Goal: Transaction & Acquisition: Book appointment/travel/reservation

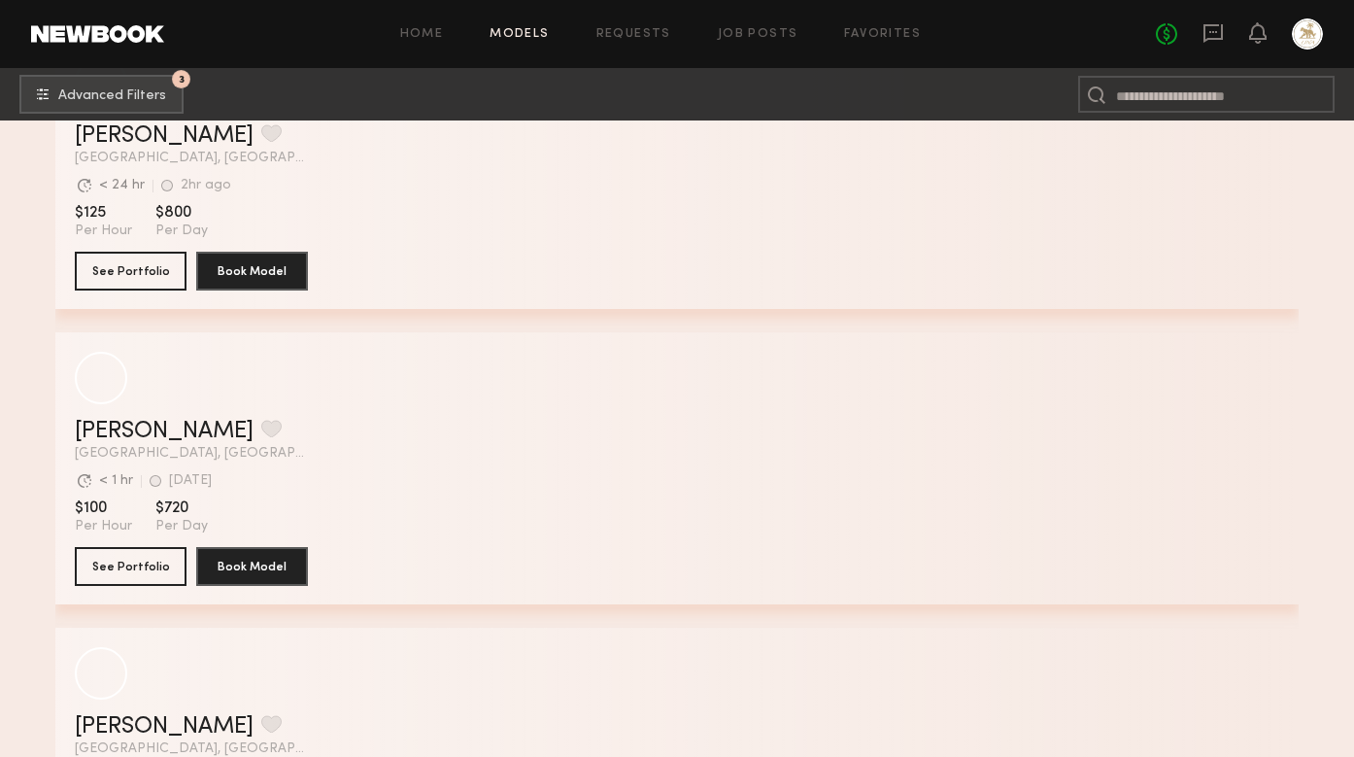
scroll to position [50567, 0]
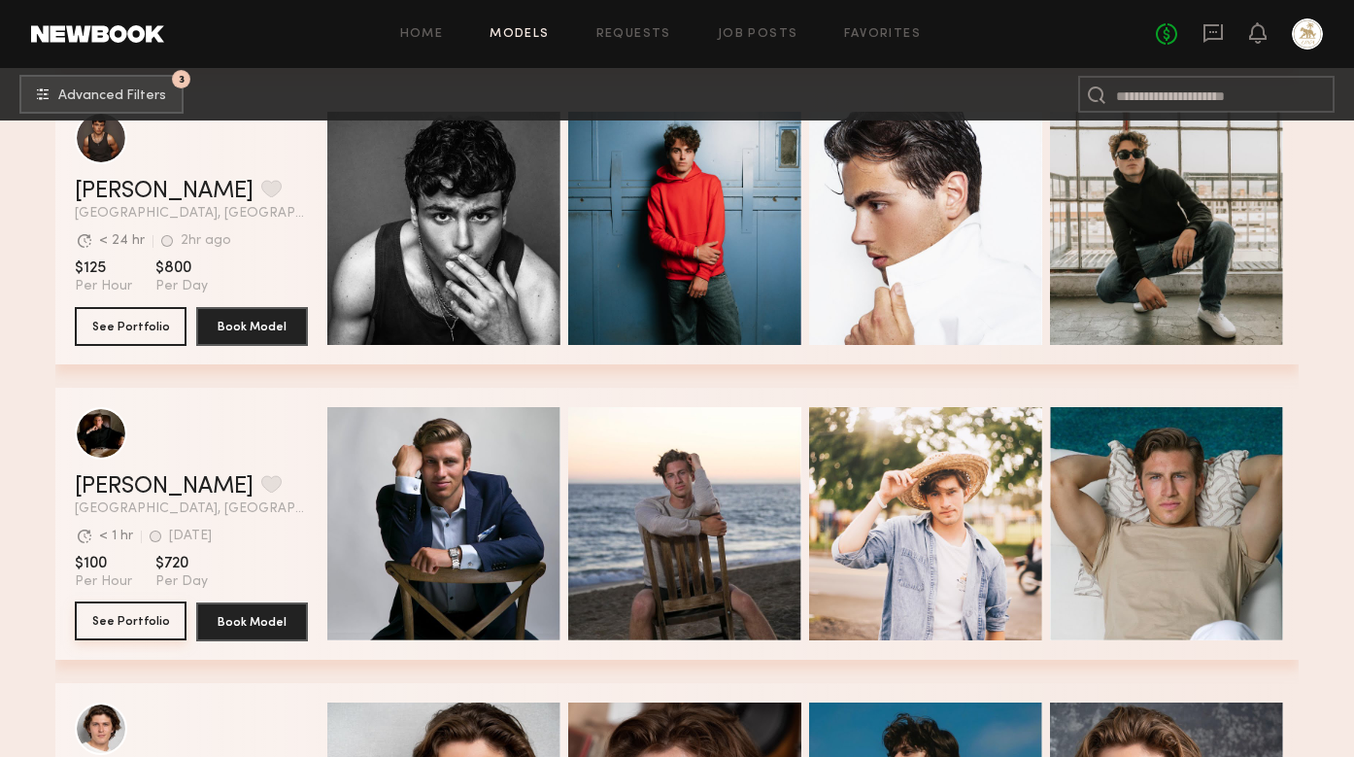
click at [133, 620] on button "See Portfolio" at bounding box center [131, 620] width 112 height 39
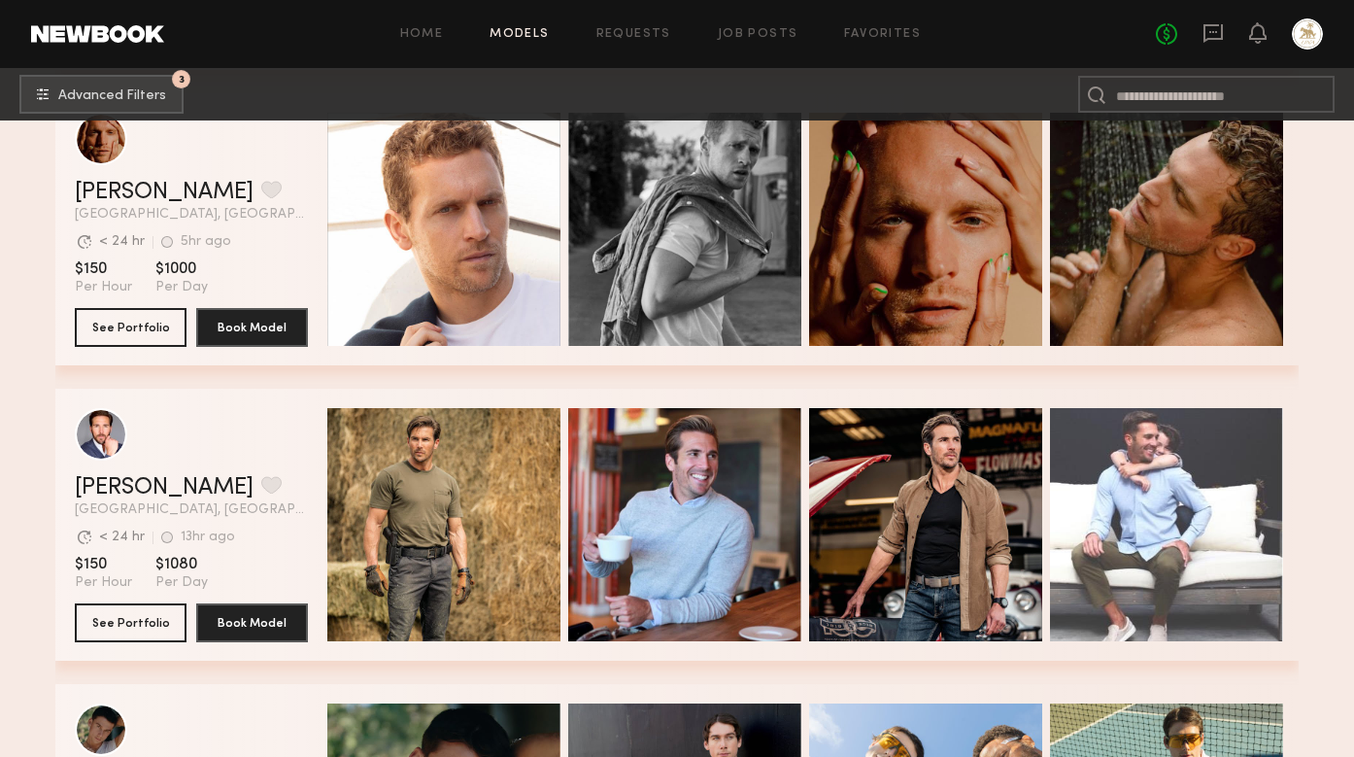
scroll to position [8016, 0]
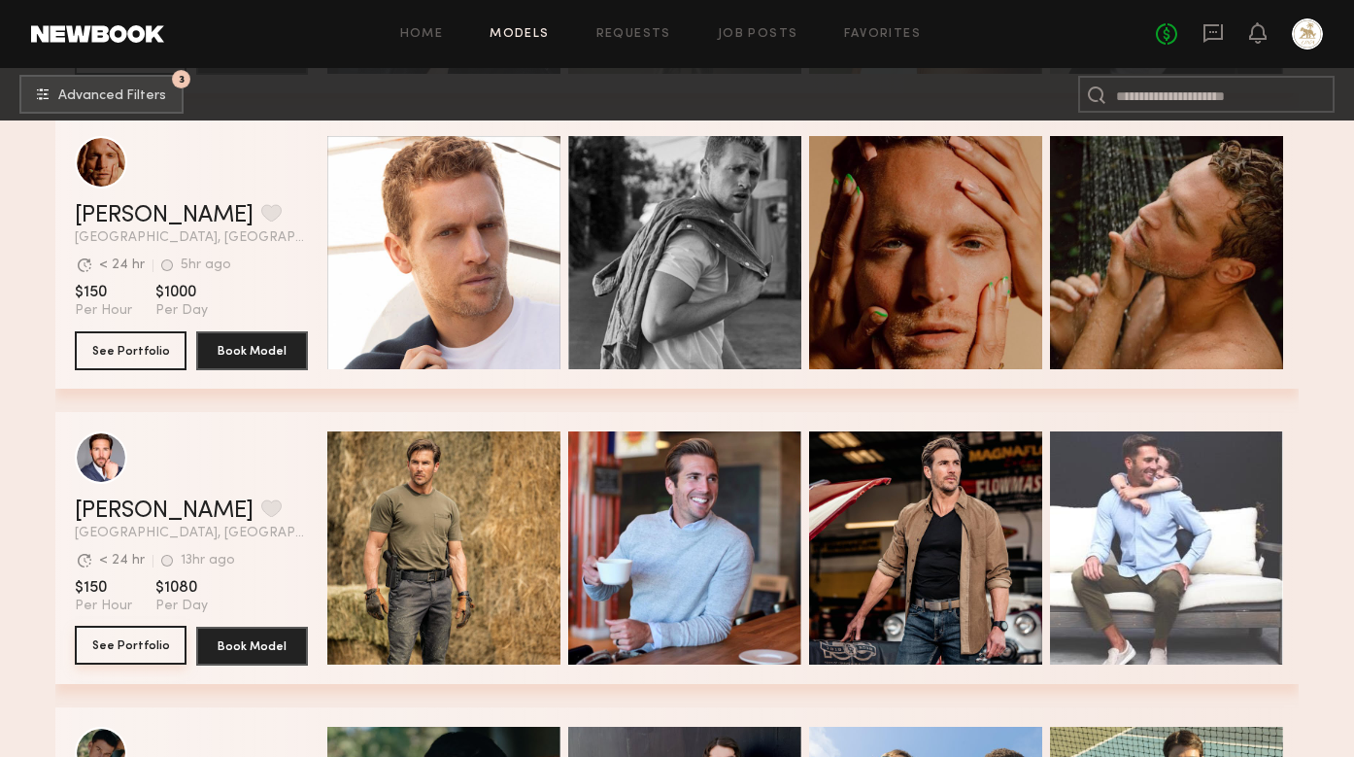
click at [138, 645] on button "See Portfolio" at bounding box center [131, 645] width 112 height 39
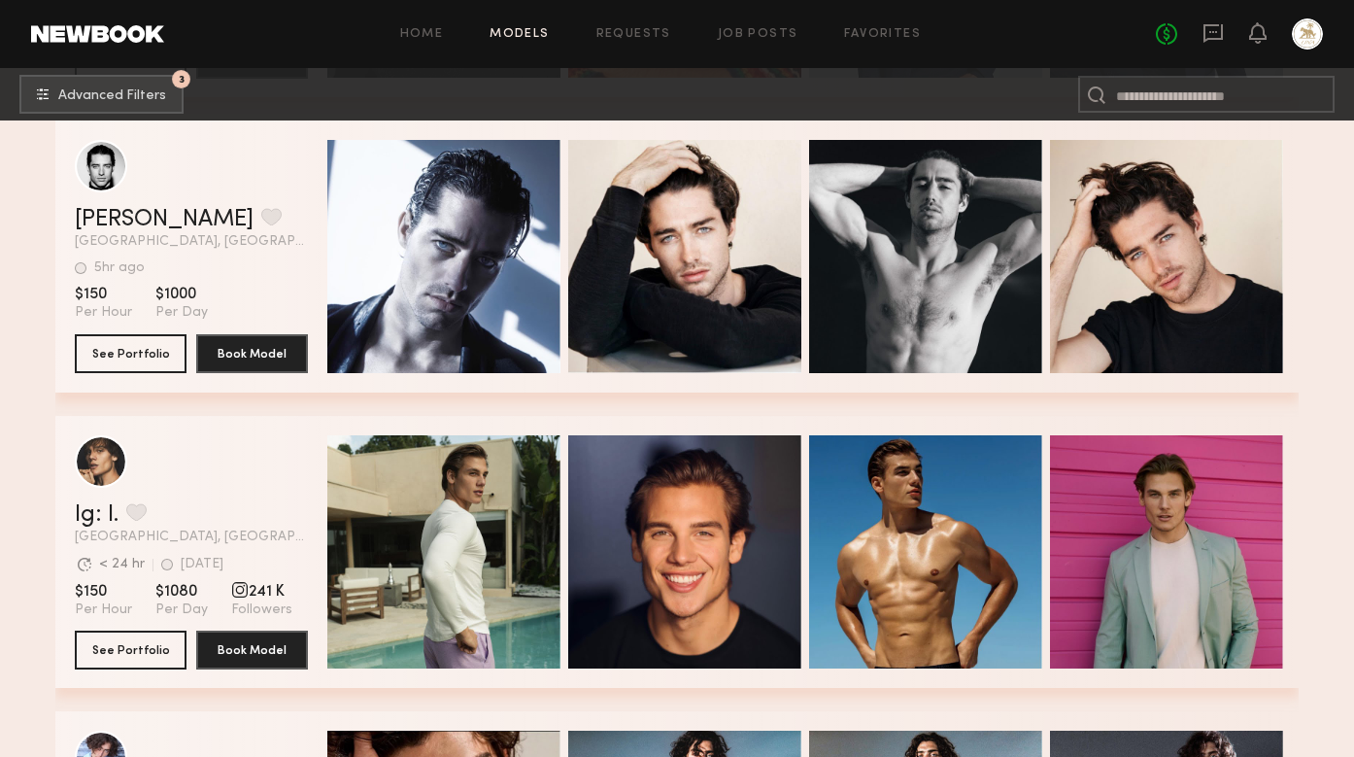
scroll to position [3879, 0]
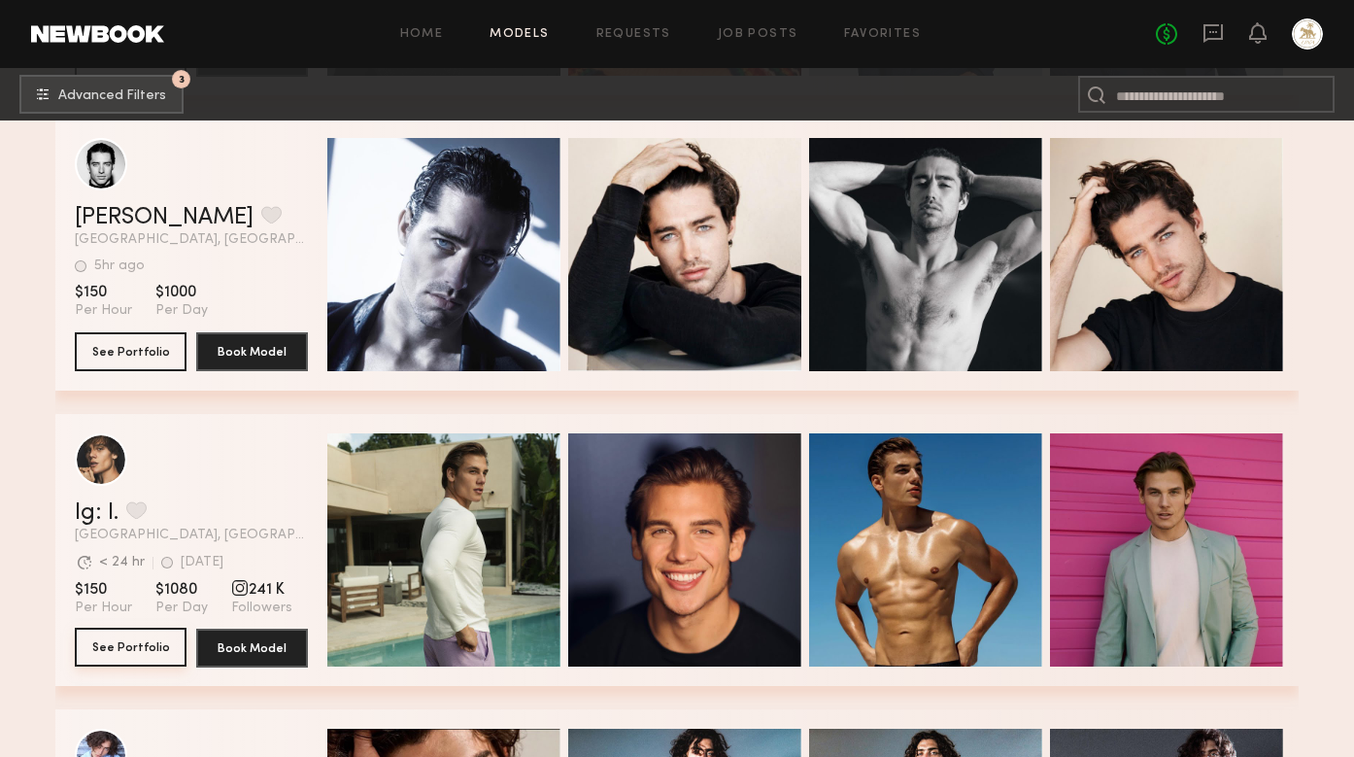
click at [119, 647] on button "See Portfolio" at bounding box center [131, 647] width 112 height 39
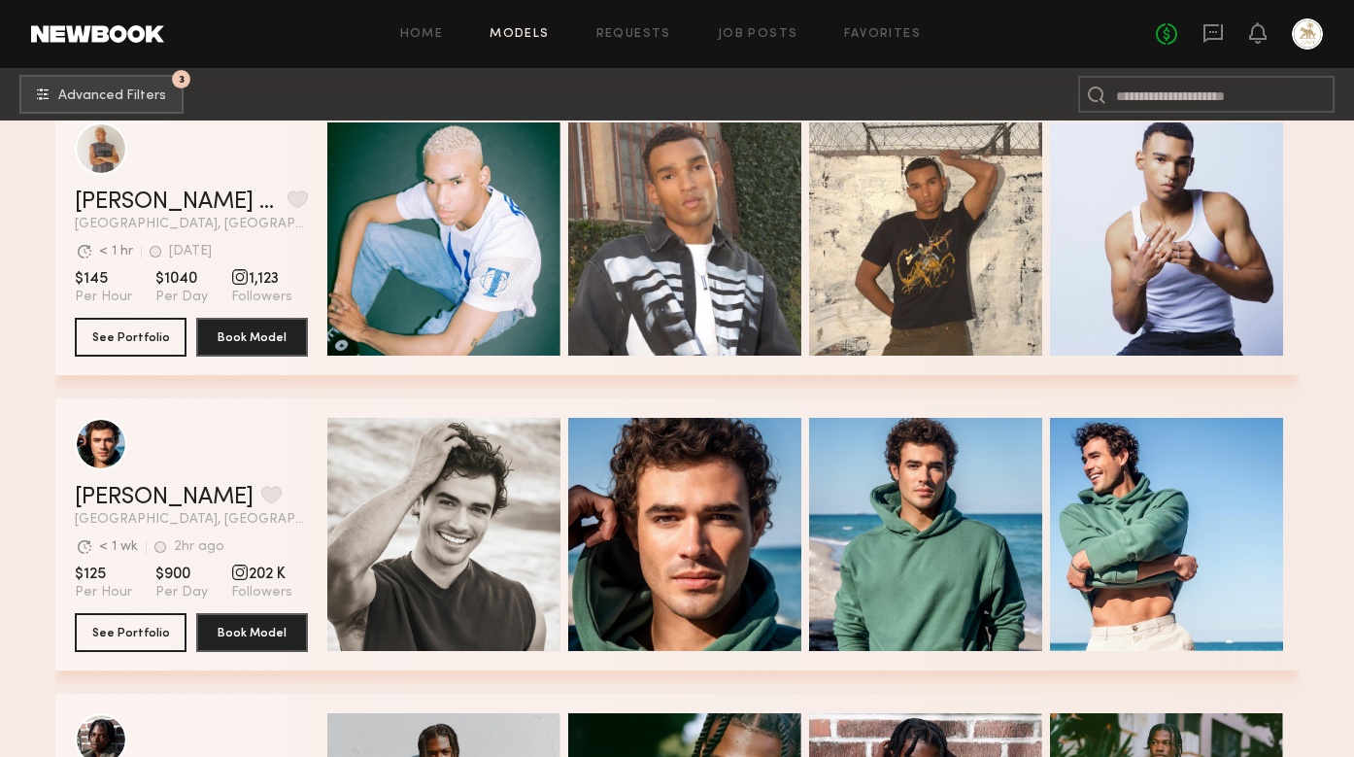
scroll to position [2418, 0]
click at [147, 629] on button "See Portfolio" at bounding box center [131, 631] width 112 height 39
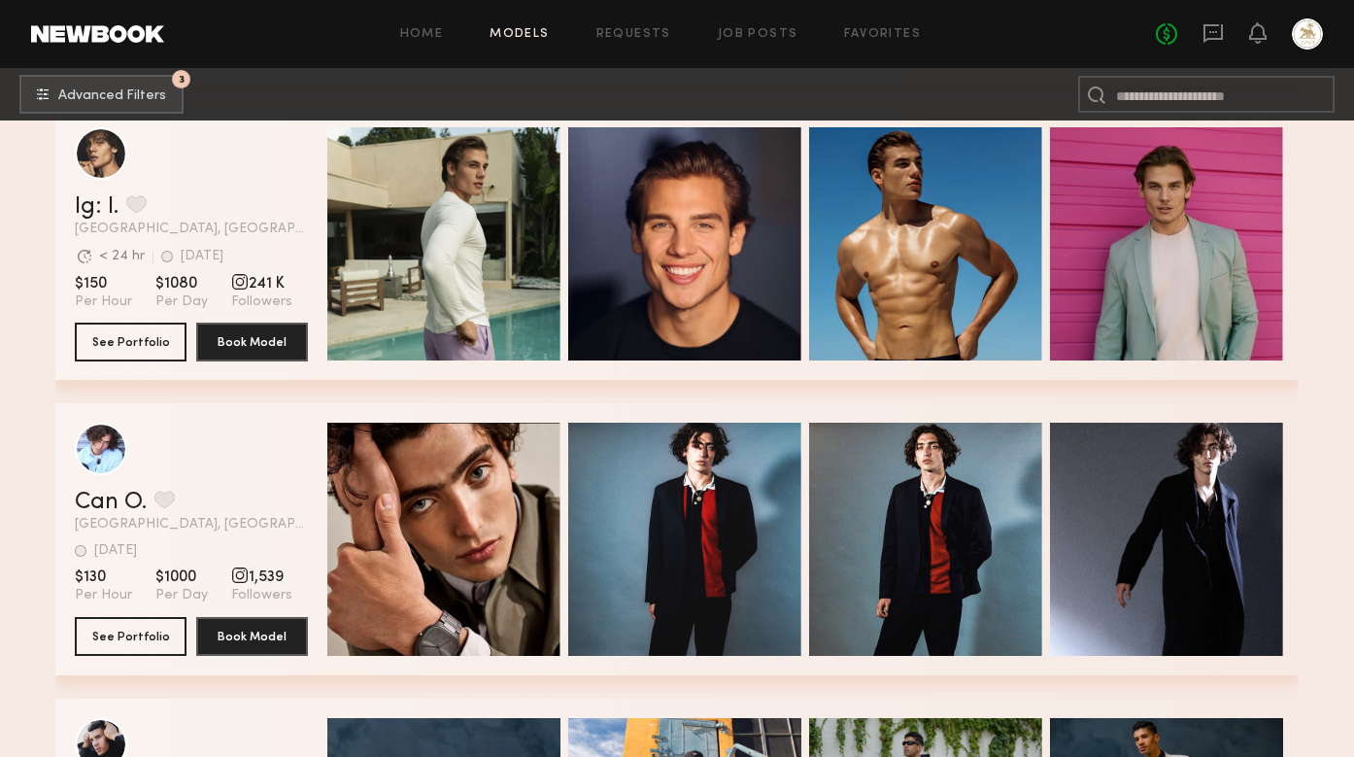
scroll to position [4182, 0]
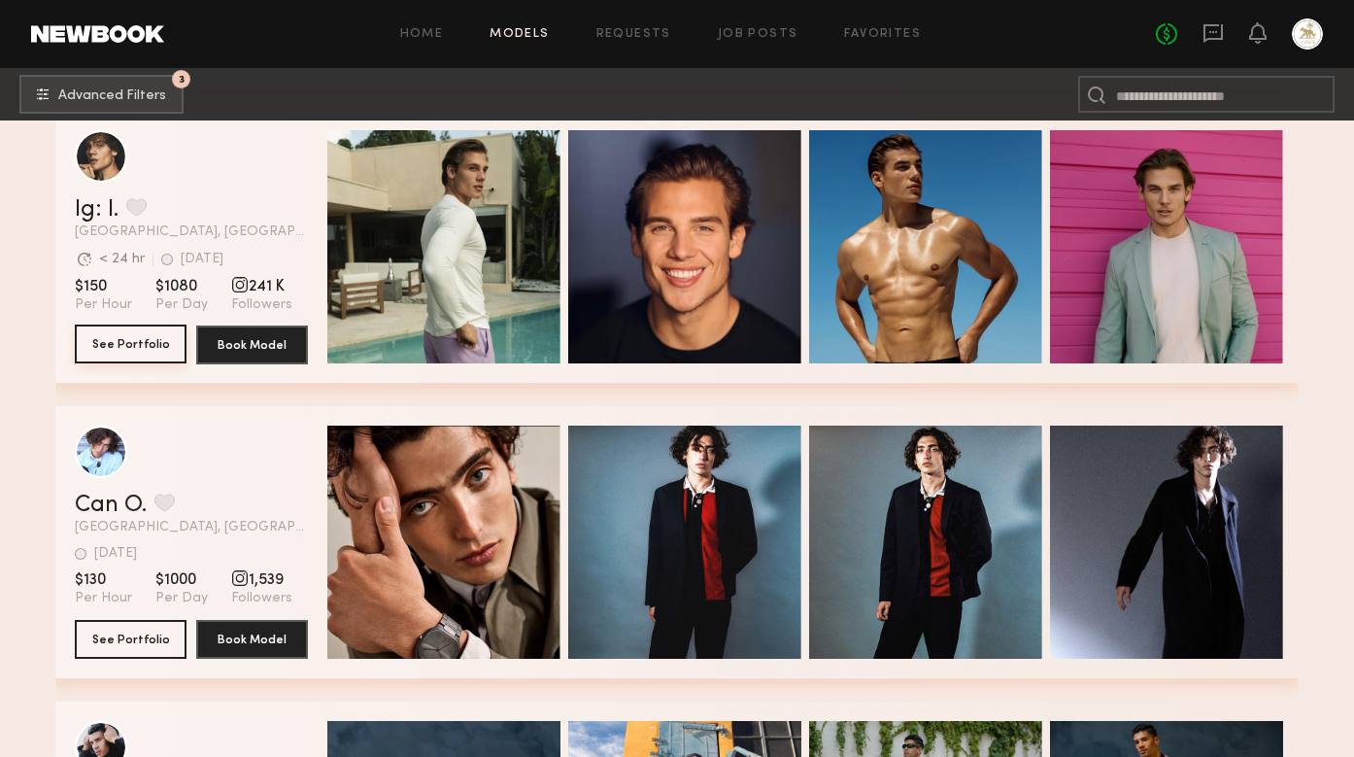
click at [111, 350] on button "See Portfolio" at bounding box center [131, 343] width 112 height 39
click at [252, 348] on button "Book Model" at bounding box center [252, 343] width 112 height 39
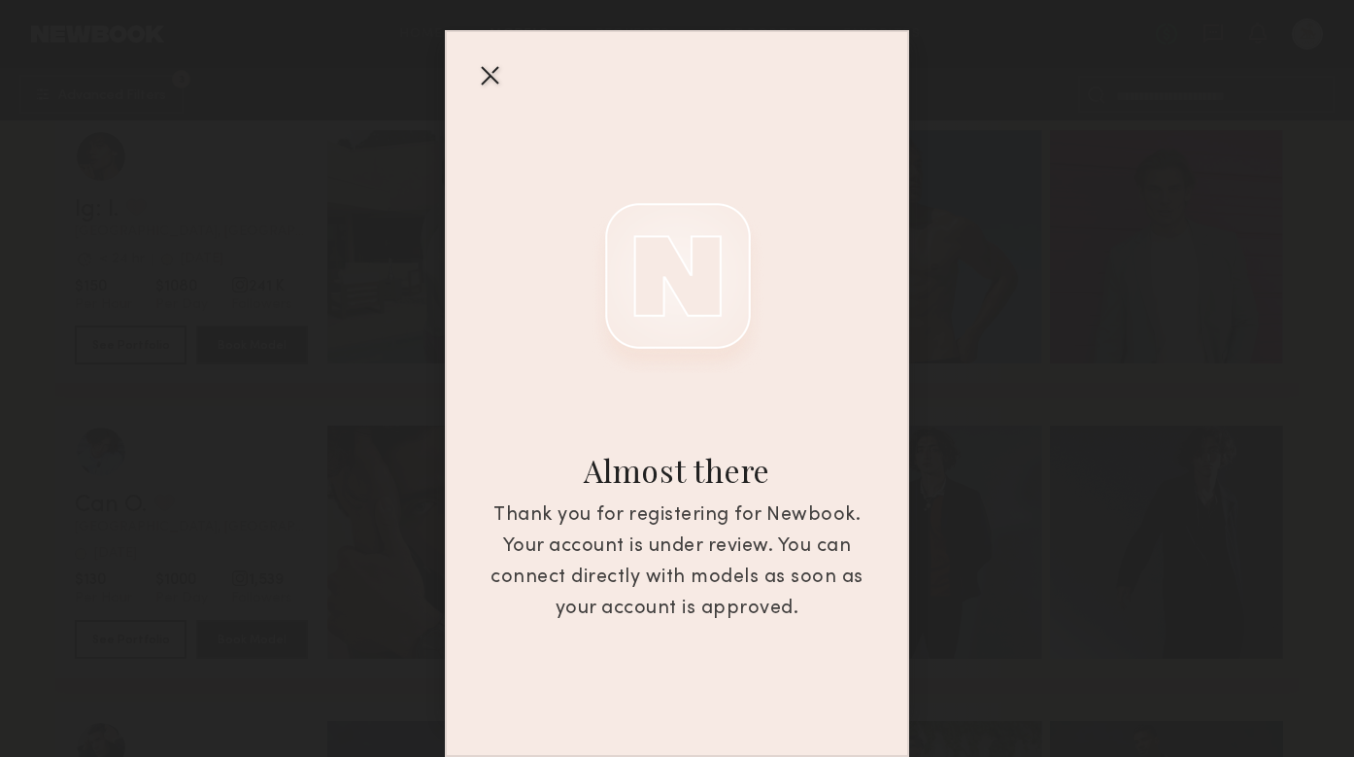
scroll to position [48, 0]
click at [485, 74] on div at bounding box center [489, 74] width 31 height 31
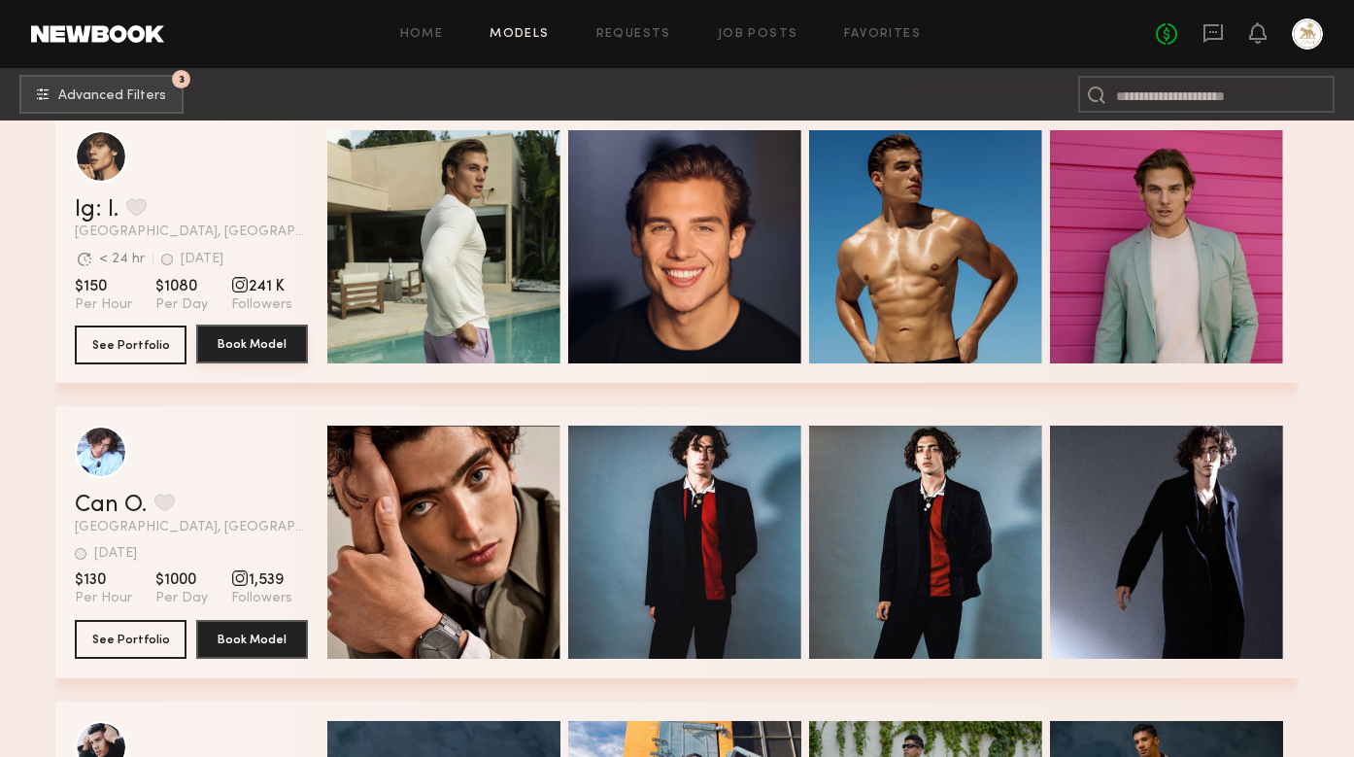
click at [229, 352] on button "Book Model" at bounding box center [252, 343] width 112 height 39
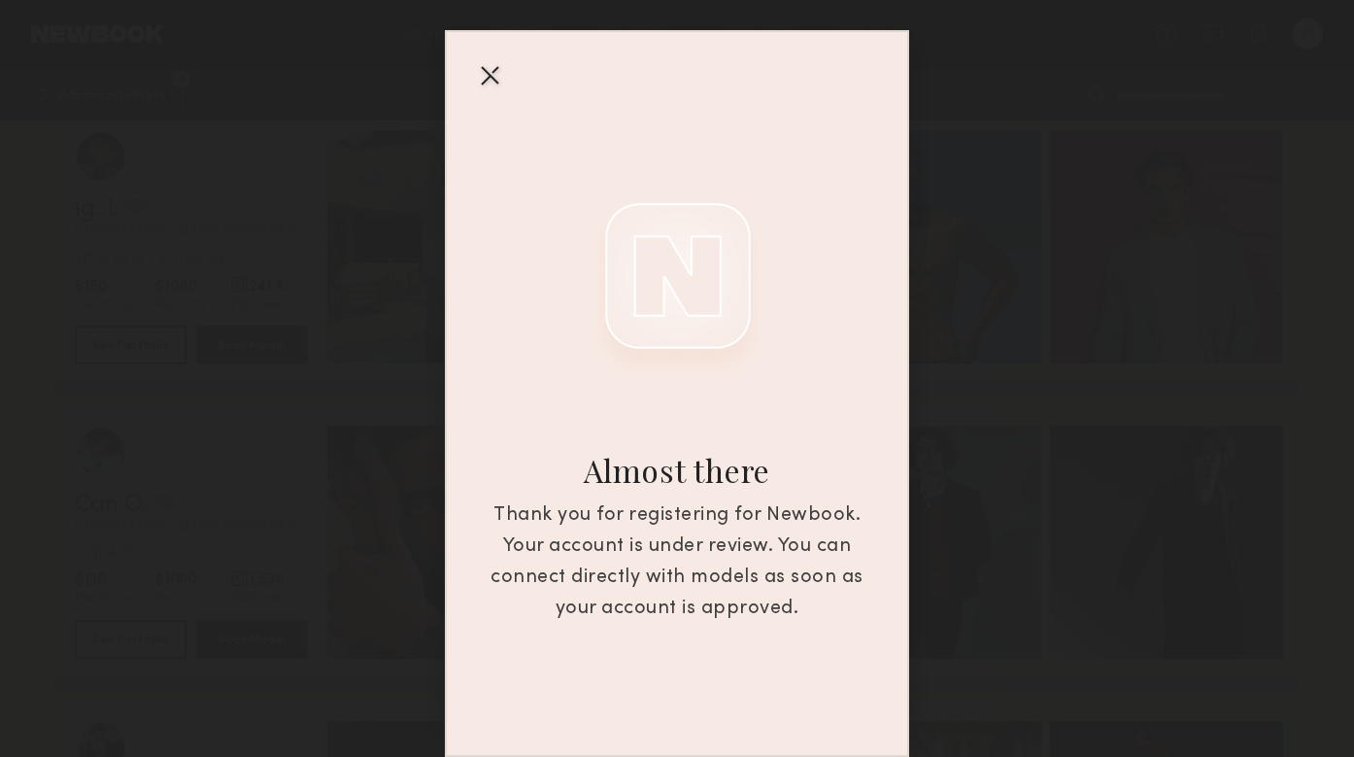
click at [492, 74] on div at bounding box center [489, 74] width 31 height 31
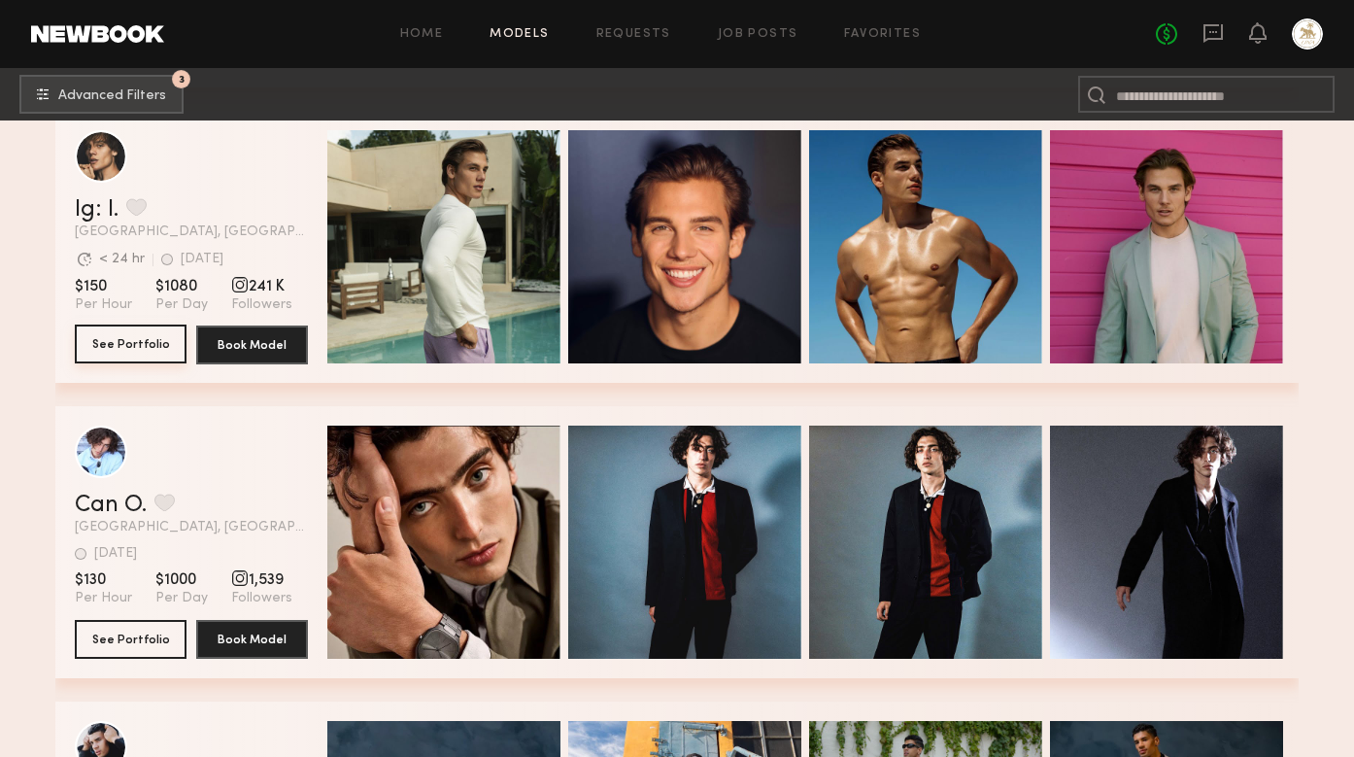
click at [150, 351] on button "See Portfolio" at bounding box center [131, 343] width 112 height 39
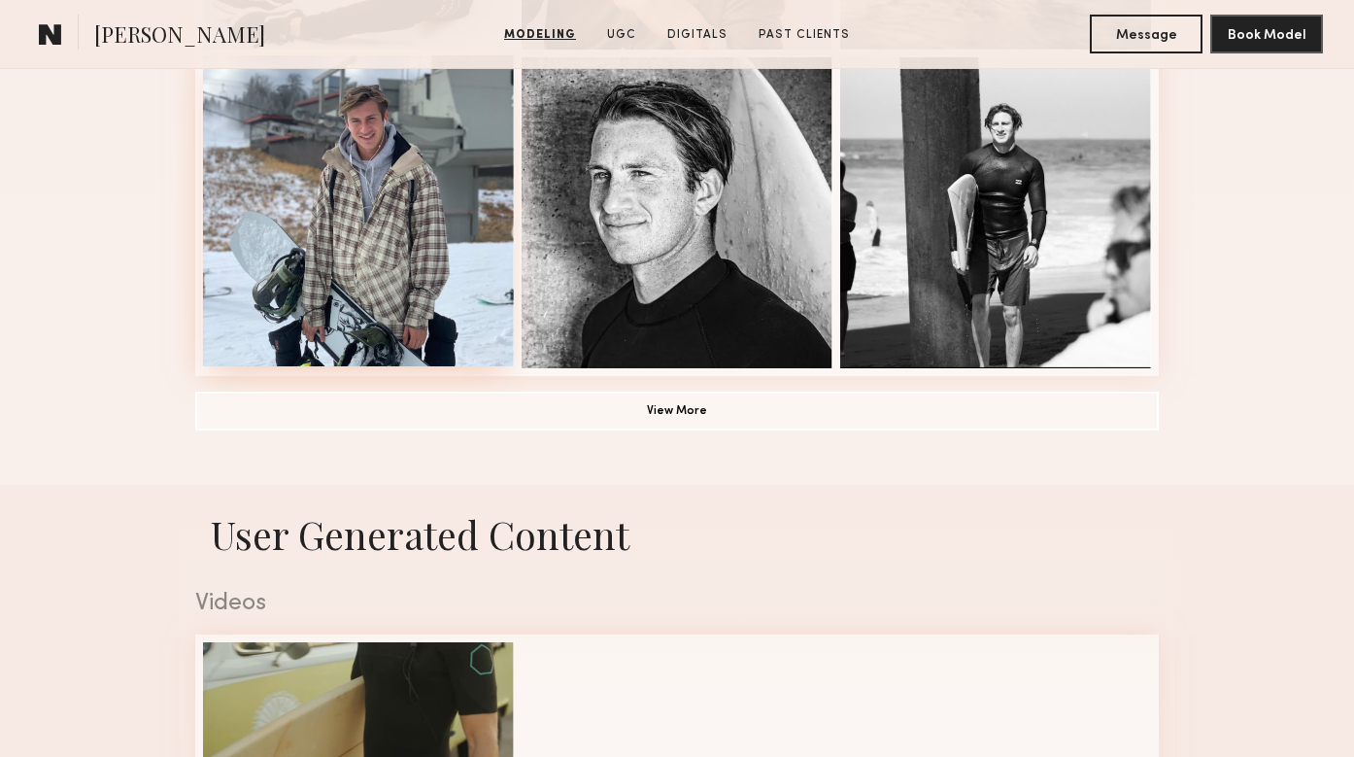
scroll to position [1491, 0]
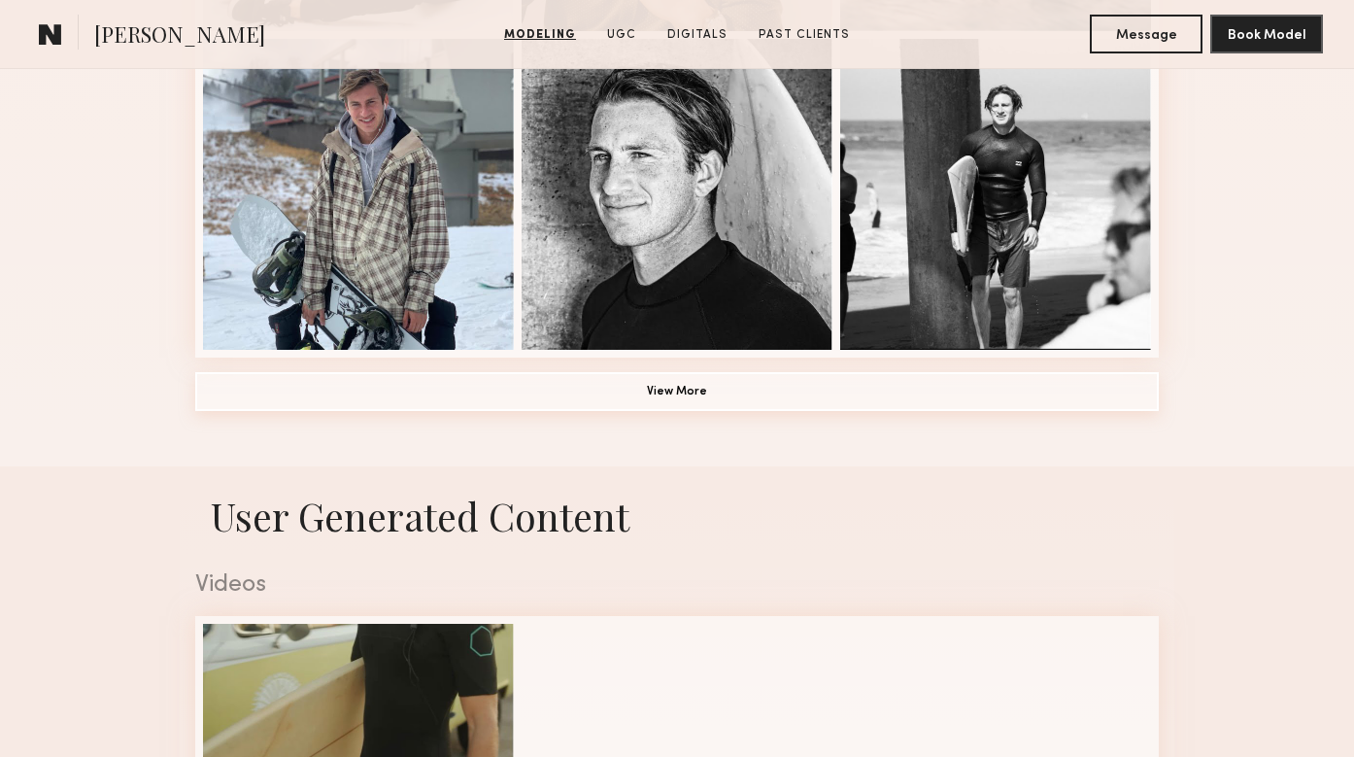
click at [451, 389] on button "View More" at bounding box center [677, 391] width 964 height 39
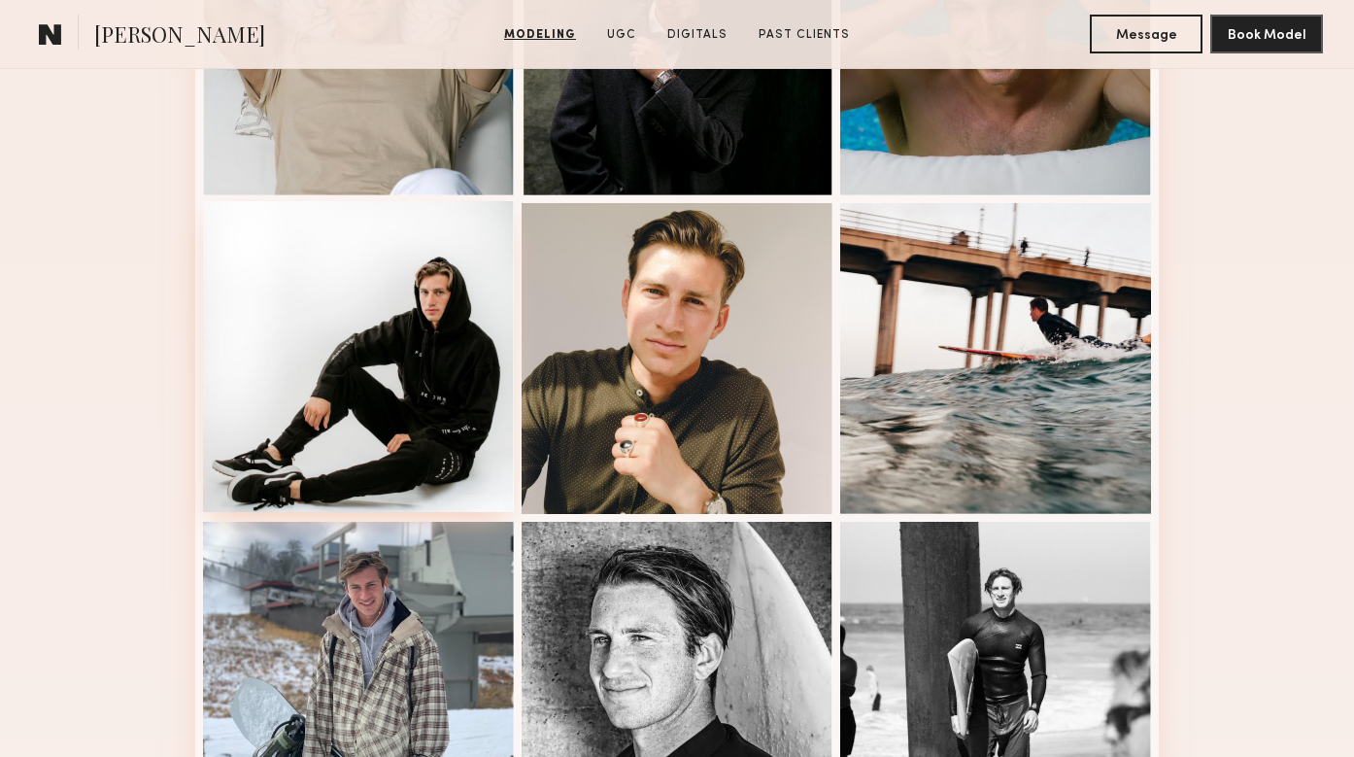
scroll to position [1000, 0]
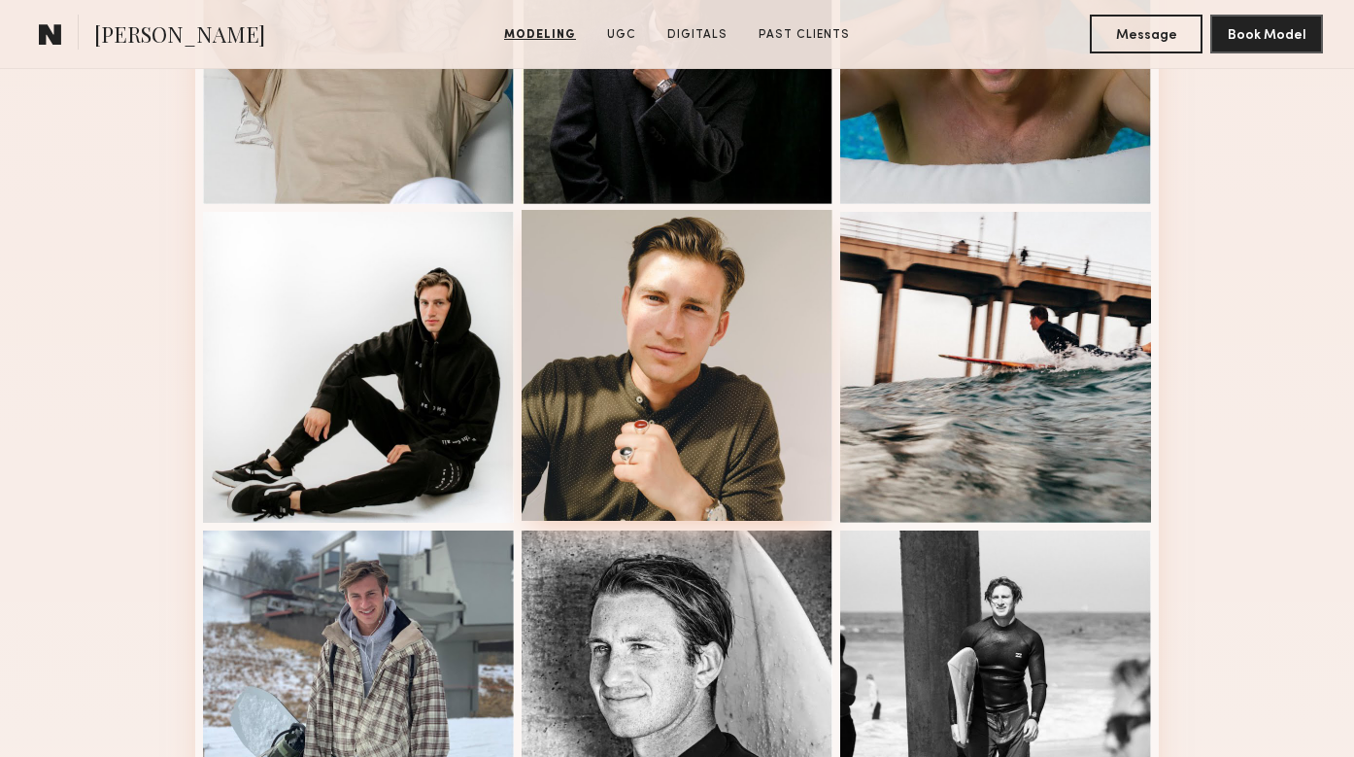
click at [677, 439] on div at bounding box center [677, 365] width 311 height 311
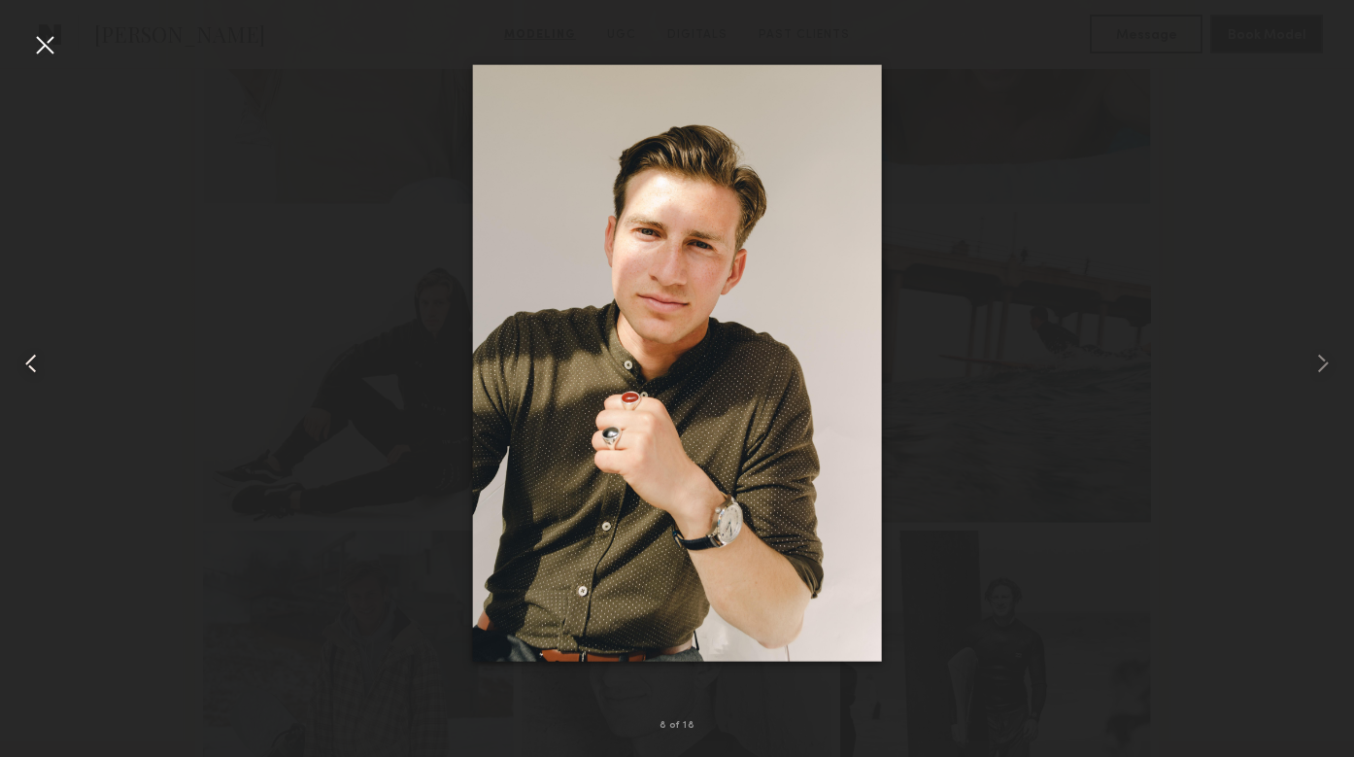
click at [38, 364] on common-icon at bounding box center [31, 363] width 31 height 31
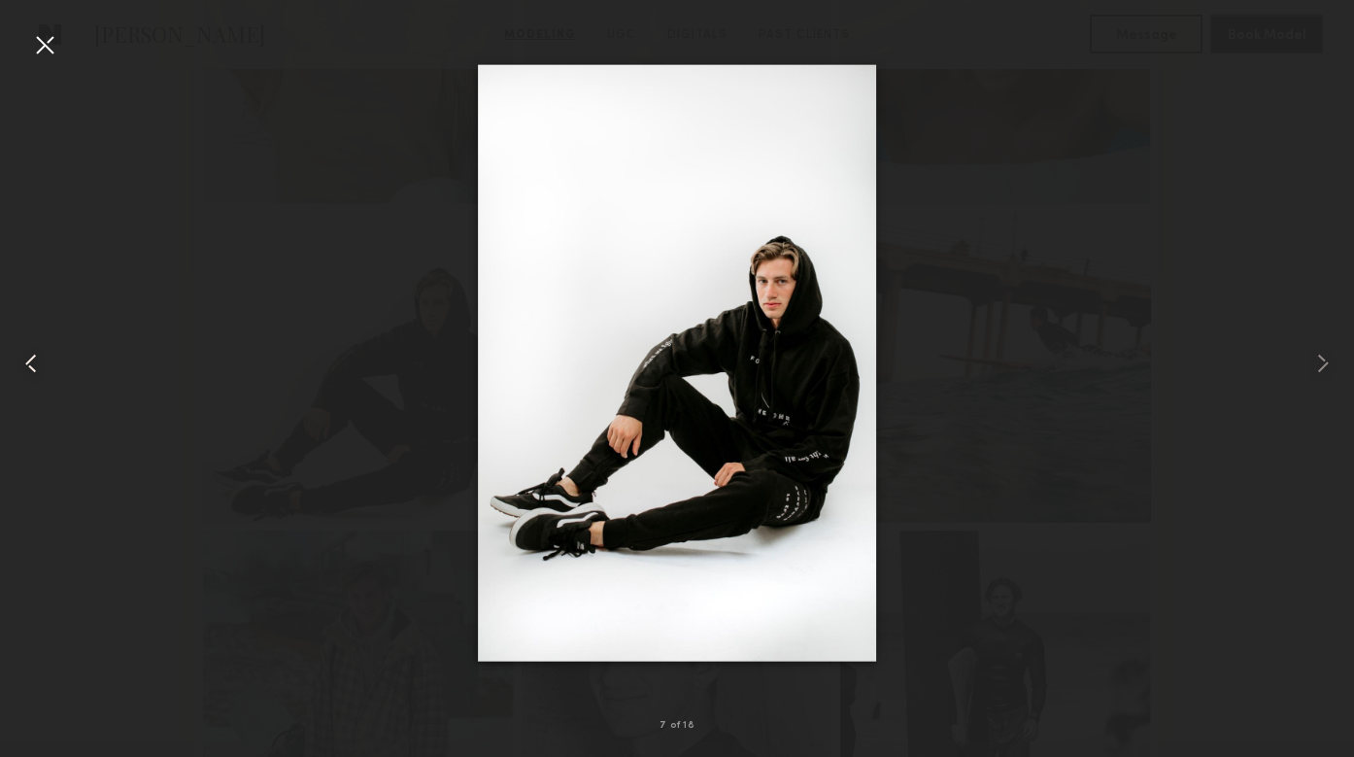
click at [38, 364] on common-icon at bounding box center [31, 363] width 31 height 31
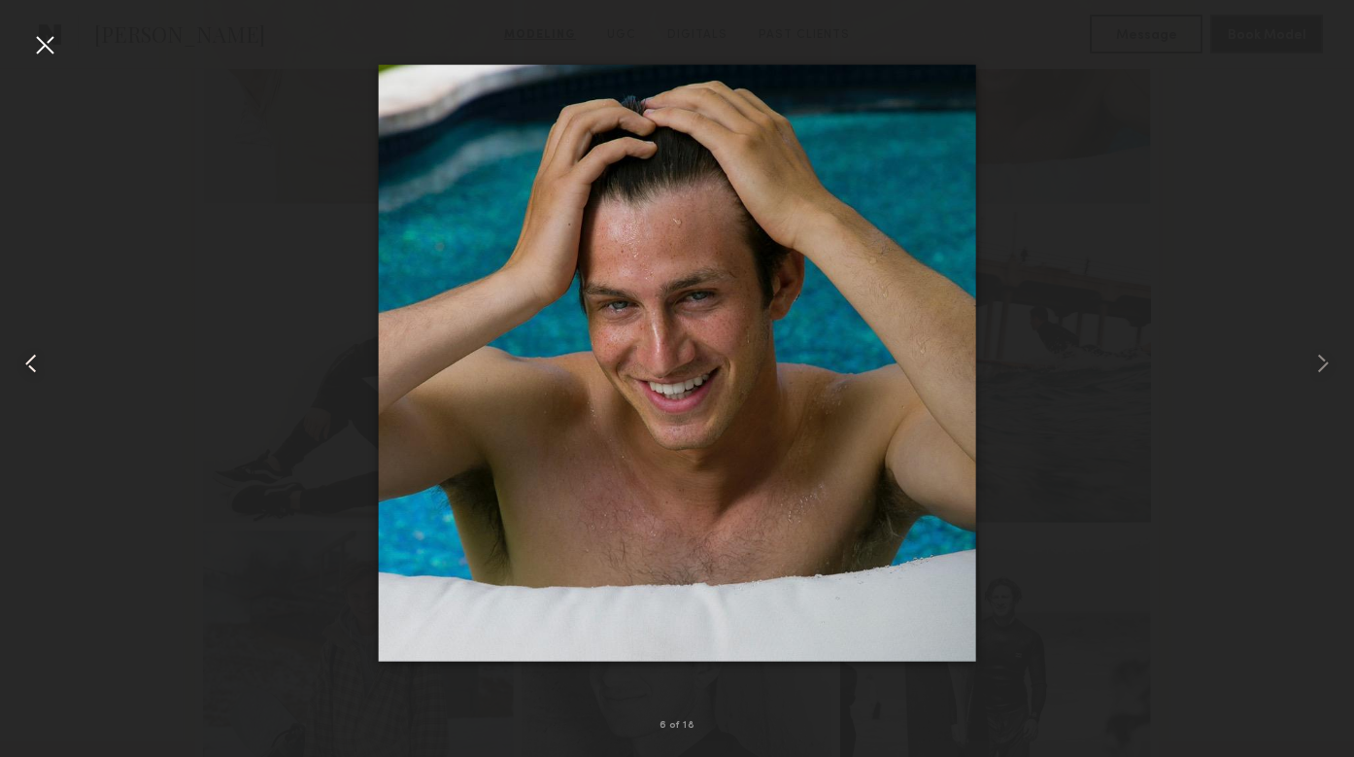
click at [34, 365] on common-icon at bounding box center [31, 363] width 31 height 31
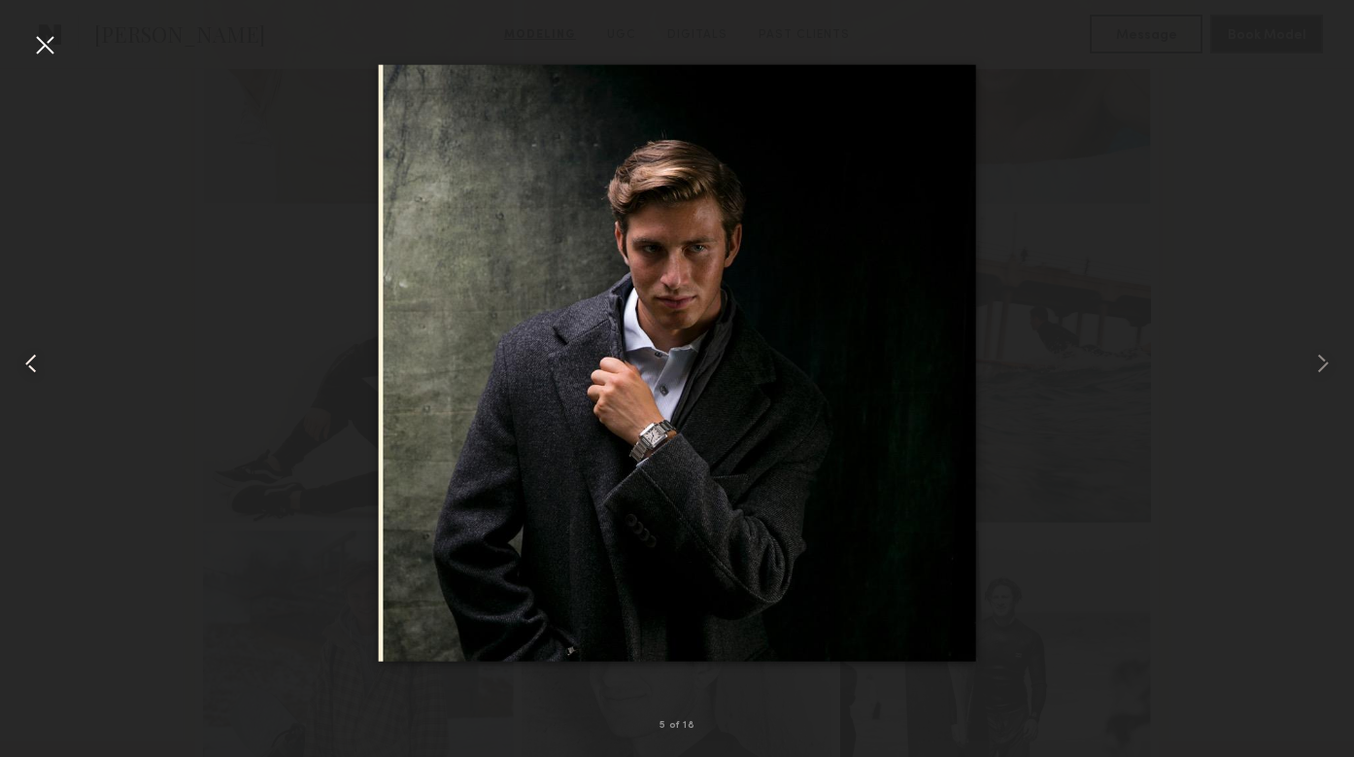
click at [34, 365] on common-icon at bounding box center [31, 363] width 31 height 31
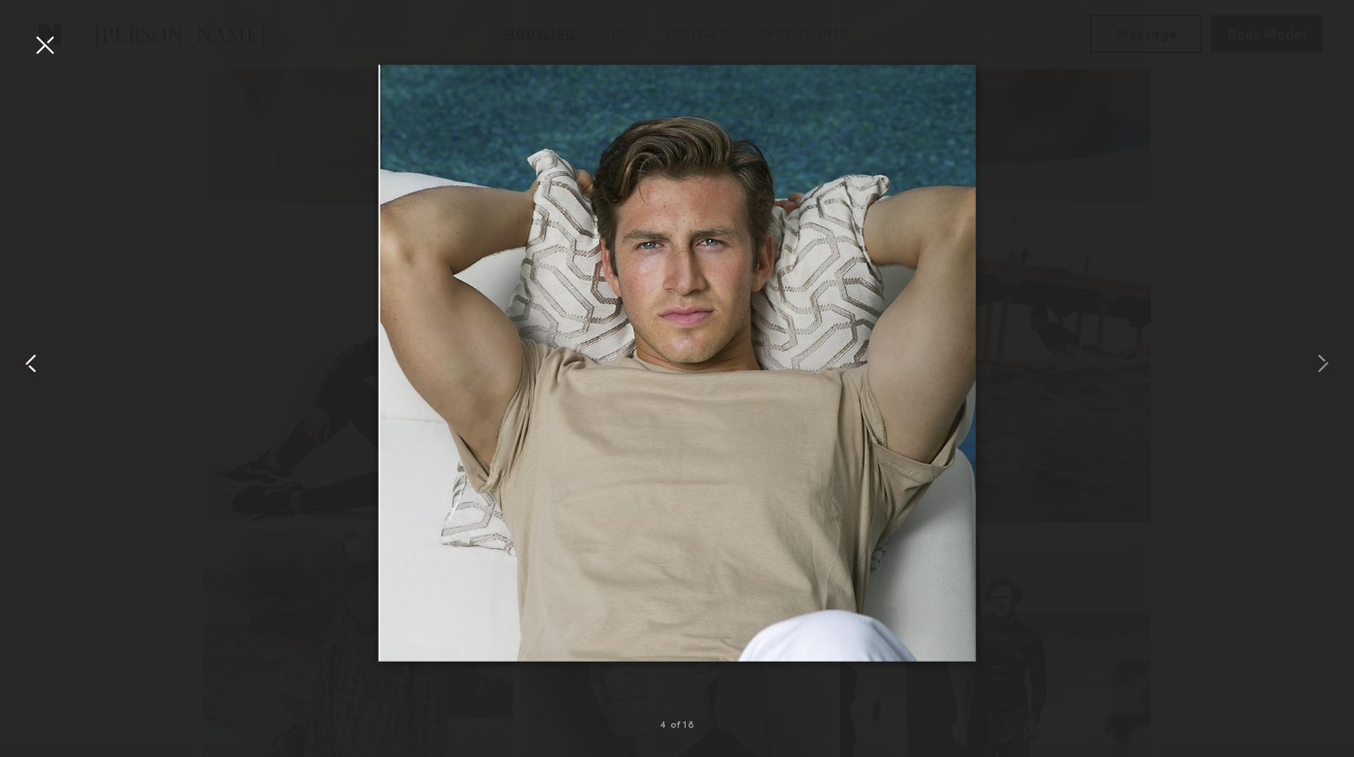
click at [35, 365] on common-icon at bounding box center [31, 363] width 31 height 31
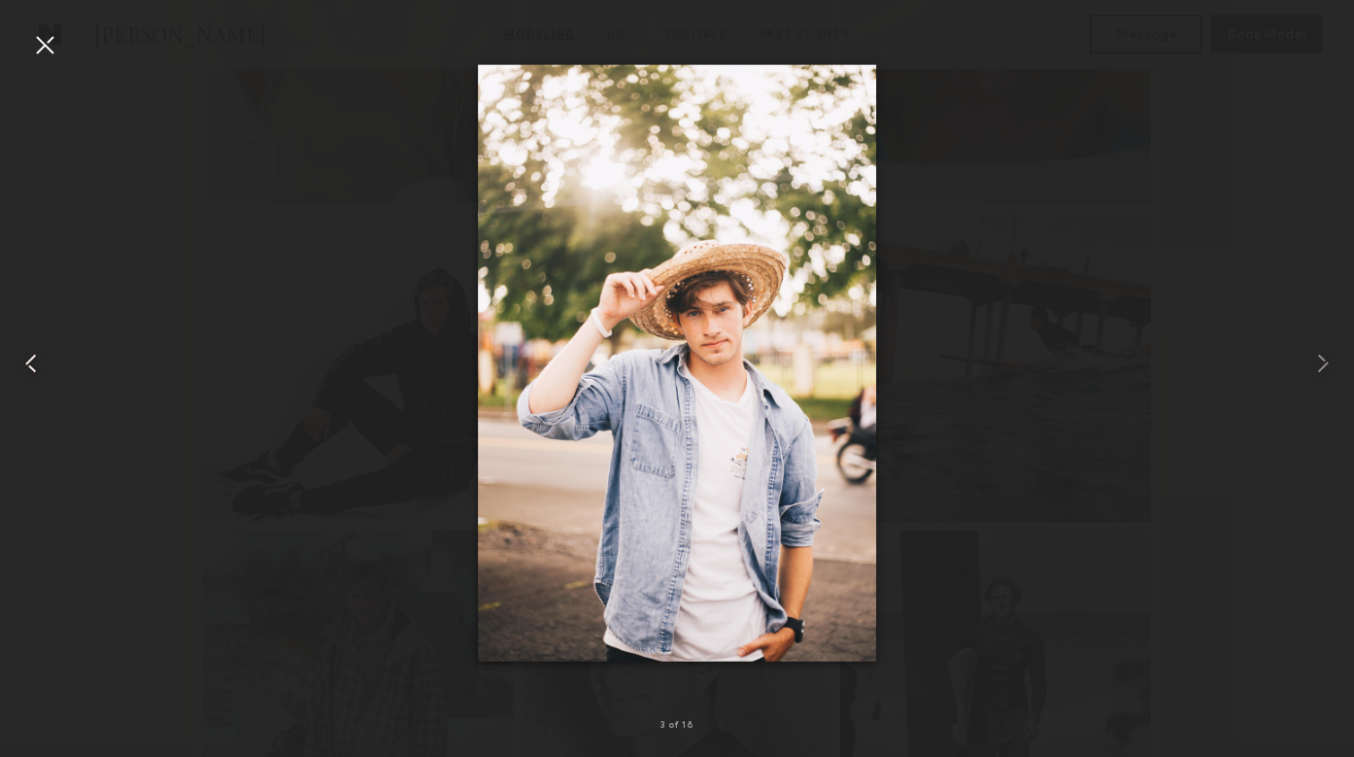
click at [35, 365] on common-icon at bounding box center [31, 363] width 31 height 31
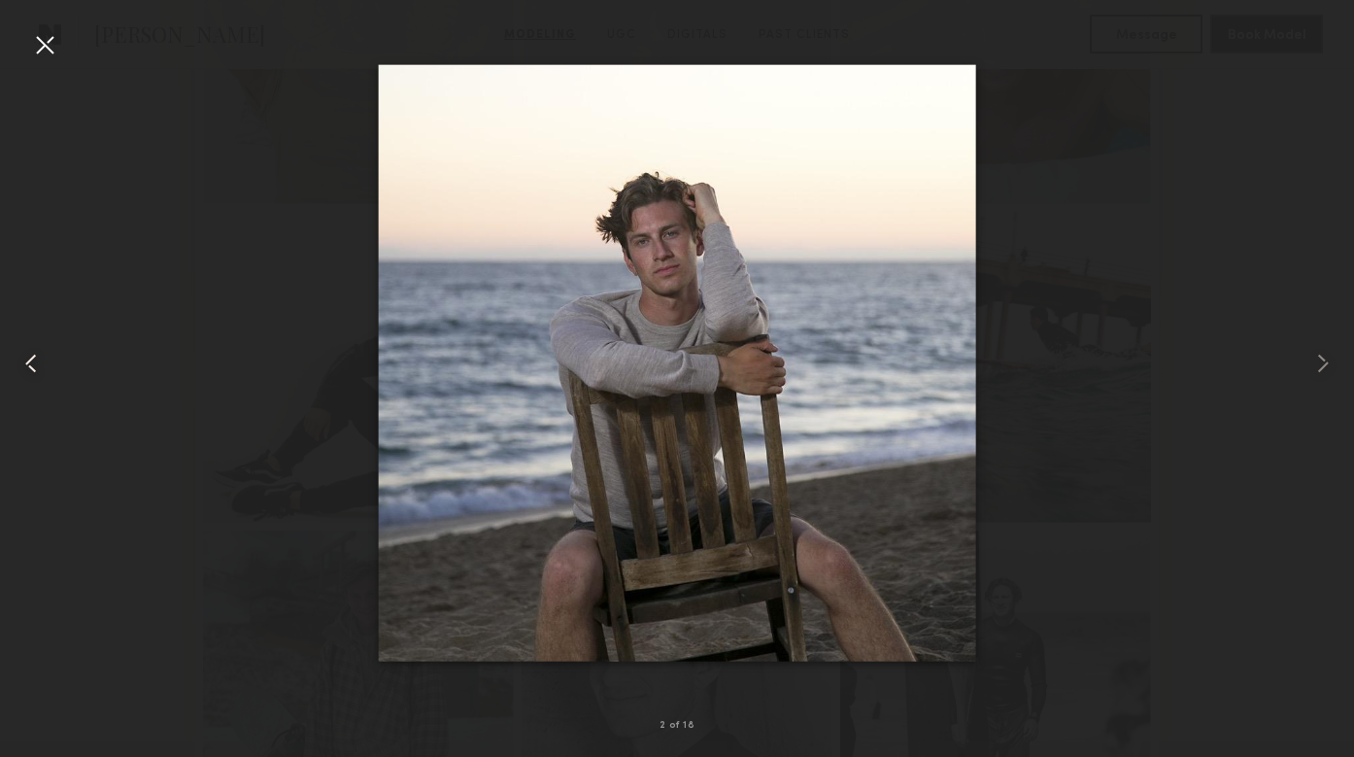
click at [35, 365] on common-icon at bounding box center [31, 363] width 31 height 31
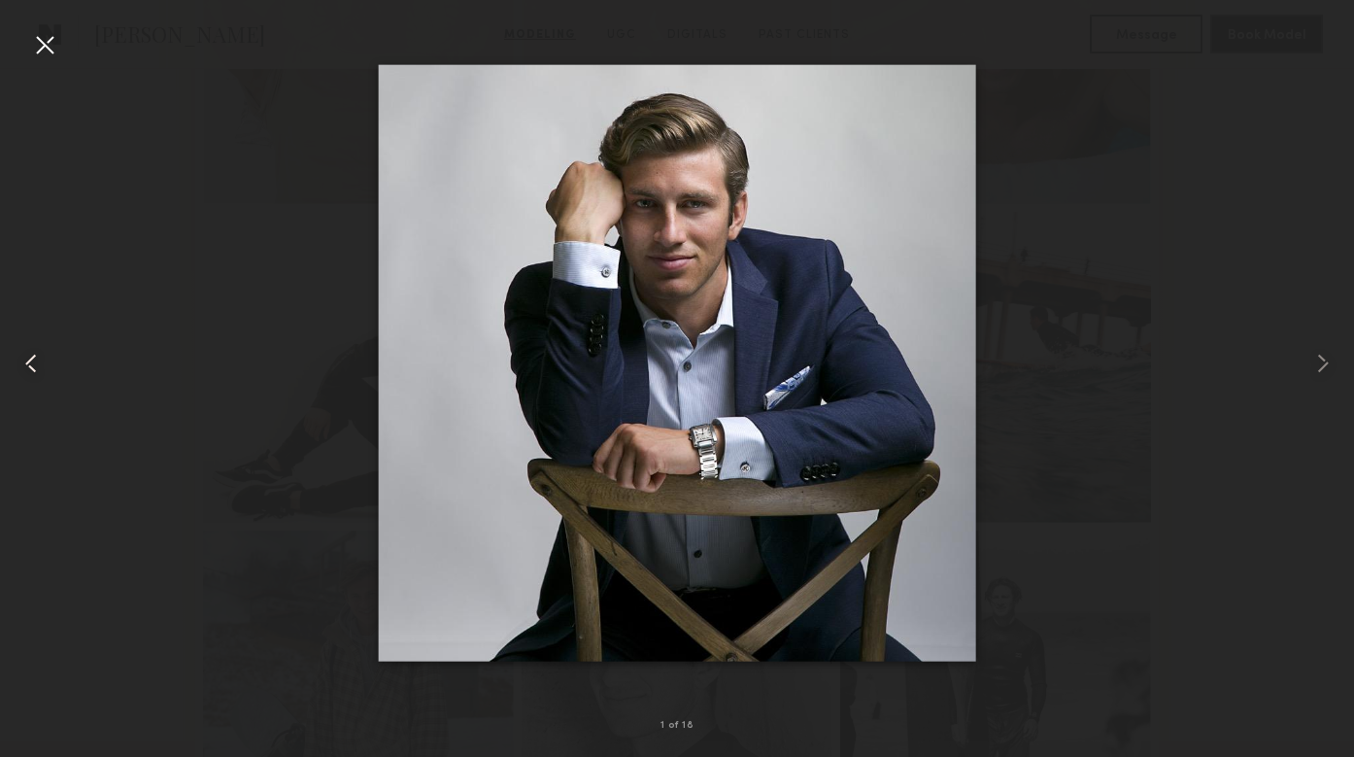
click at [35, 365] on common-icon at bounding box center [31, 363] width 31 height 31
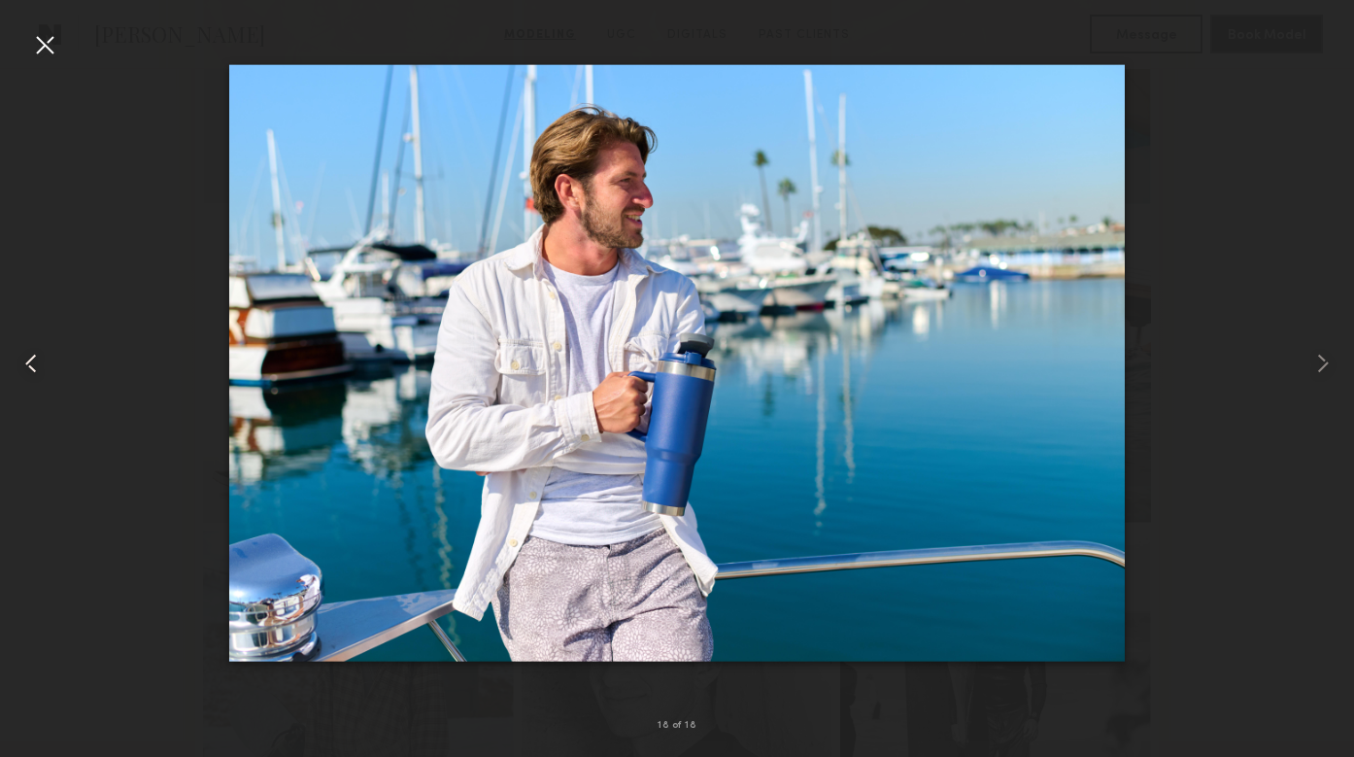
click at [35, 365] on common-icon at bounding box center [31, 363] width 31 height 31
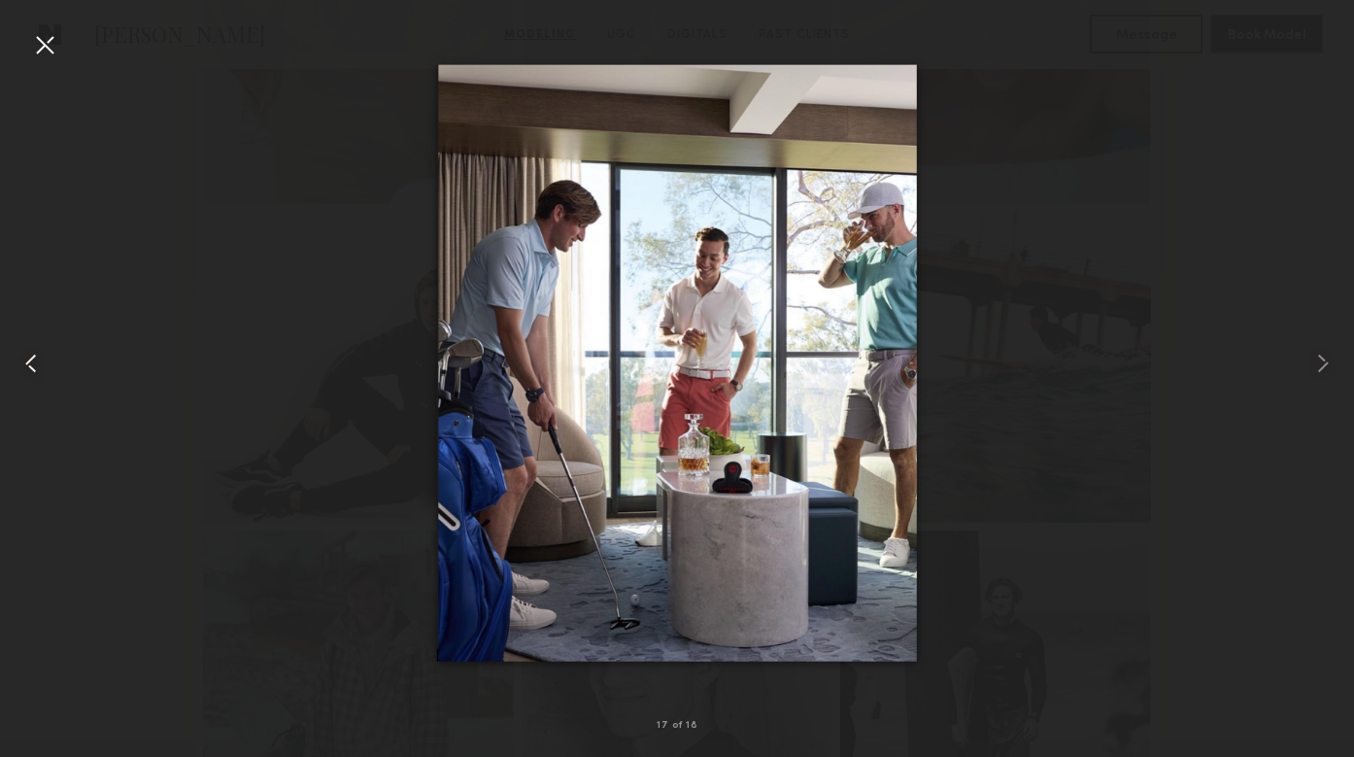
click at [35, 365] on common-icon at bounding box center [31, 363] width 31 height 31
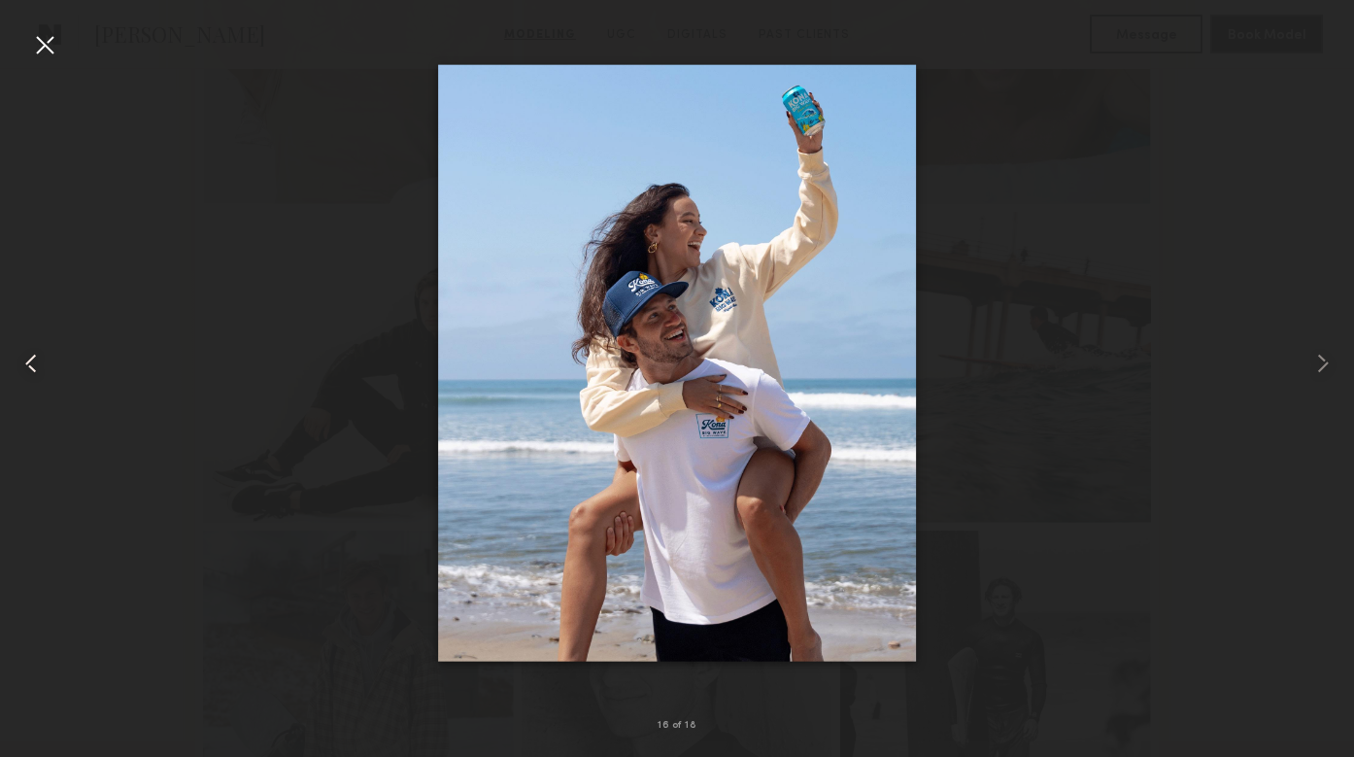
click at [35, 365] on common-icon at bounding box center [31, 363] width 31 height 31
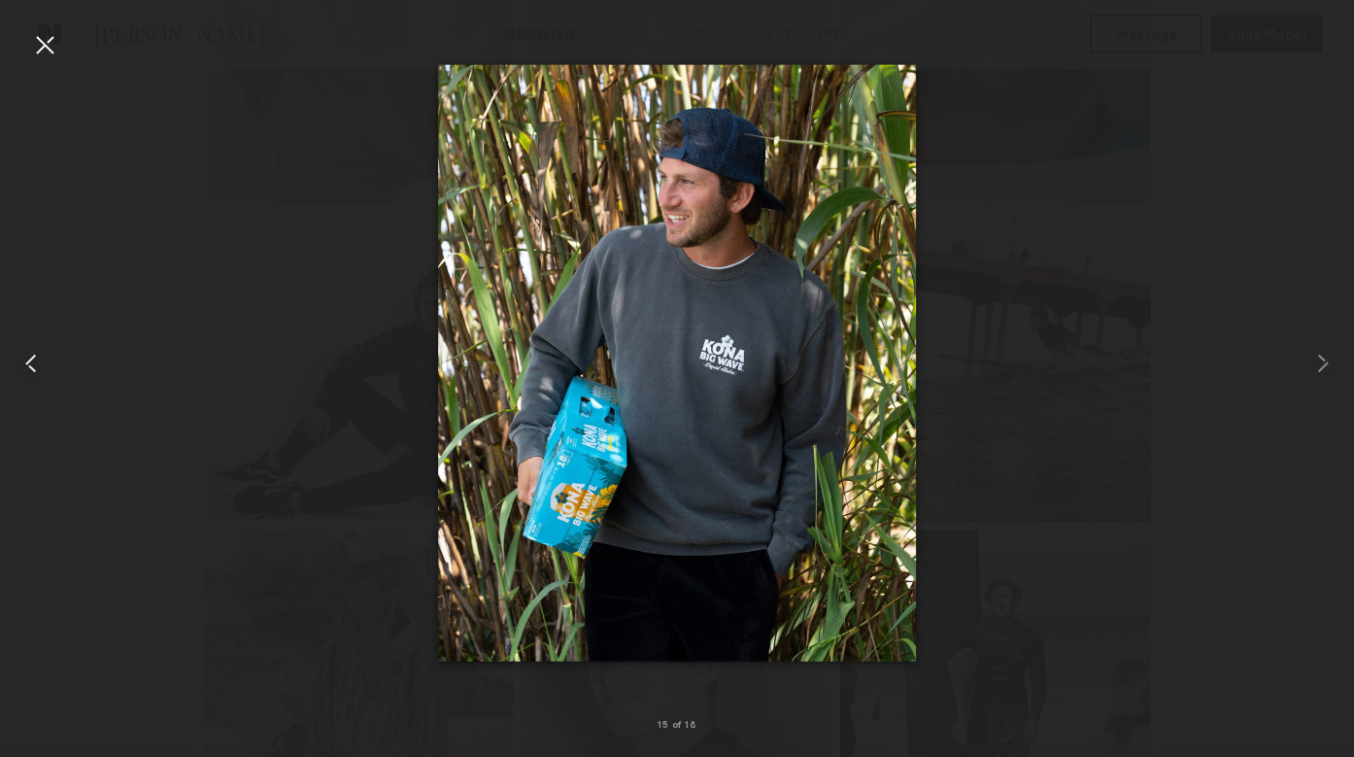
click at [35, 365] on common-icon at bounding box center [31, 363] width 31 height 31
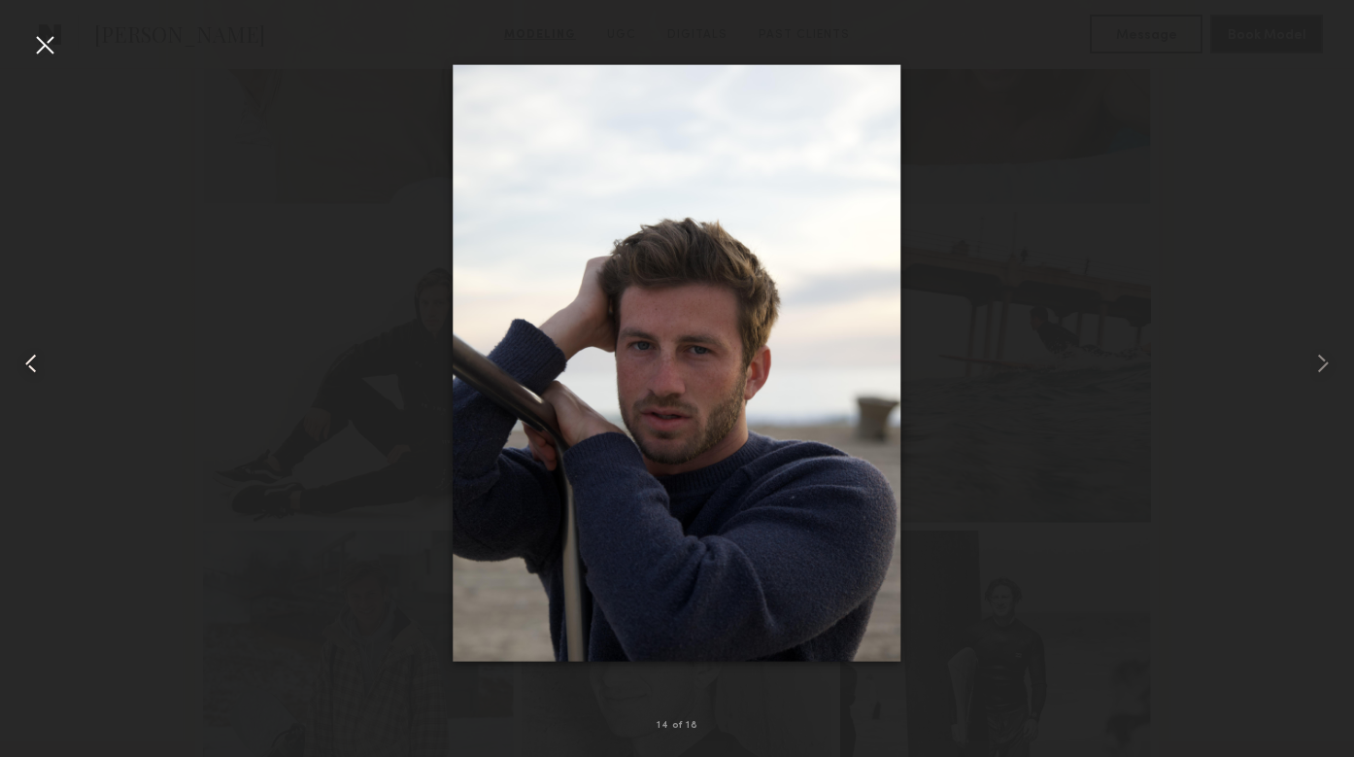
click at [35, 365] on common-icon at bounding box center [31, 363] width 31 height 31
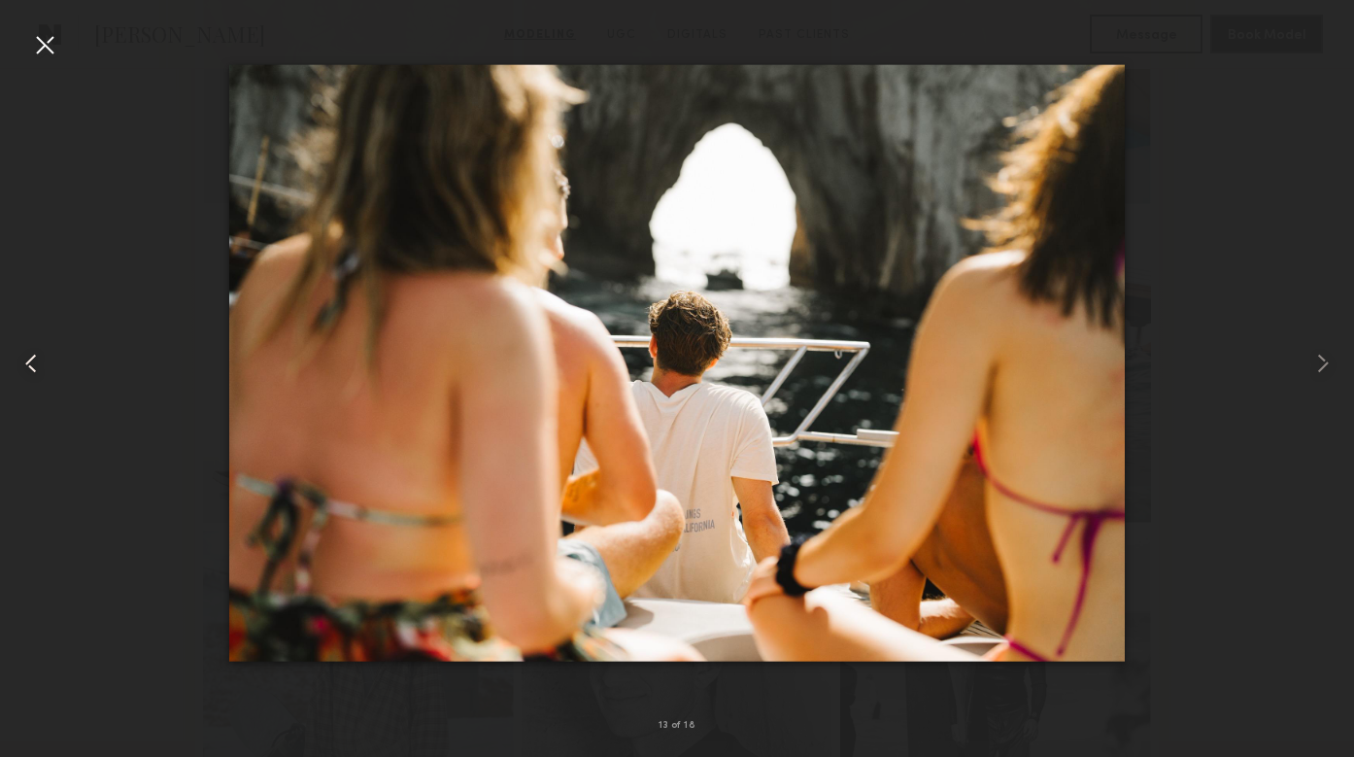
click at [35, 365] on common-icon at bounding box center [31, 363] width 31 height 31
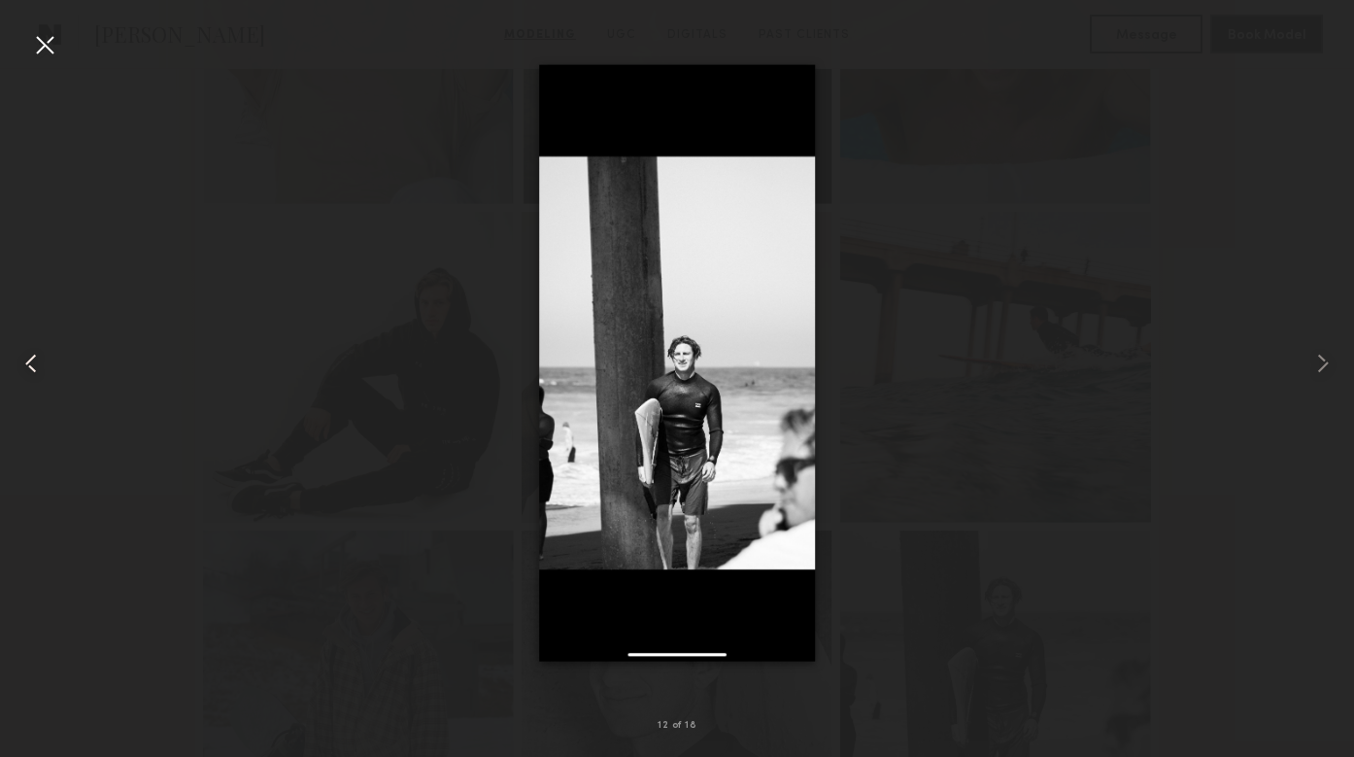
click at [35, 365] on common-icon at bounding box center [31, 363] width 31 height 31
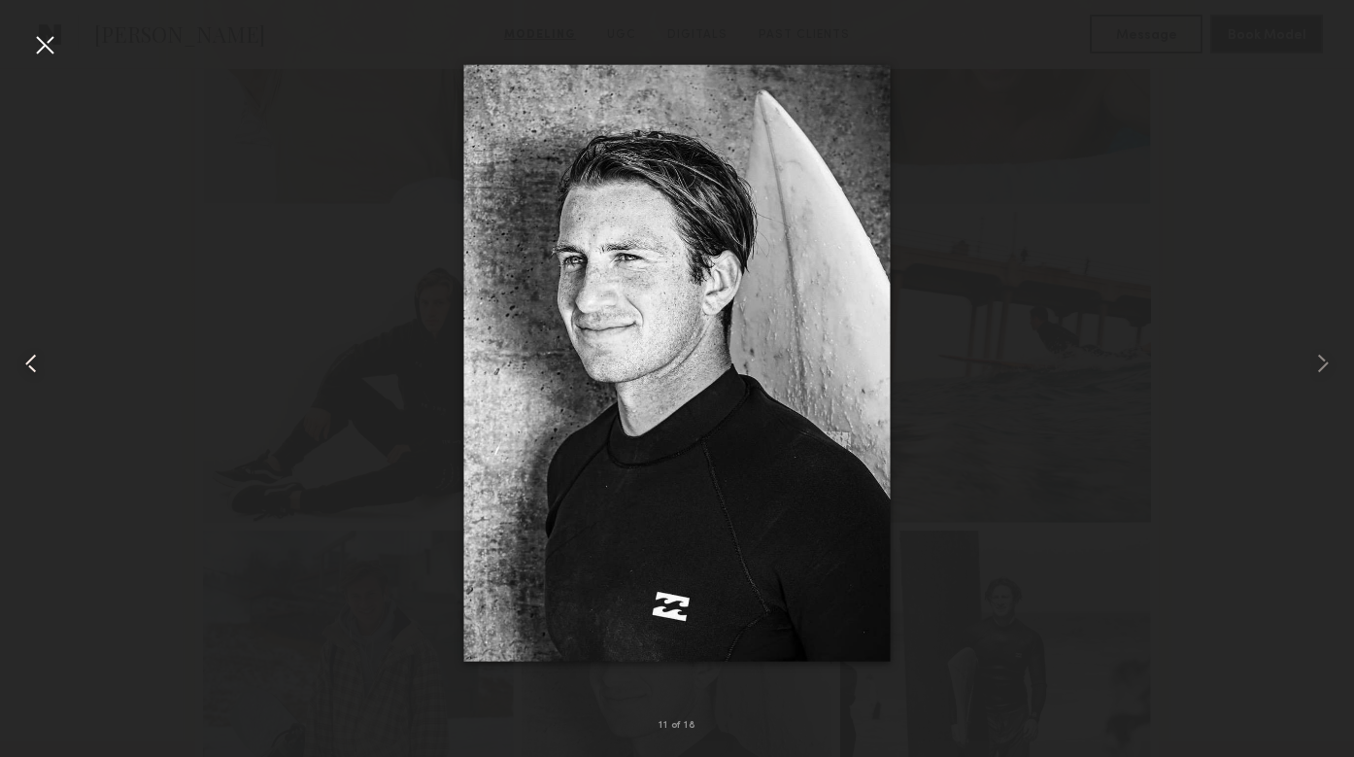
click at [35, 365] on common-icon at bounding box center [31, 363] width 31 height 31
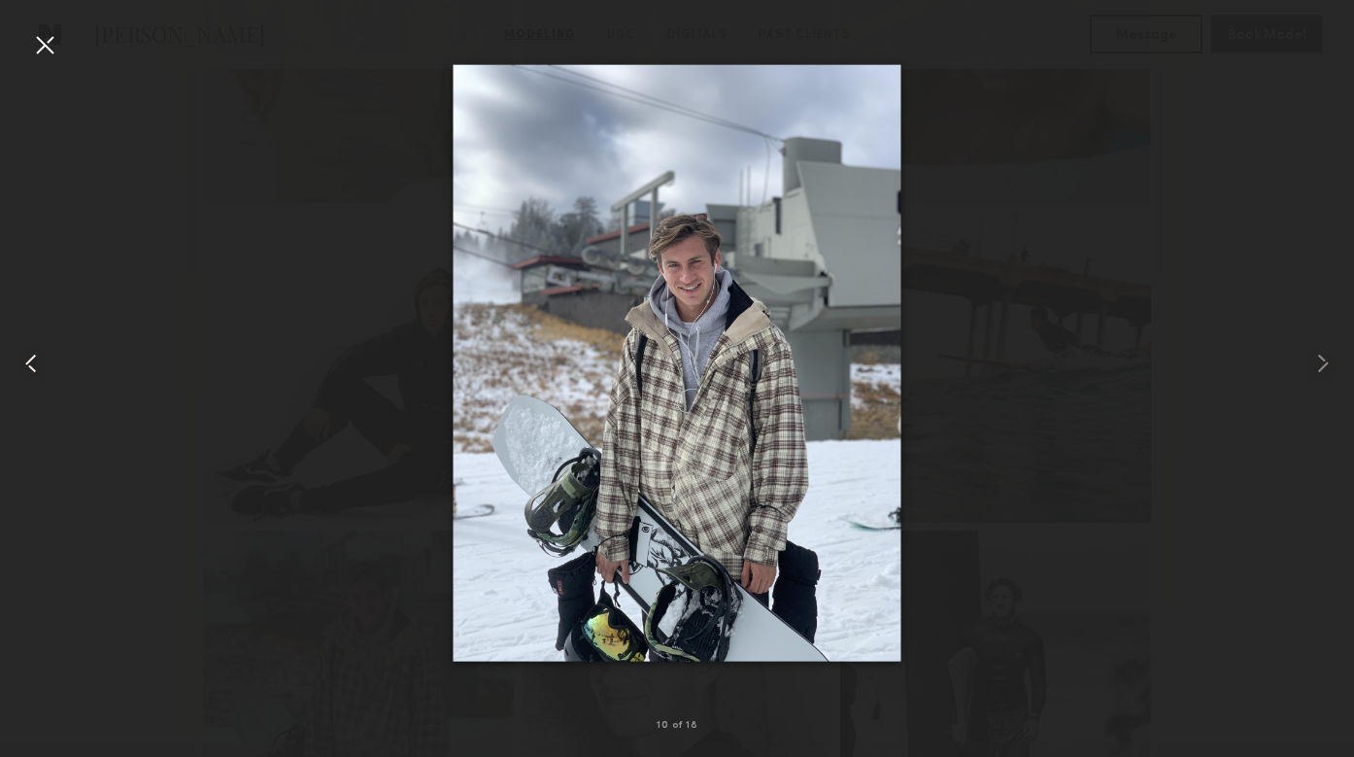
click at [35, 365] on common-icon at bounding box center [31, 363] width 31 height 31
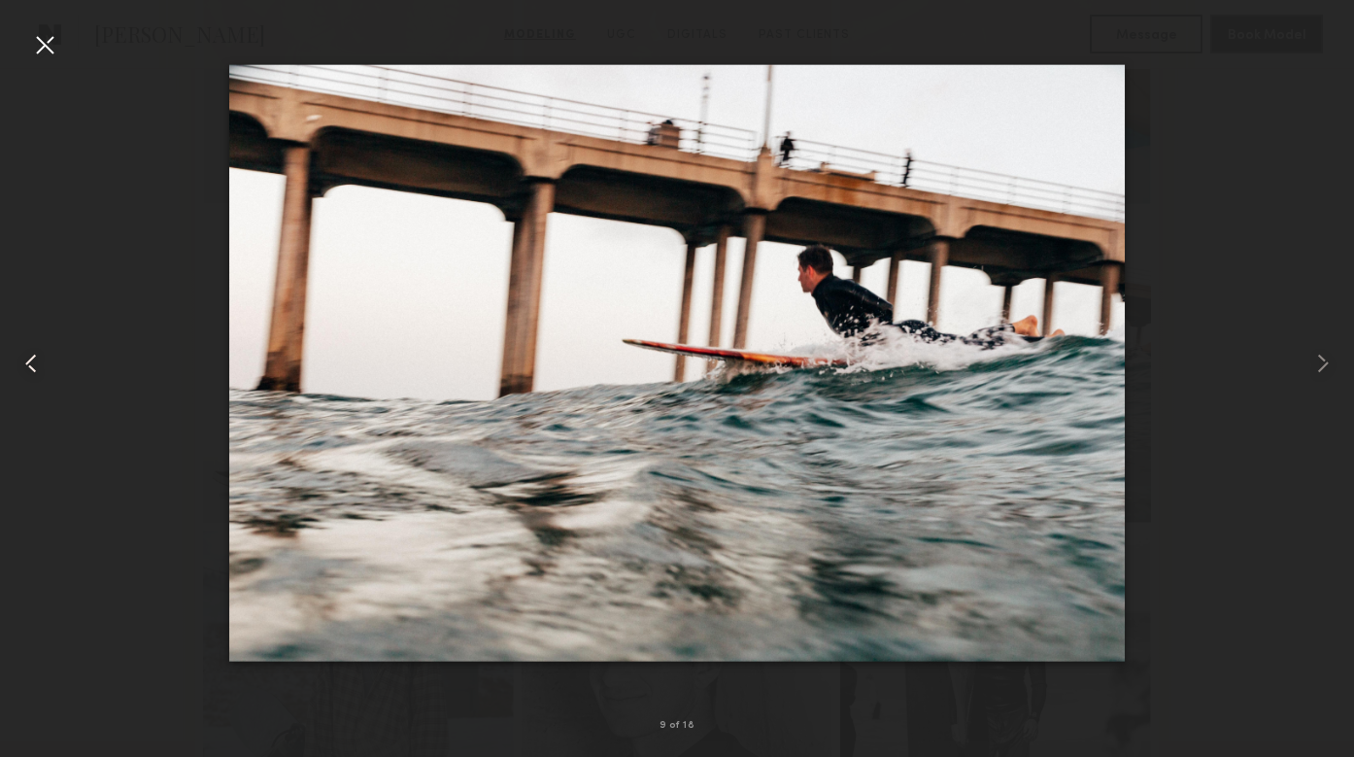
click at [35, 365] on common-icon at bounding box center [31, 363] width 31 height 31
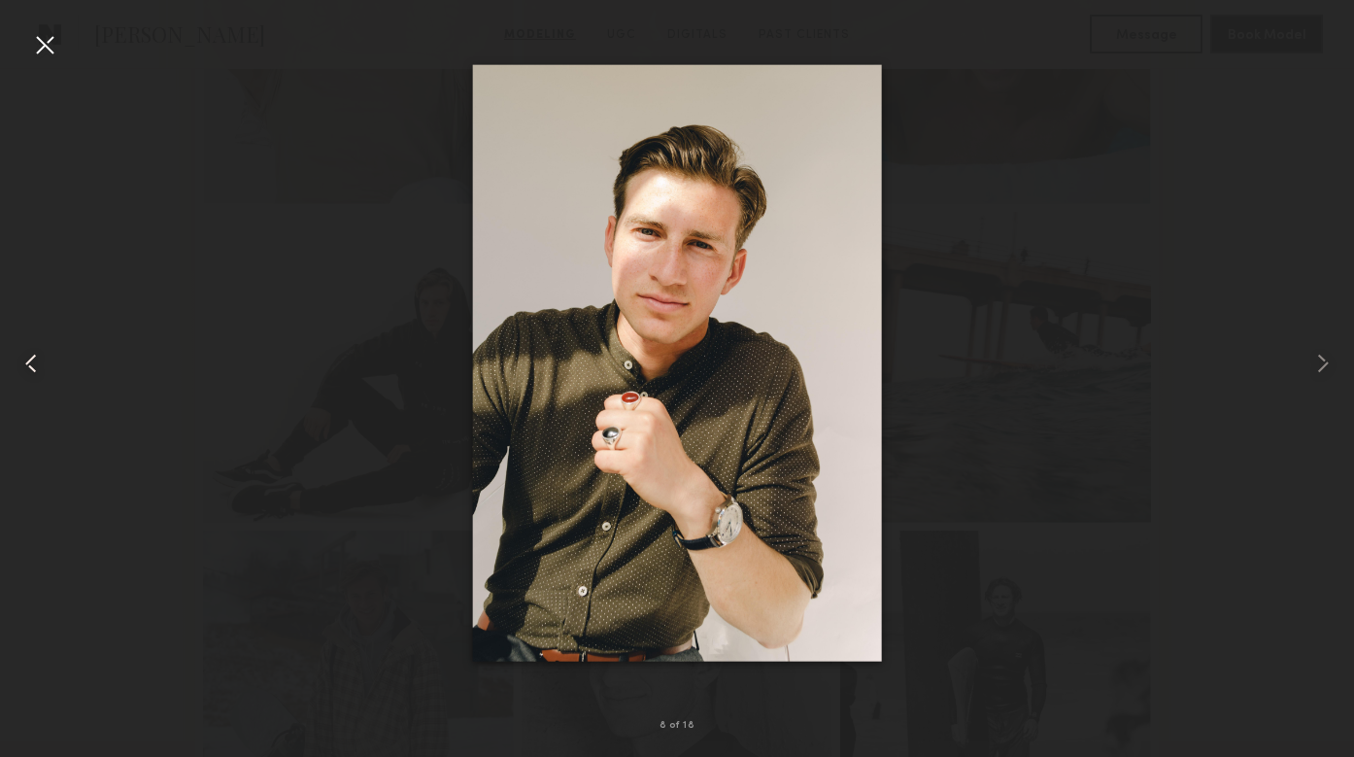
click at [35, 365] on common-icon at bounding box center [31, 363] width 31 height 31
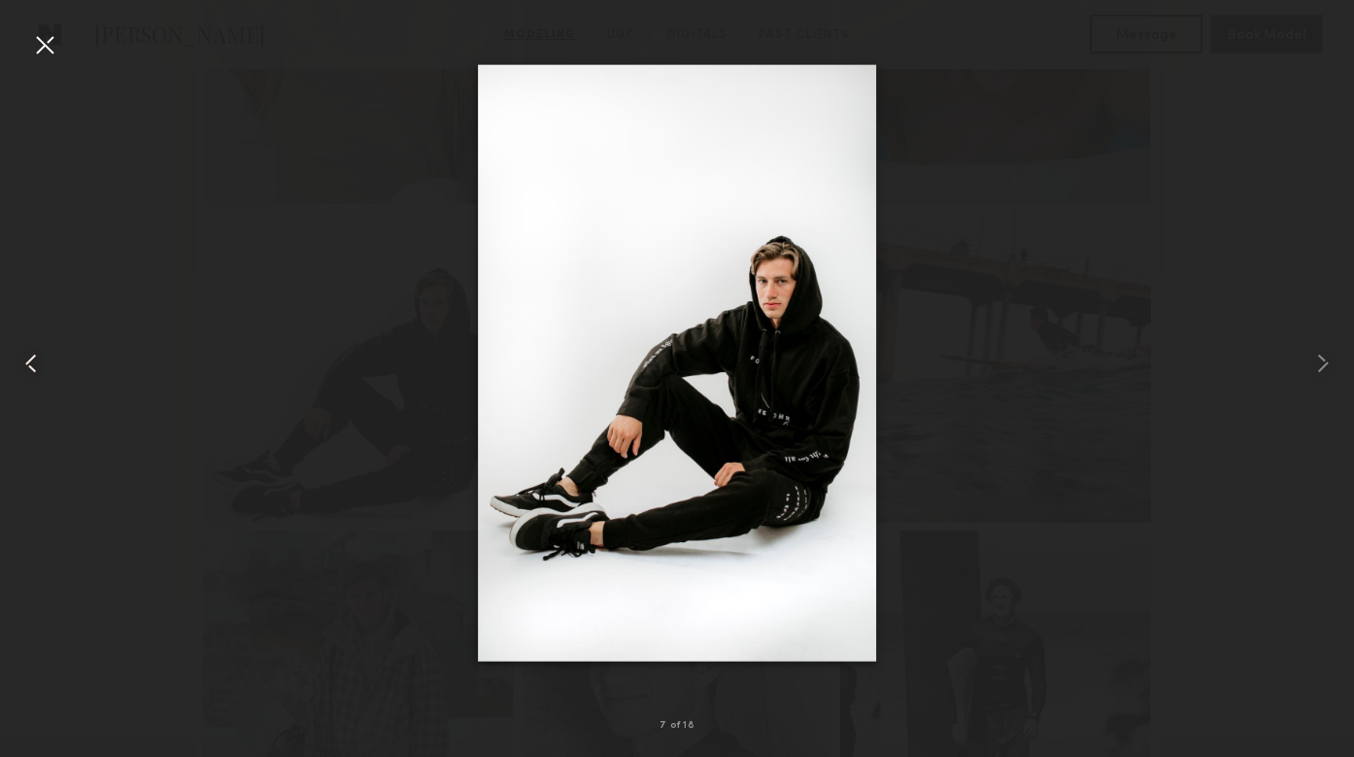
click at [35, 365] on common-icon at bounding box center [31, 363] width 31 height 31
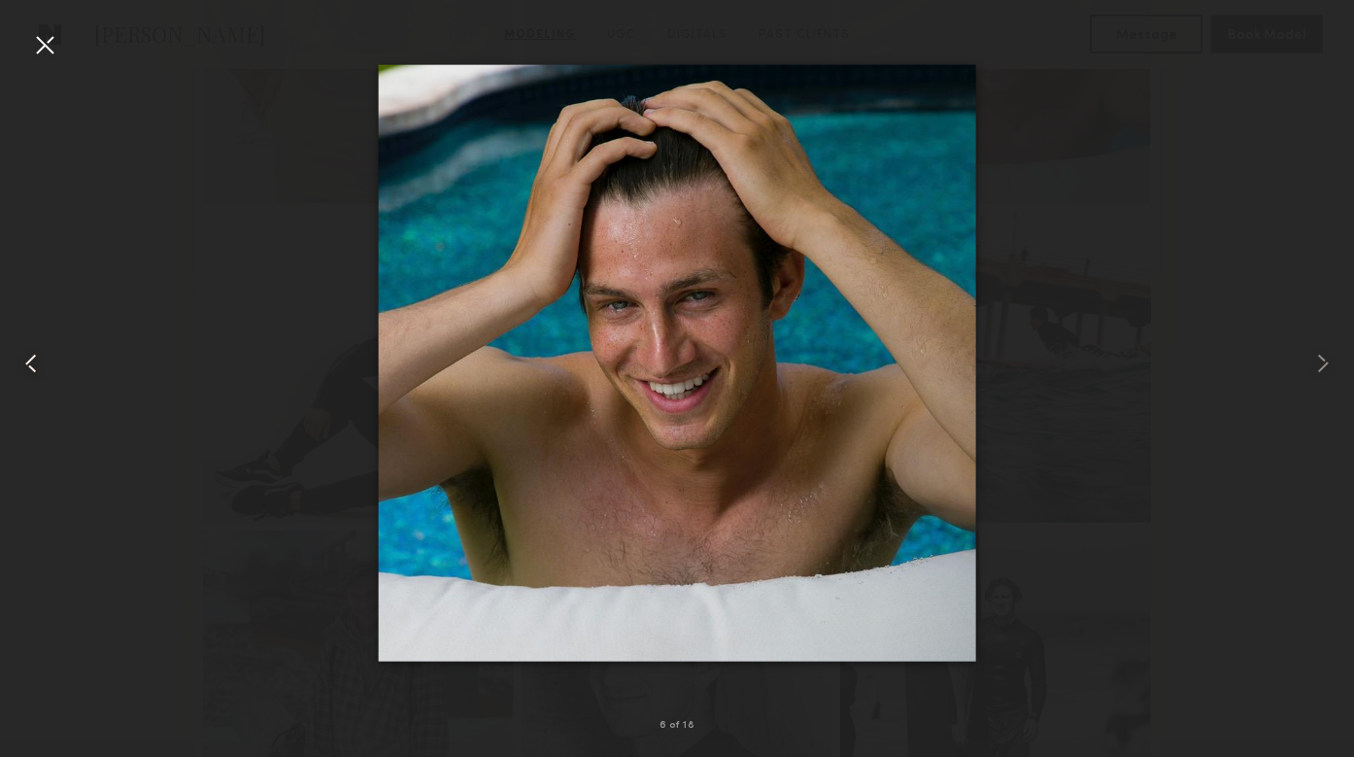
click at [35, 365] on common-icon at bounding box center [31, 363] width 31 height 31
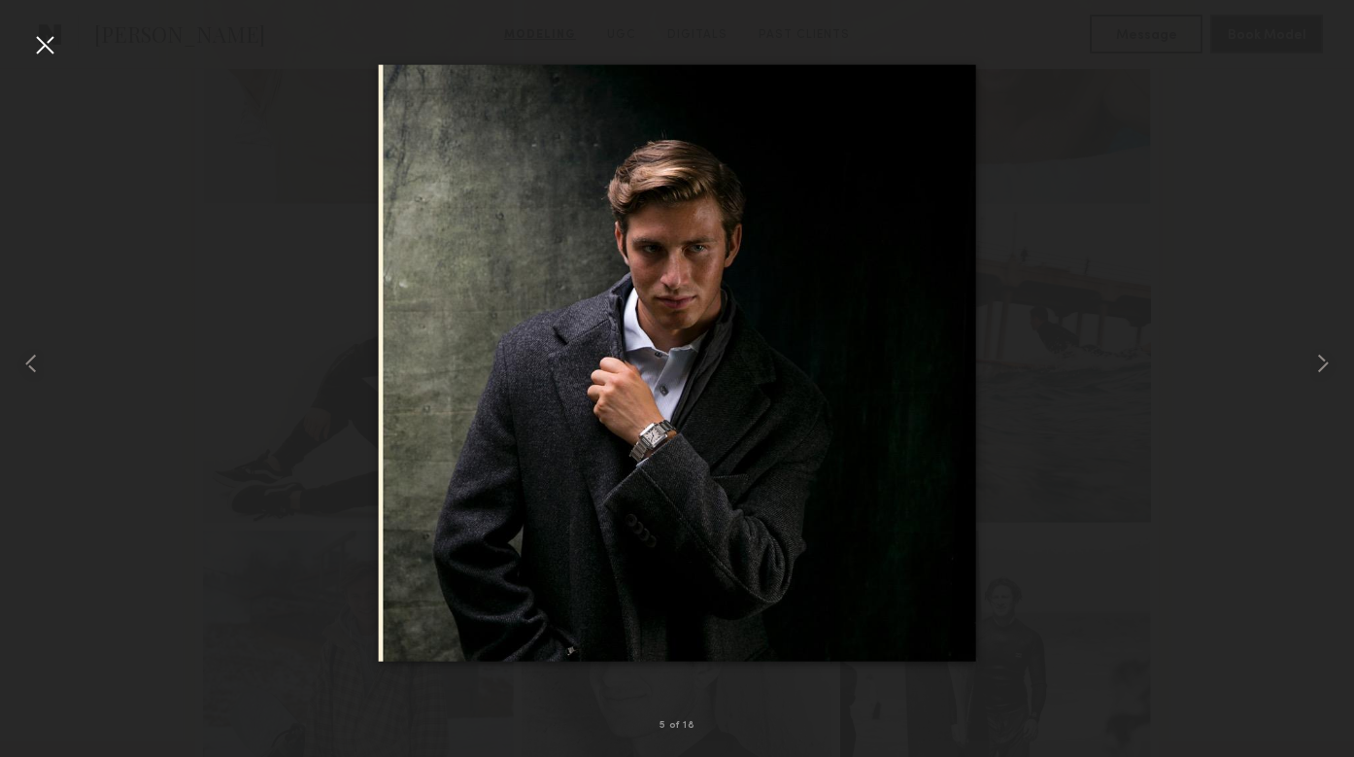
click at [50, 46] on div at bounding box center [44, 44] width 31 height 31
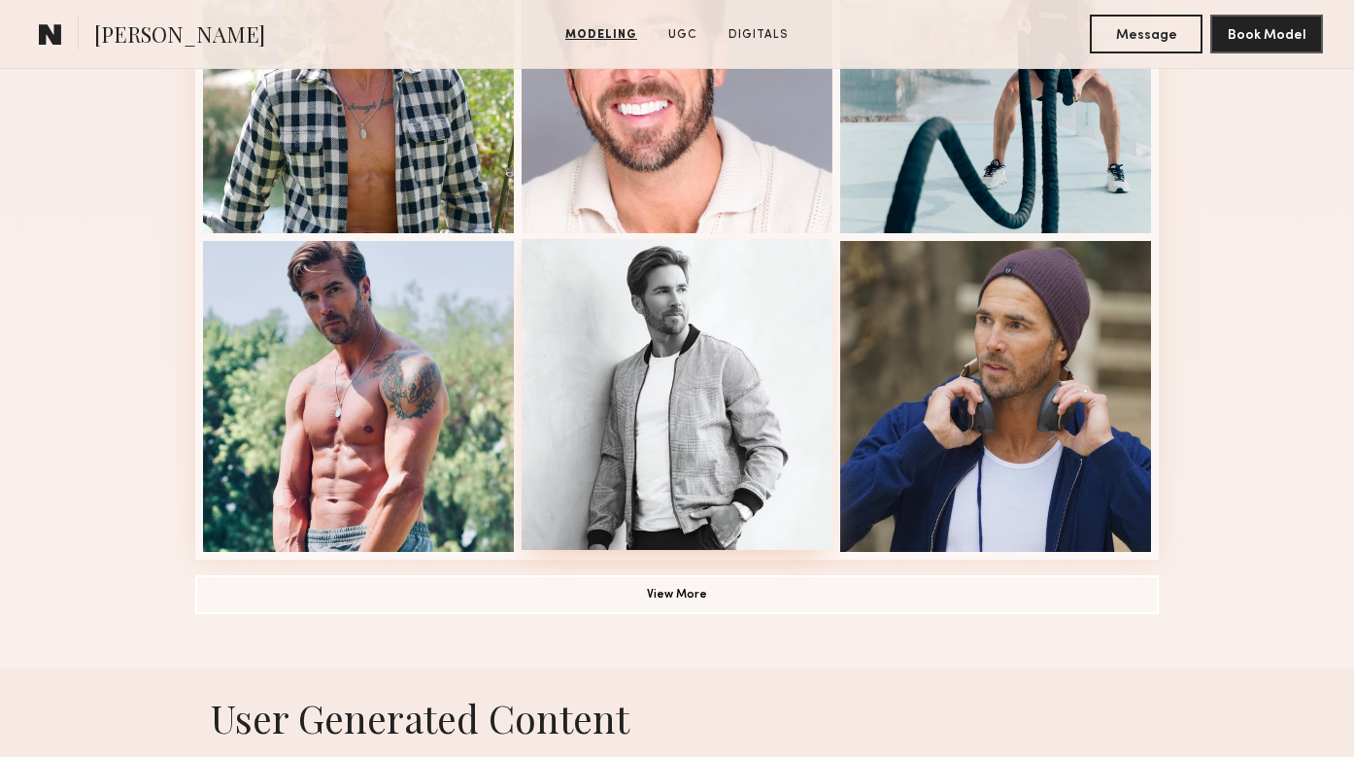
scroll to position [1323, 0]
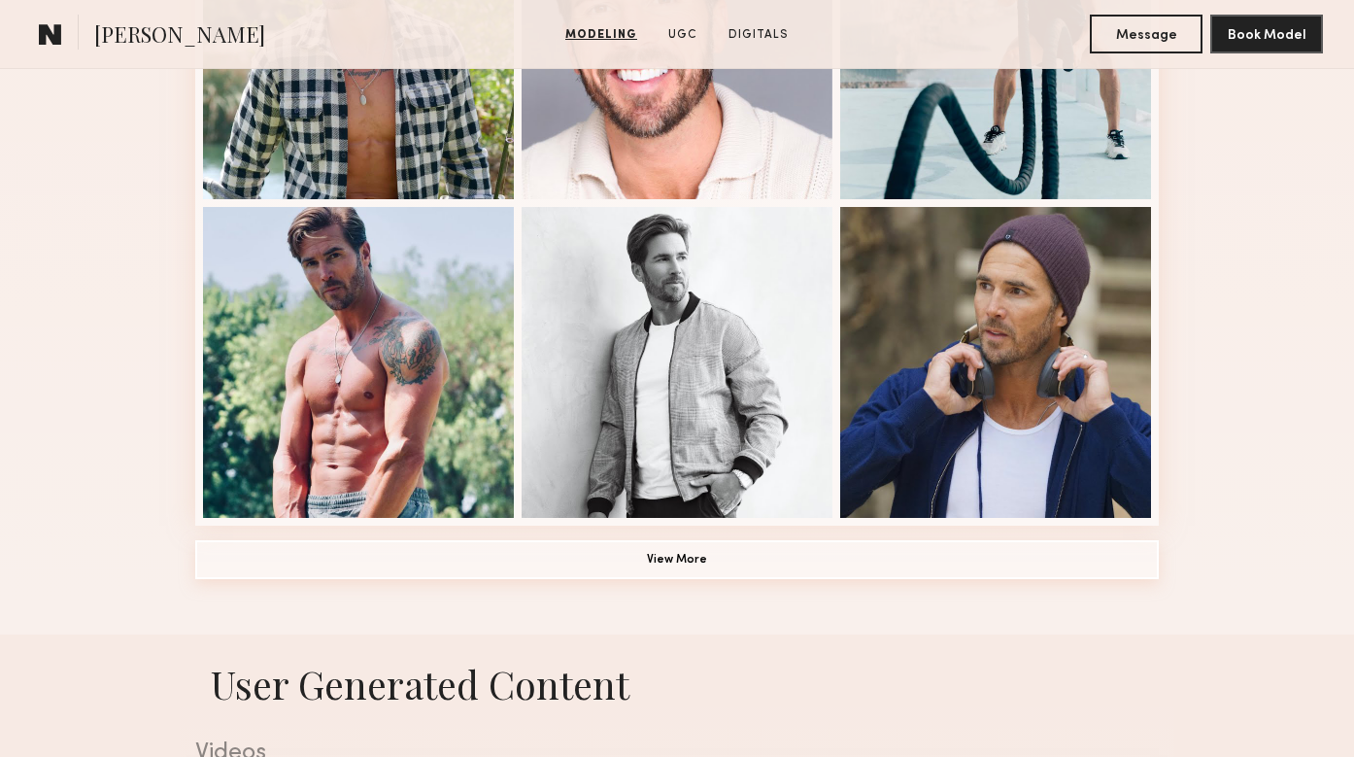
click at [679, 561] on button "View More" at bounding box center [677, 559] width 964 height 39
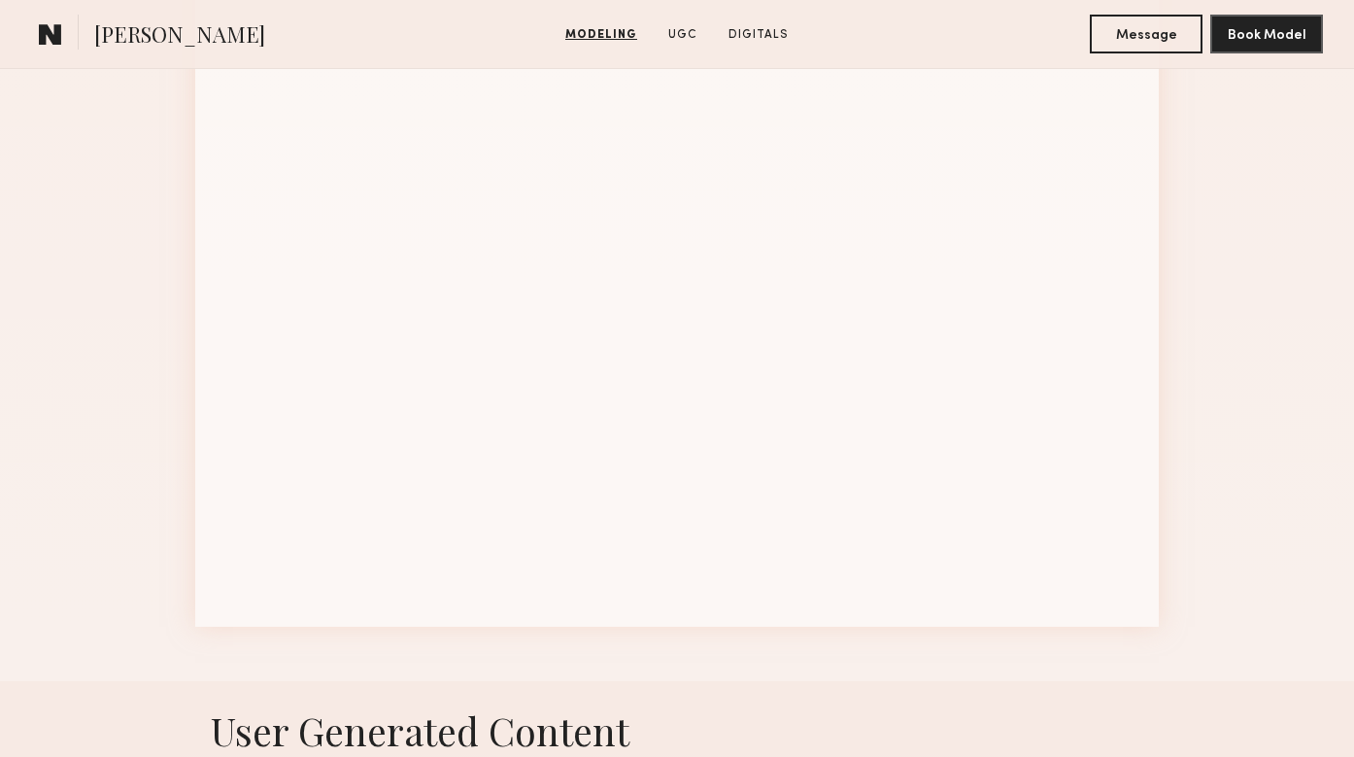
scroll to position [2506, 0]
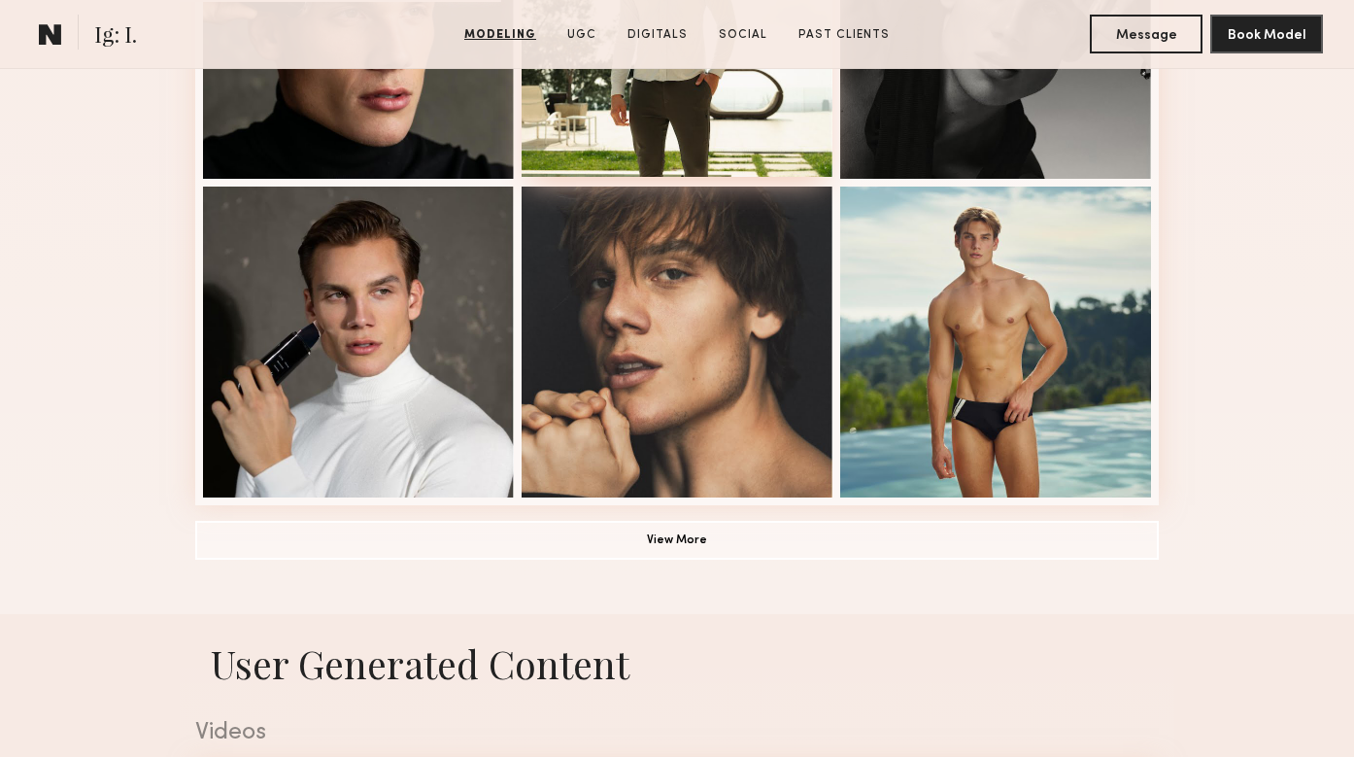
scroll to position [1347, 0]
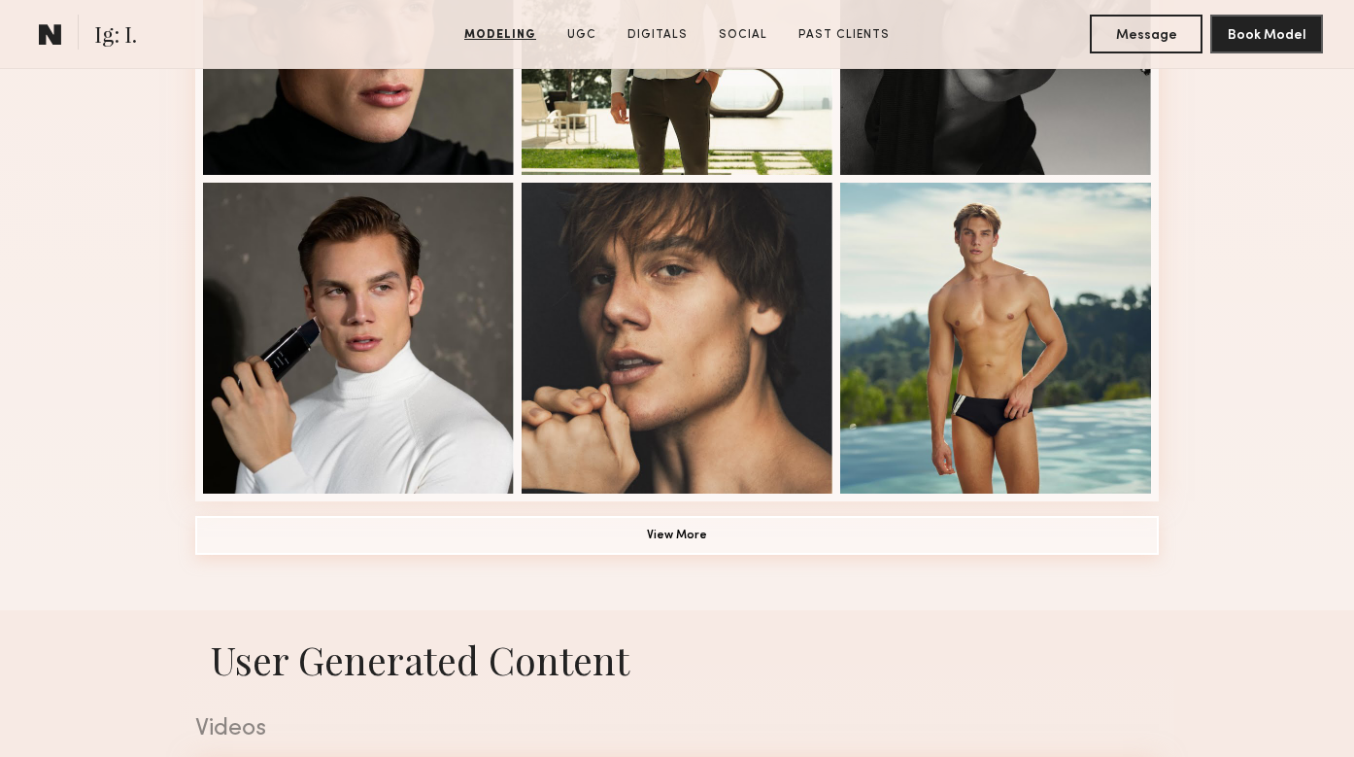
click at [593, 534] on button "View More" at bounding box center [677, 535] width 964 height 39
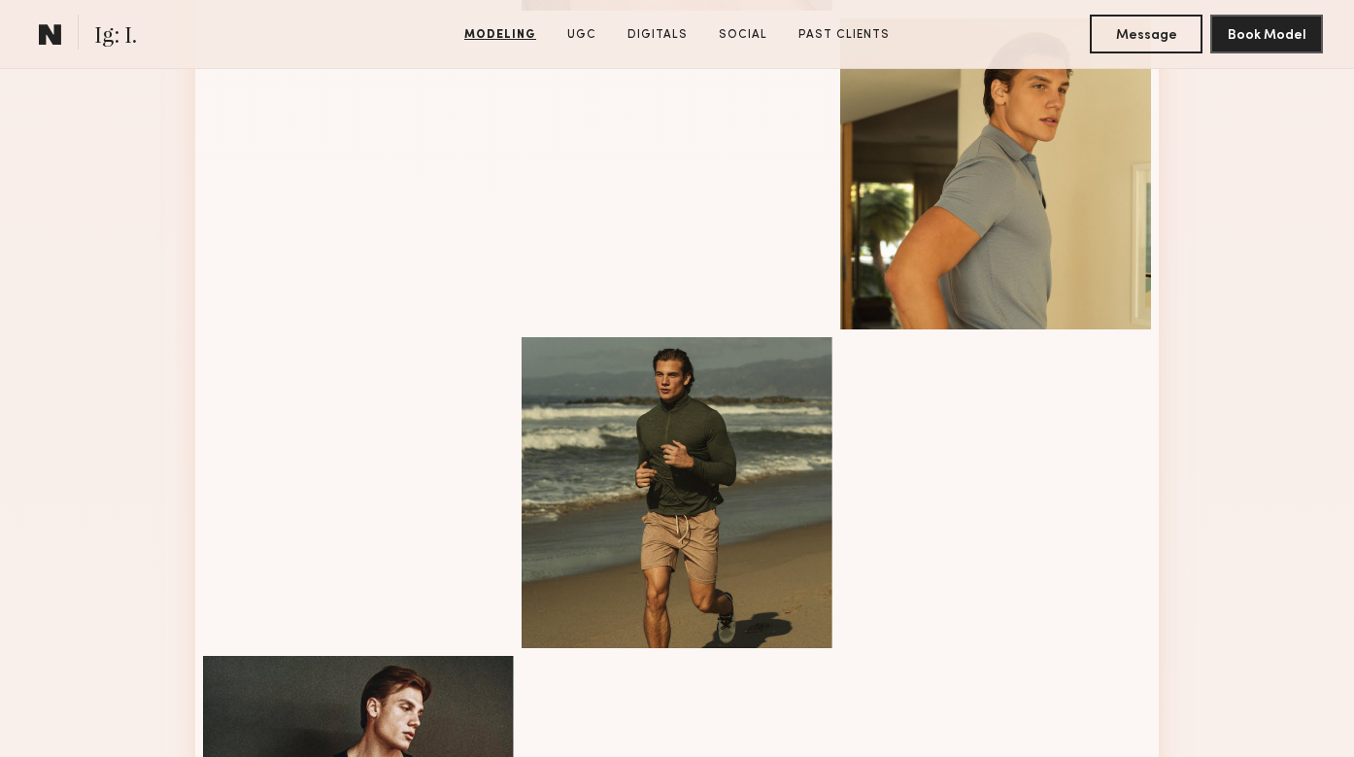
scroll to position [2171, 0]
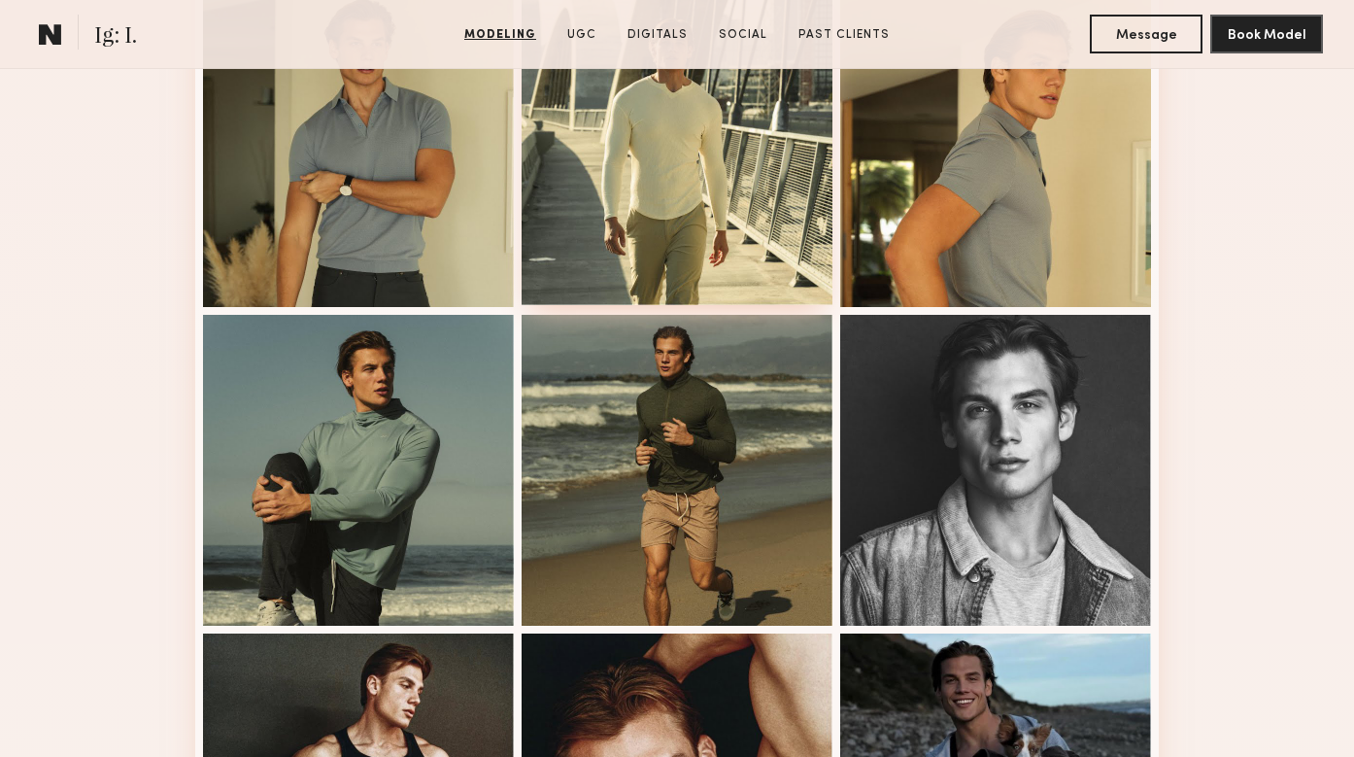
click at [678, 236] on div at bounding box center [677, 149] width 311 height 311
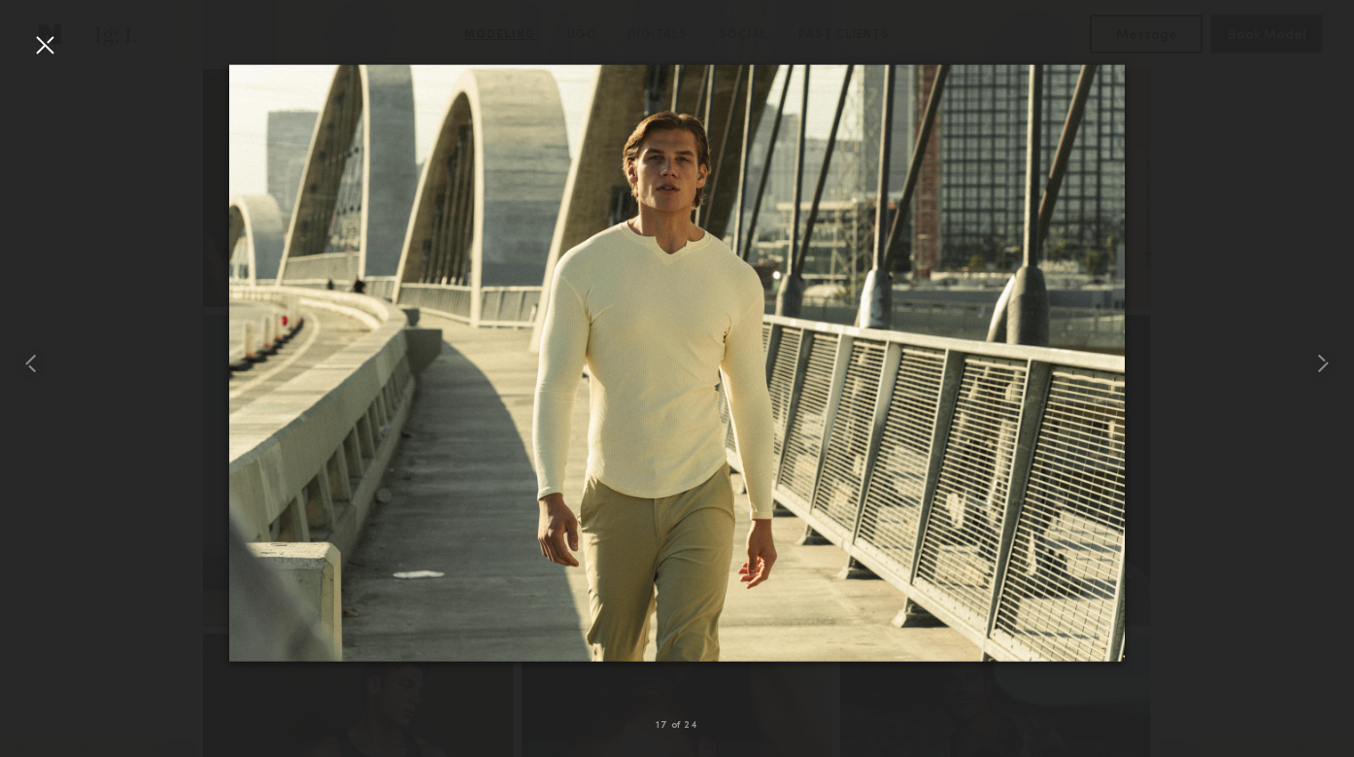
click at [47, 46] on div at bounding box center [44, 44] width 31 height 31
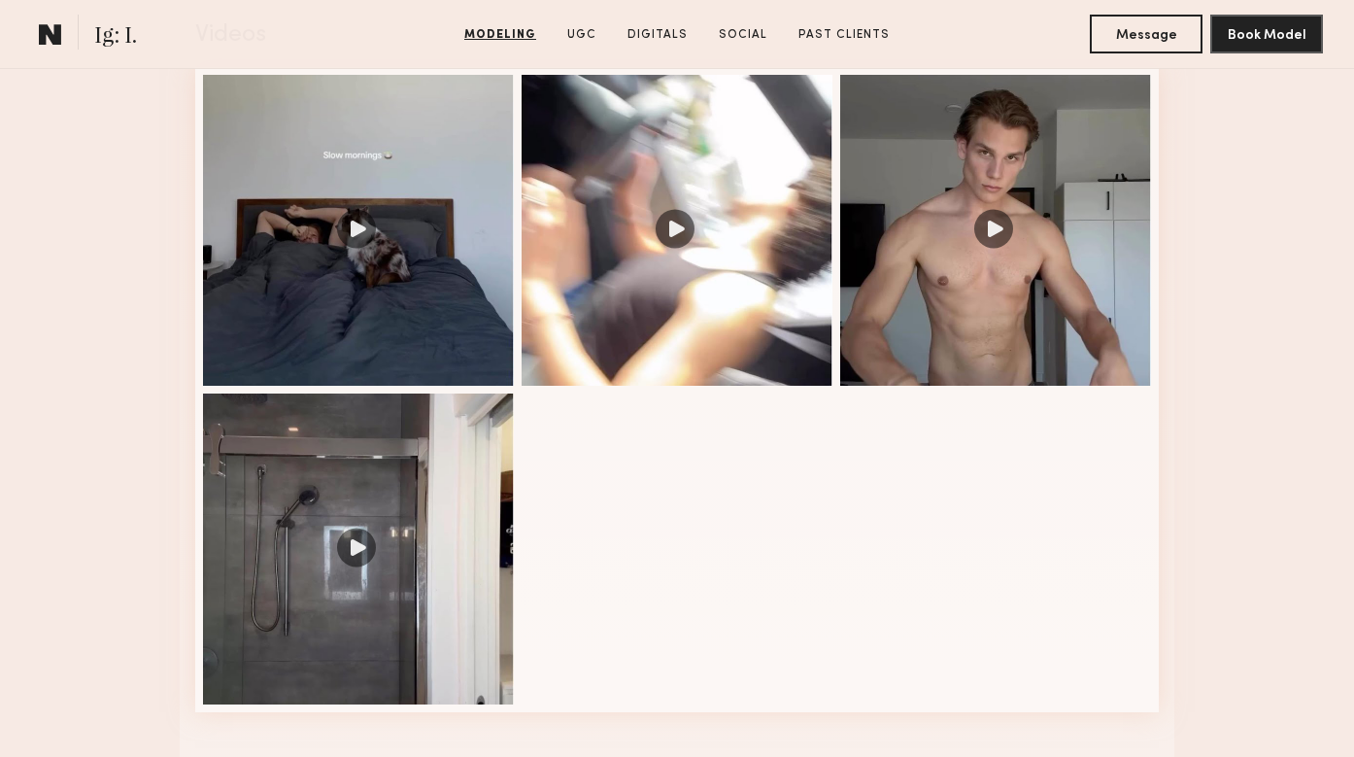
scroll to position [3270, 0]
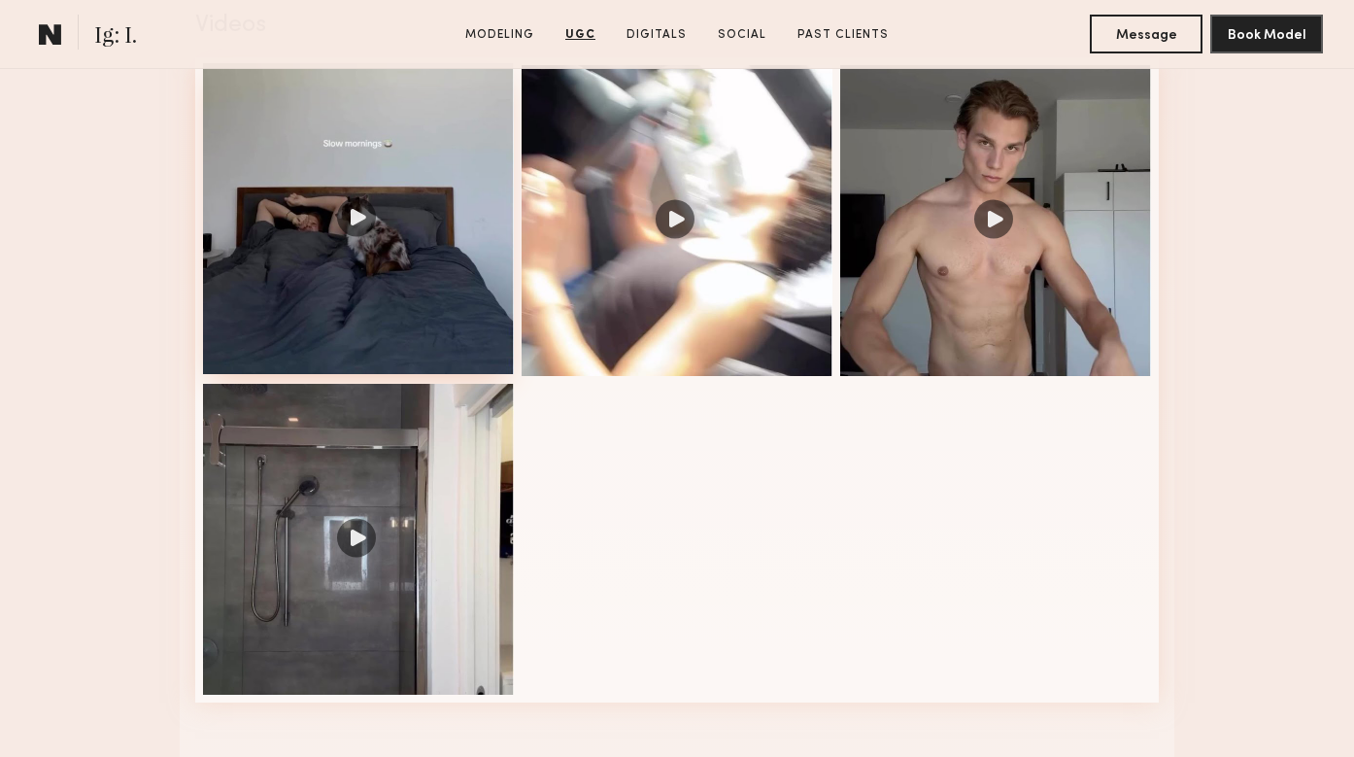
click at [358, 214] on div at bounding box center [358, 218] width 311 height 311
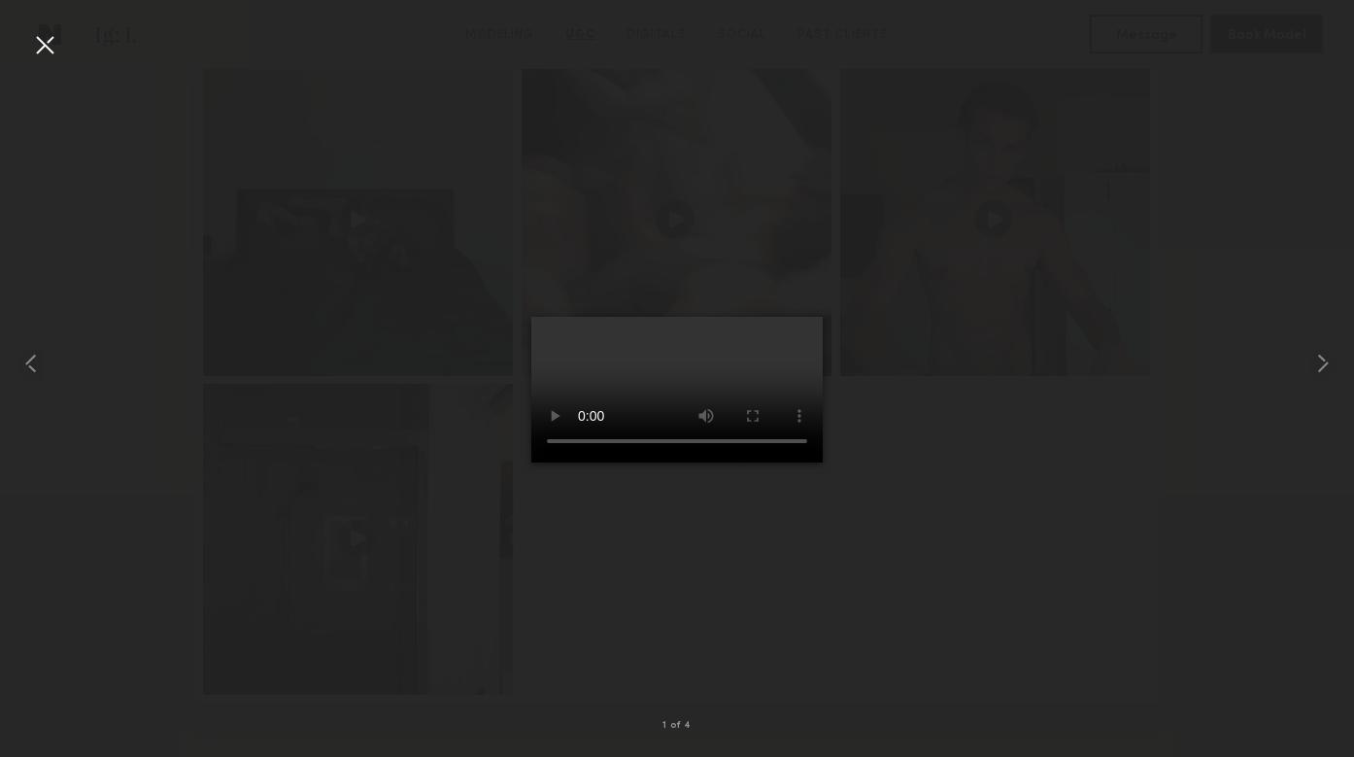
click at [533, 462] on video at bounding box center [676, 390] width 291 height 146
click at [45, 46] on div at bounding box center [44, 44] width 31 height 31
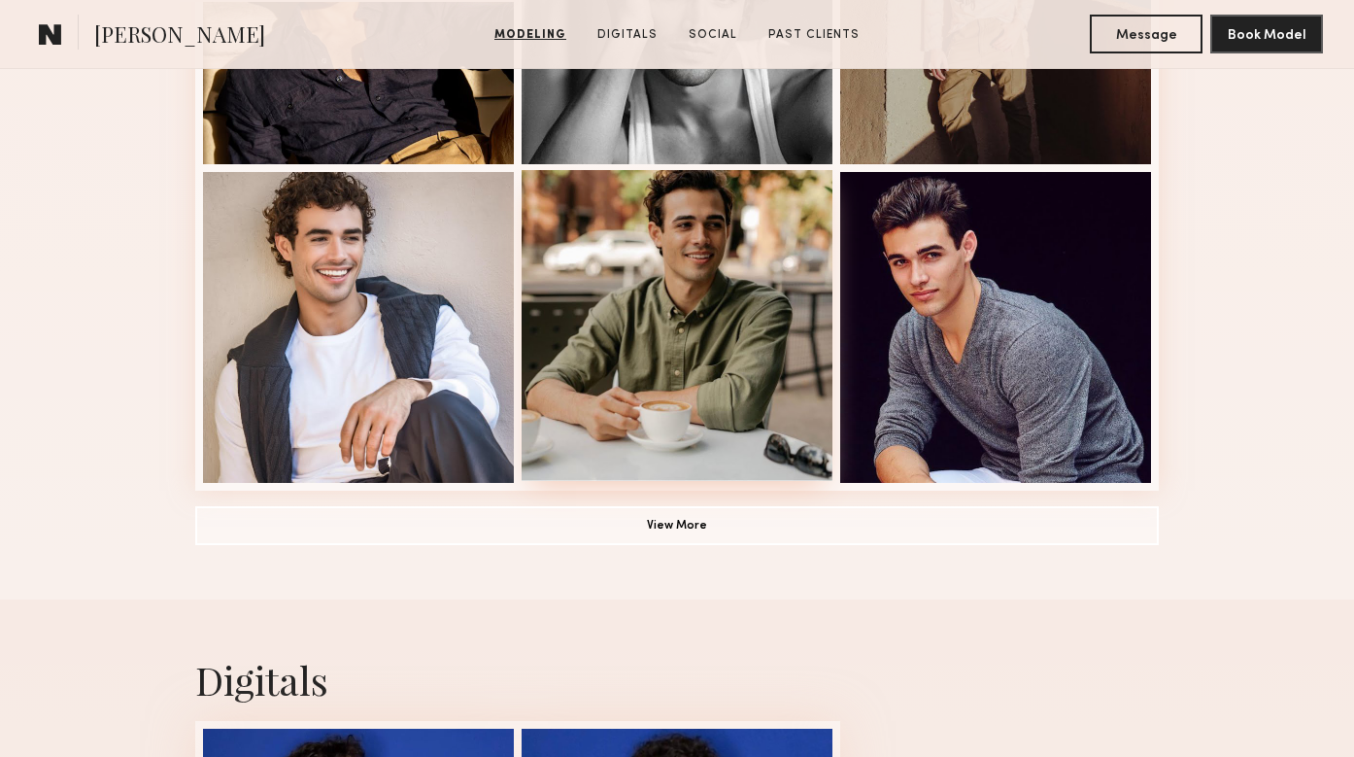
scroll to position [1362, 0]
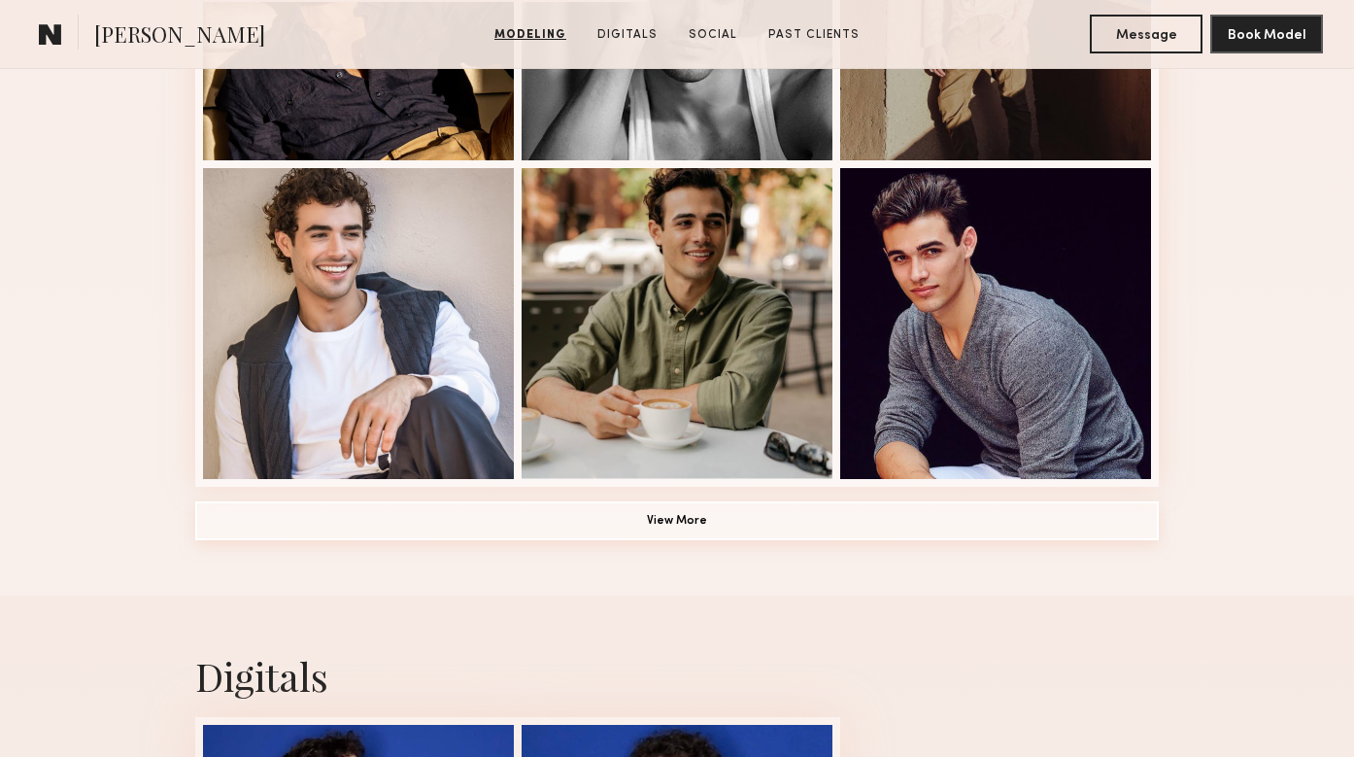
click at [693, 521] on button "View More" at bounding box center [677, 520] width 964 height 39
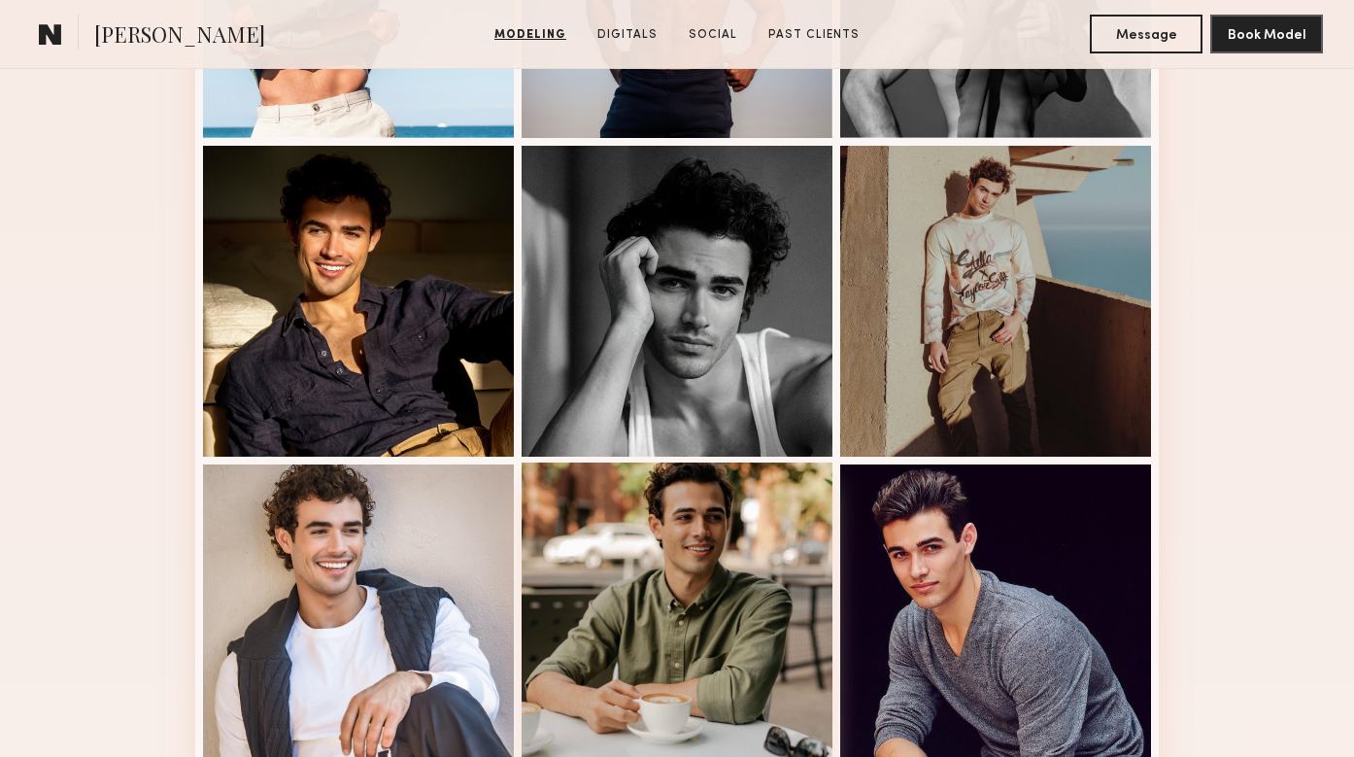
scroll to position [1046, 0]
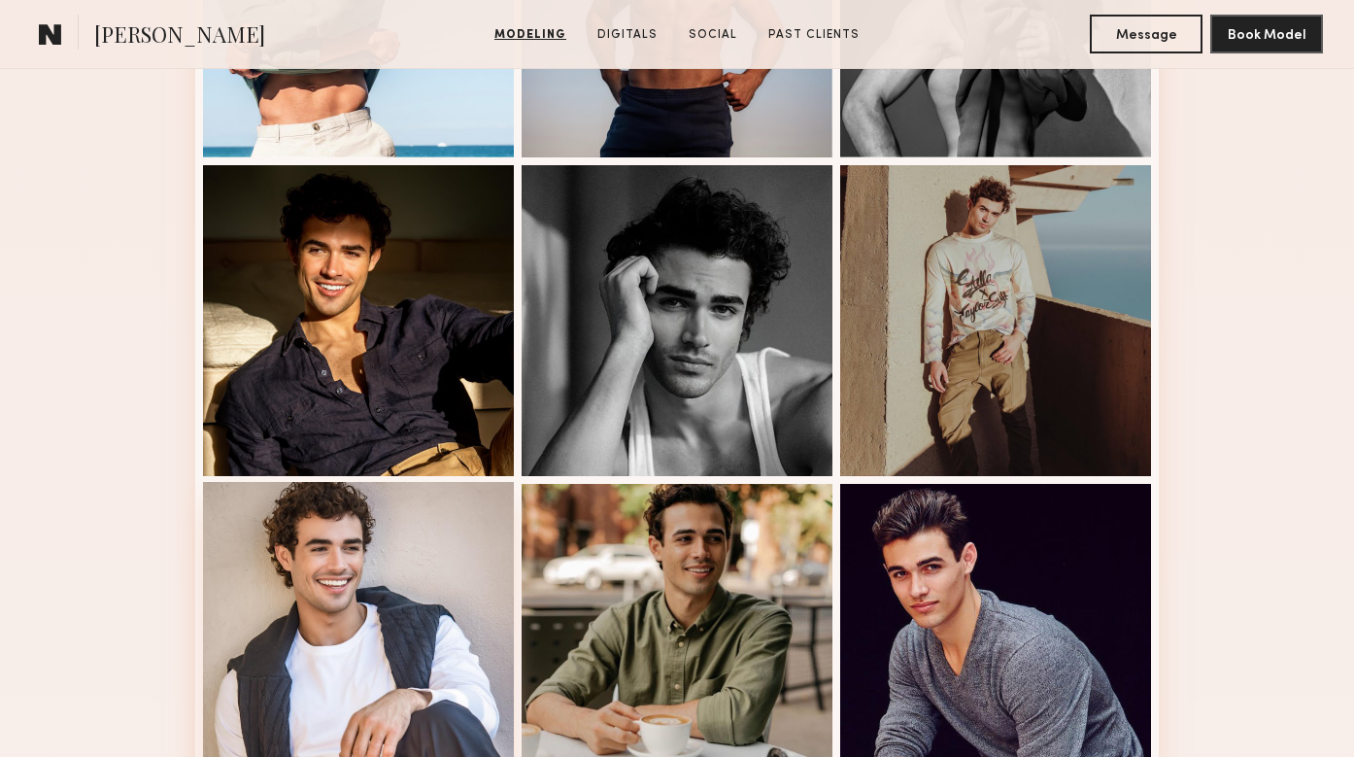
click at [369, 612] on div at bounding box center [358, 637] width 311 height 311
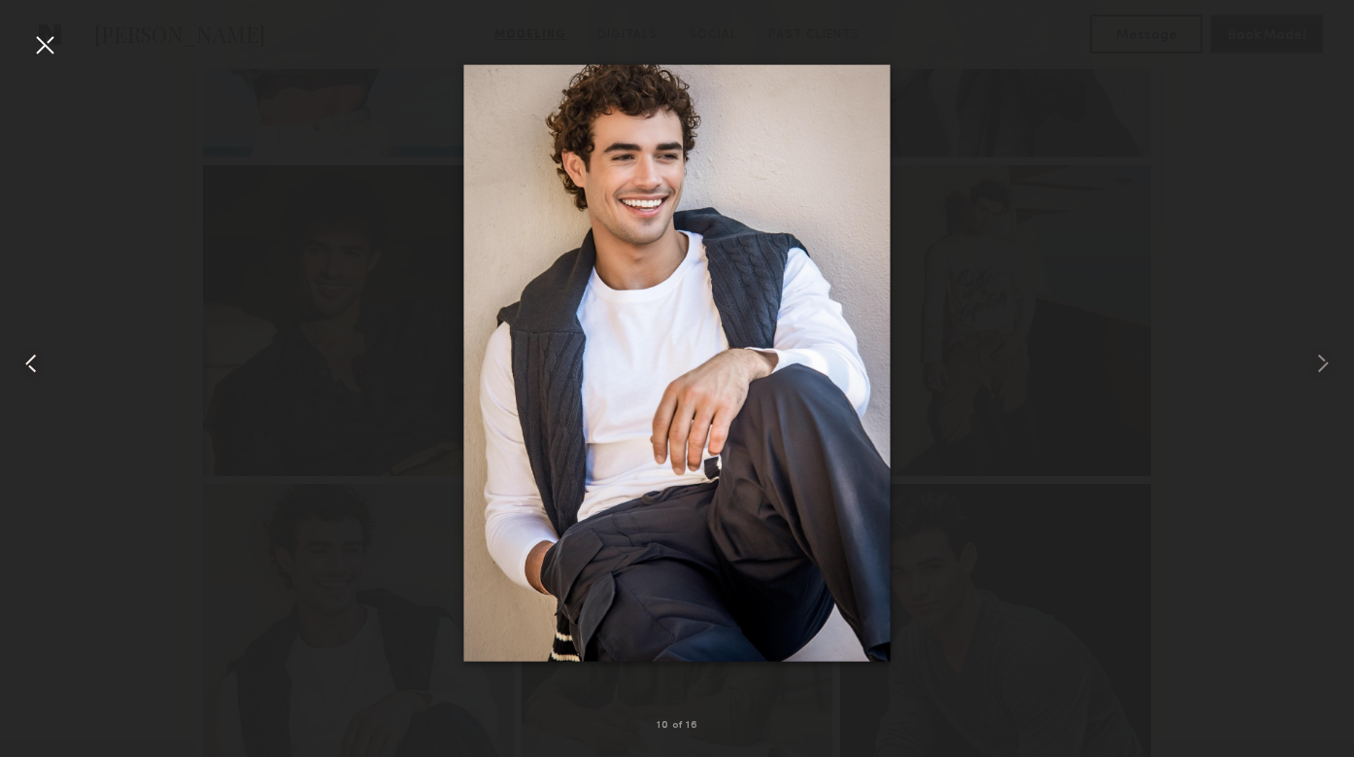
click at [28, 363] on common-icon at bounding box center [31, 363] width 31 height 31
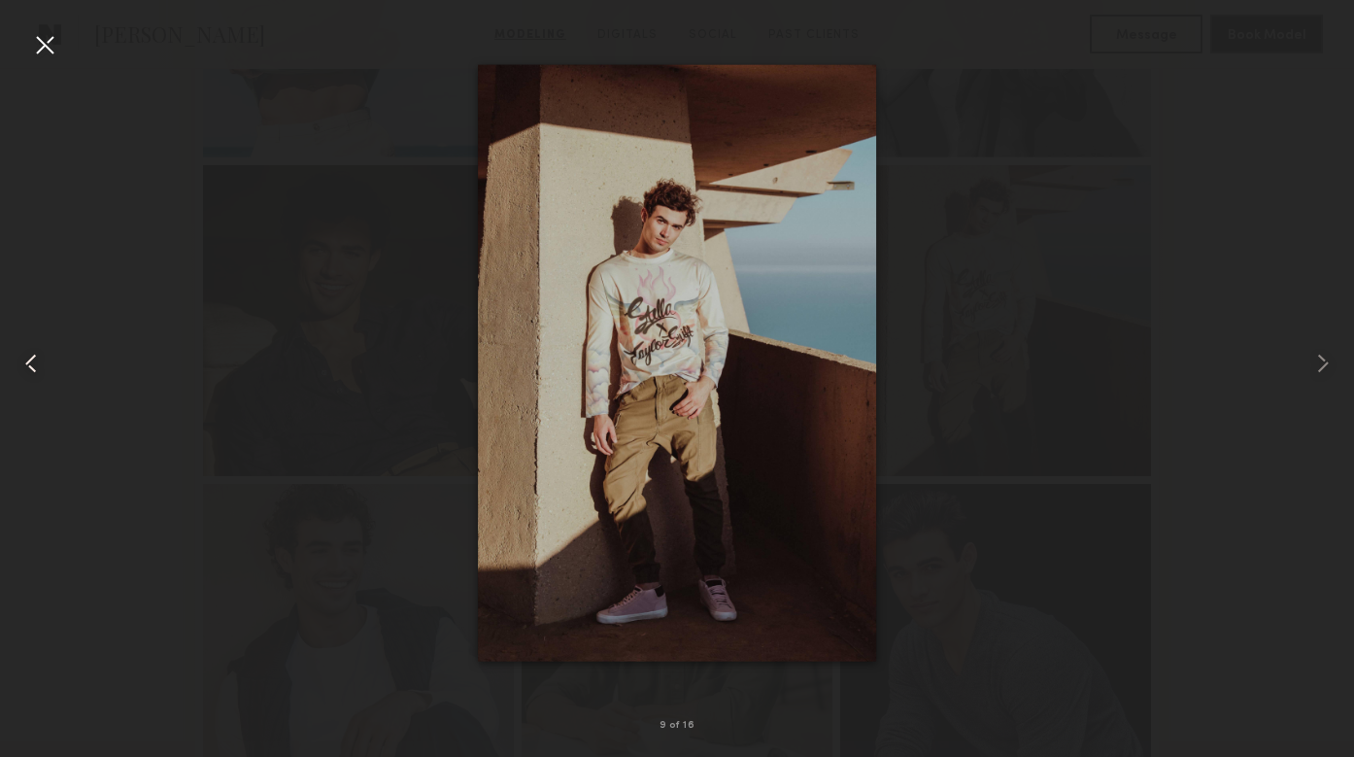
click at [28, 363] on common-icon at bounding box center [31, 363] width 31 height 31
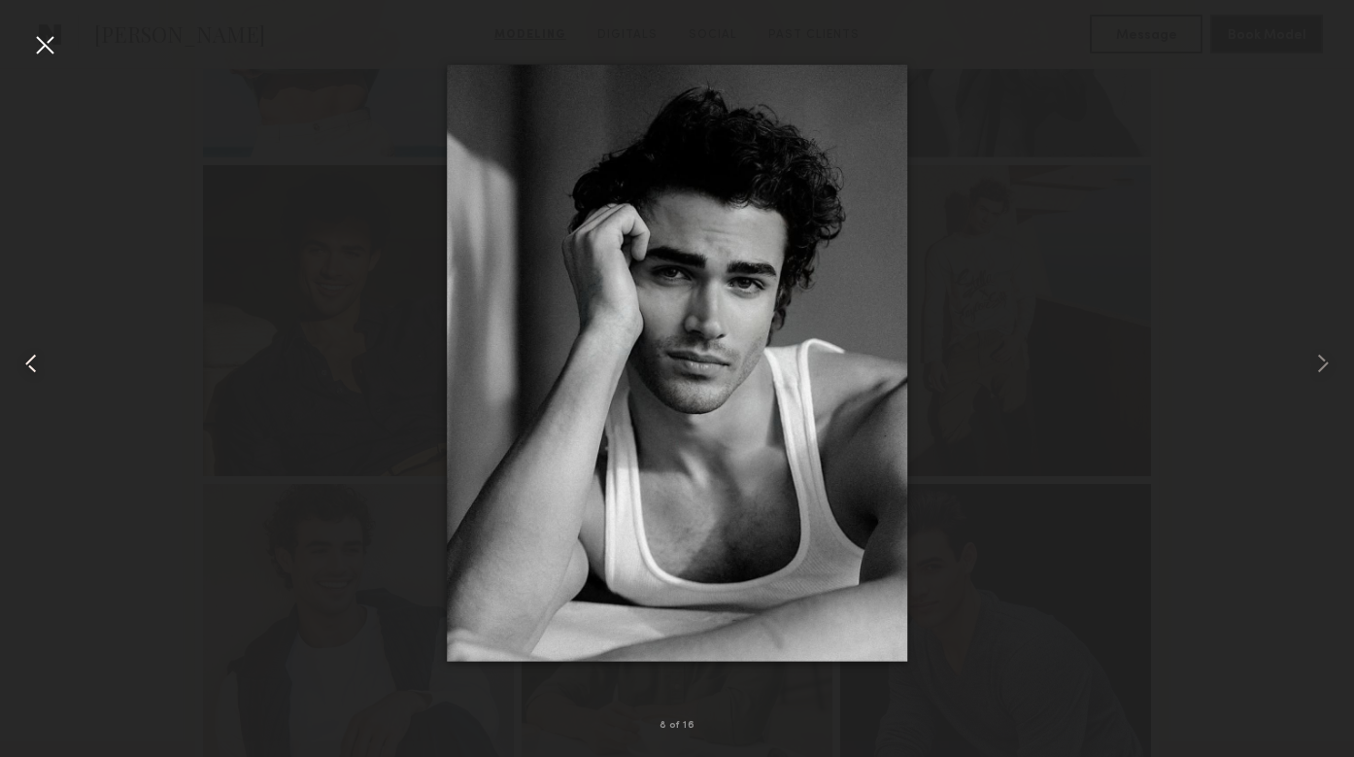
click at [30, 363] on common-icon at bounding box center [31, 363] width 31 height 31
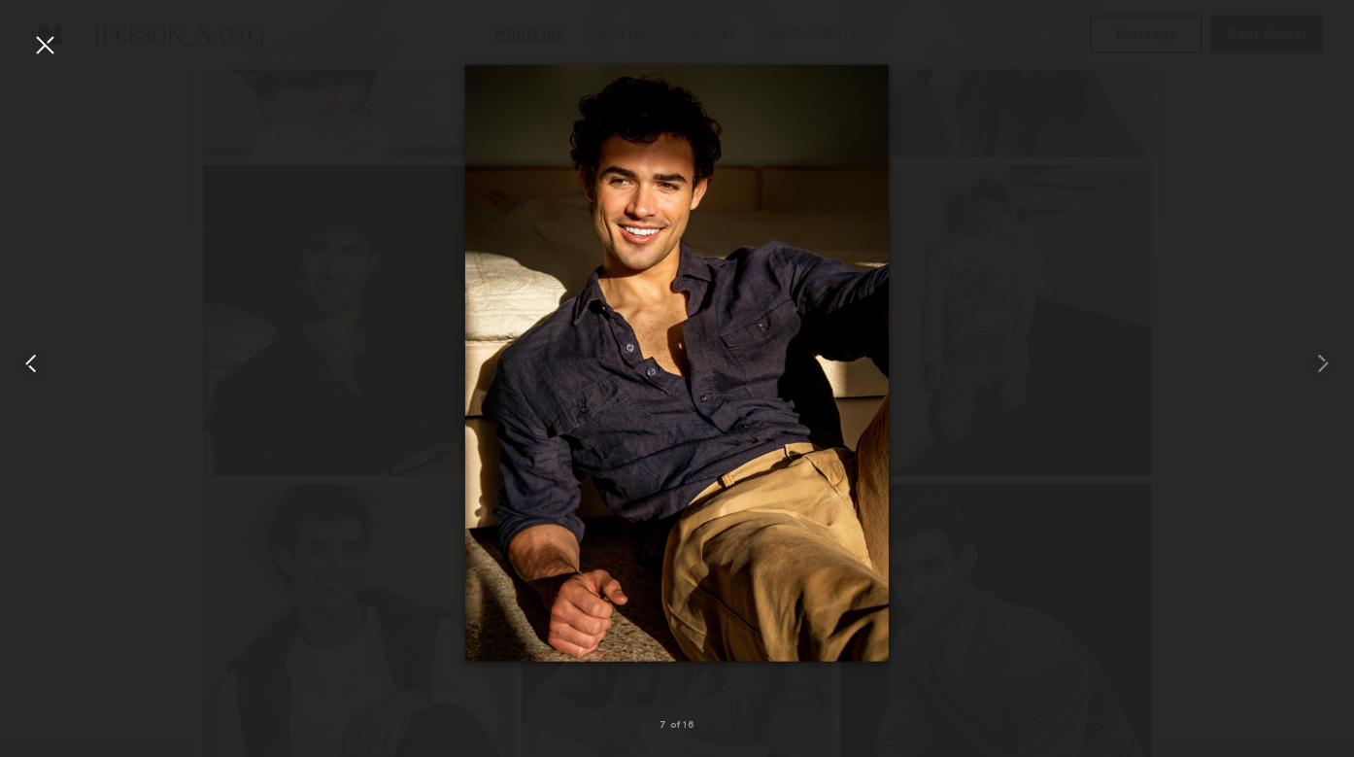
click at [31, 363] on common-icon at bounding box center [31, 363] width 31 height 31
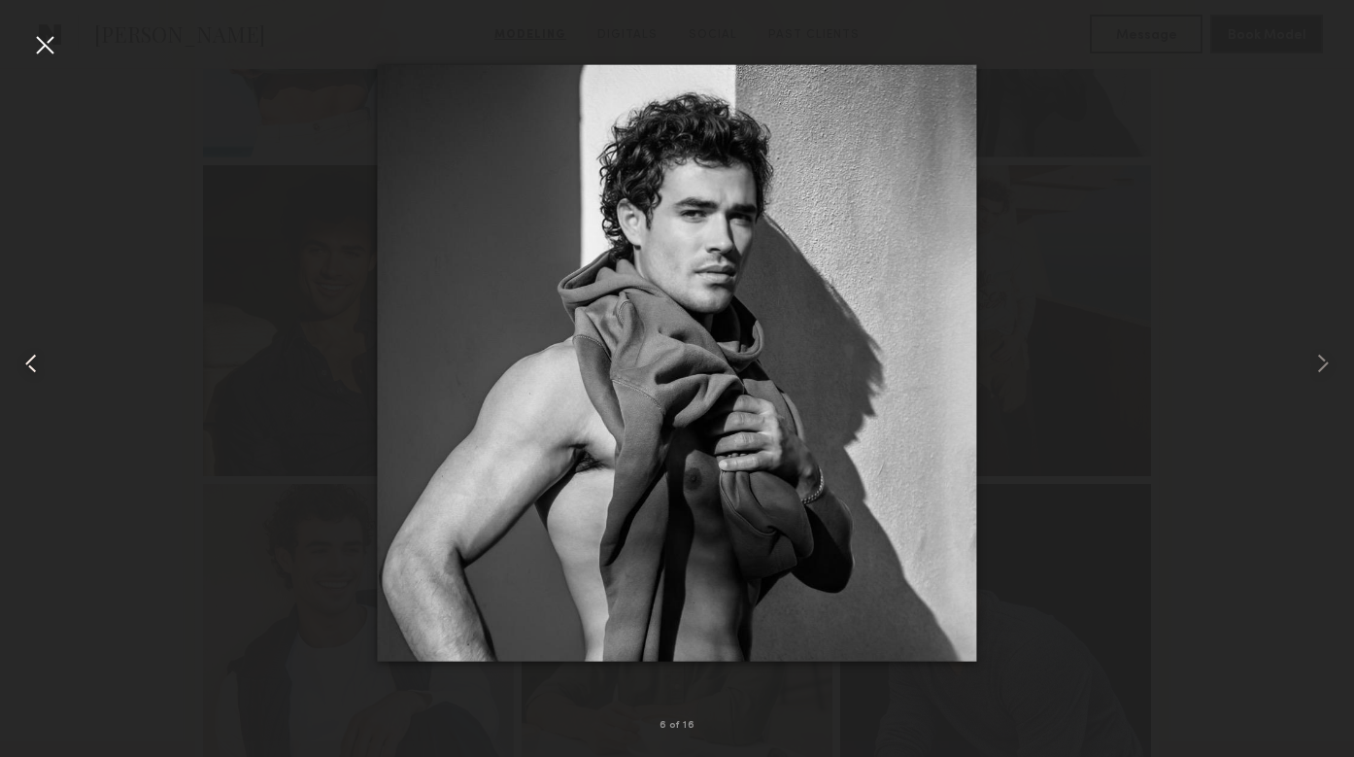
click at [31, 363] on common-icon at bounding box center [31, 363] width 31 height 31
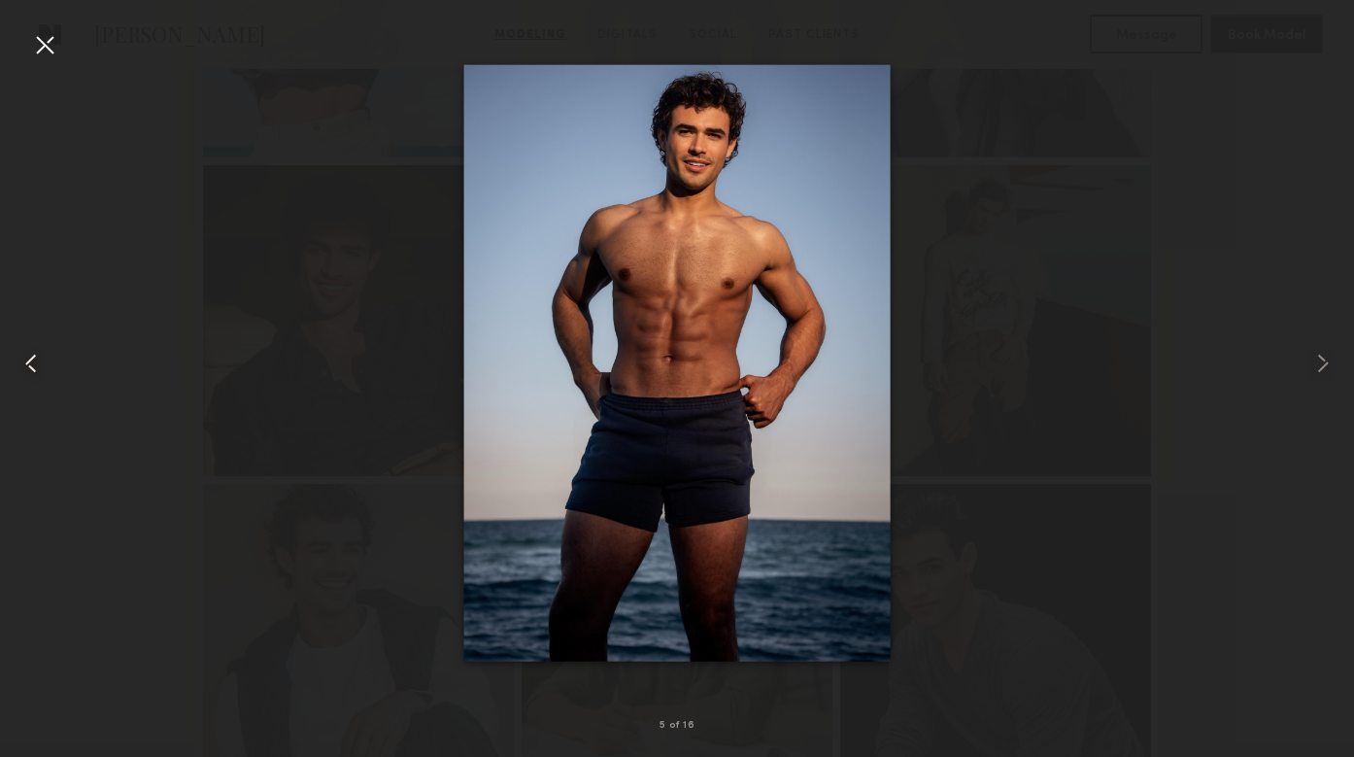
click at [31, 363] on common-icon at bounding box center [31, 363] width 31 height 31
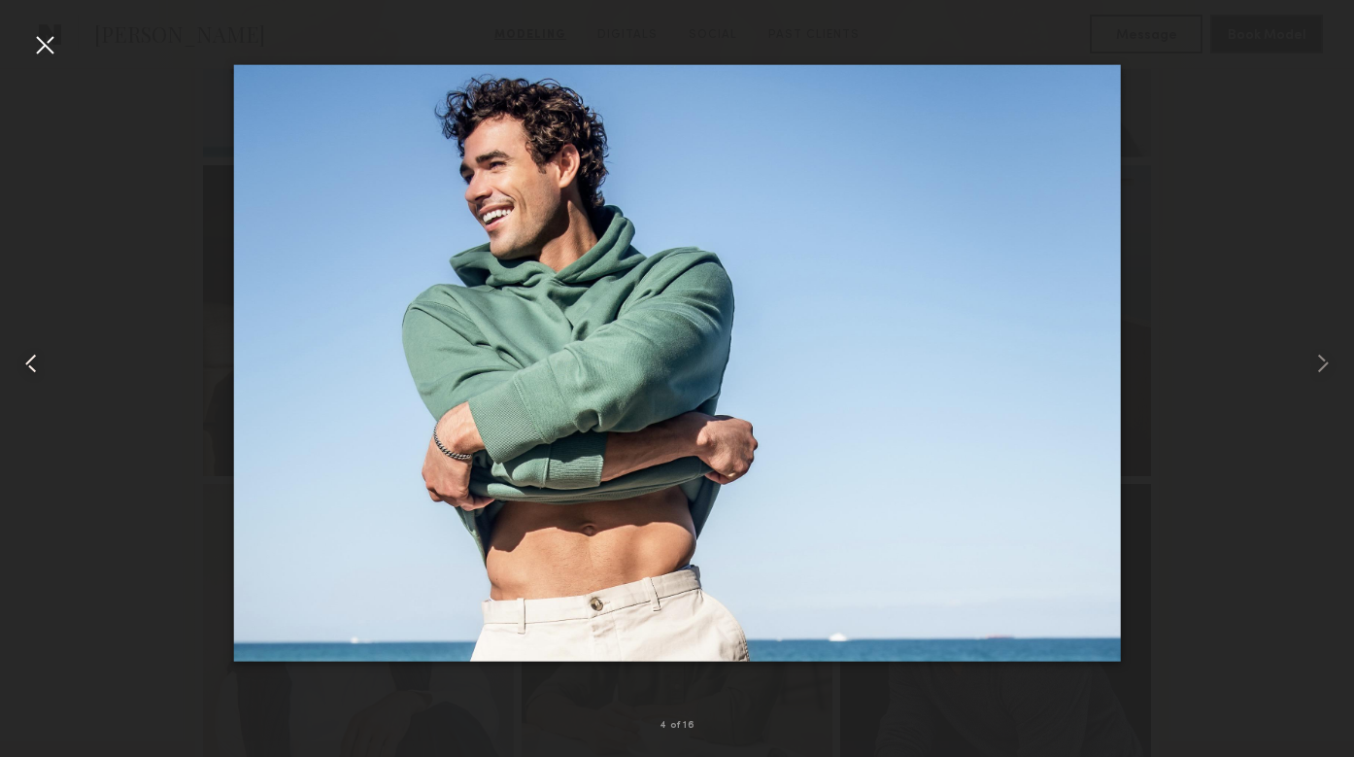
click at [31, 363] on common-icon at bounding box center [31, 363] width 31 height 31
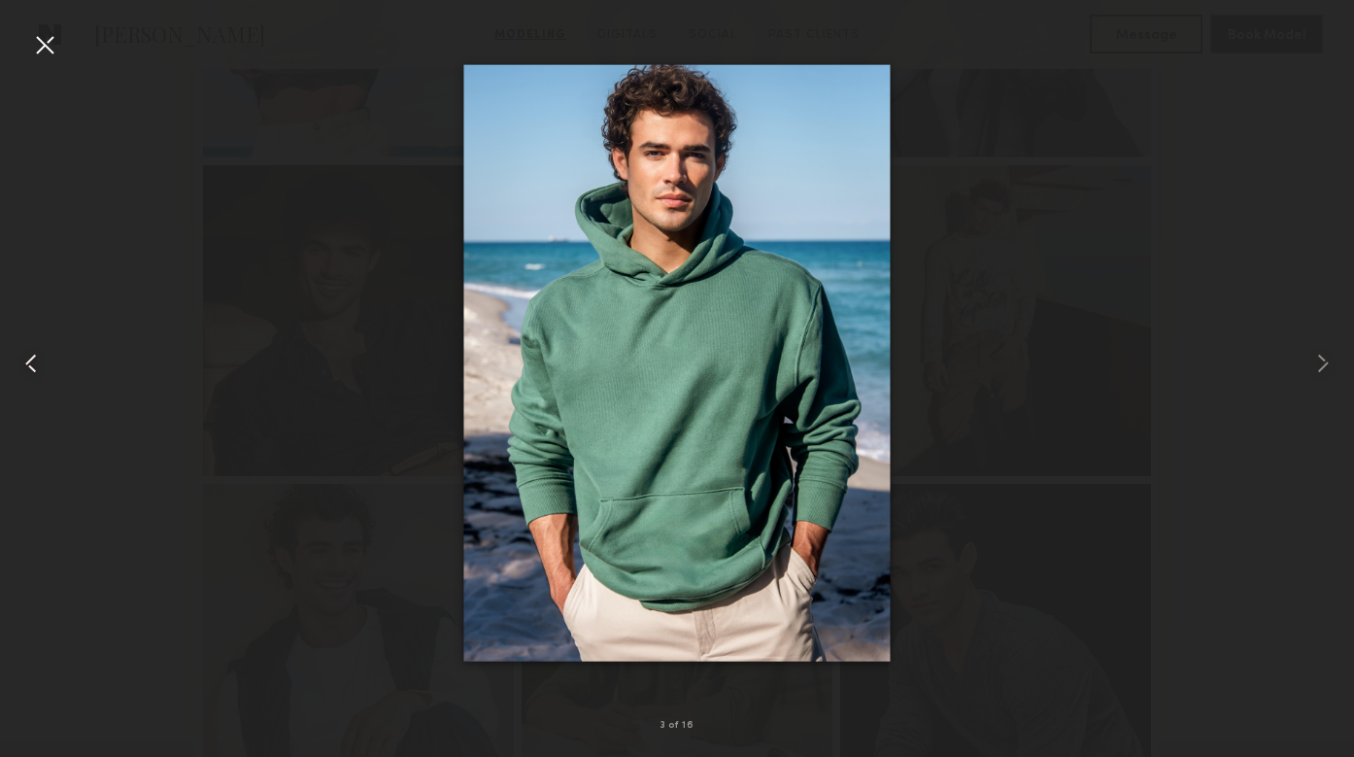
click at [31, 363] on common-icon at bounding box center [31, 363] width 31 height 31
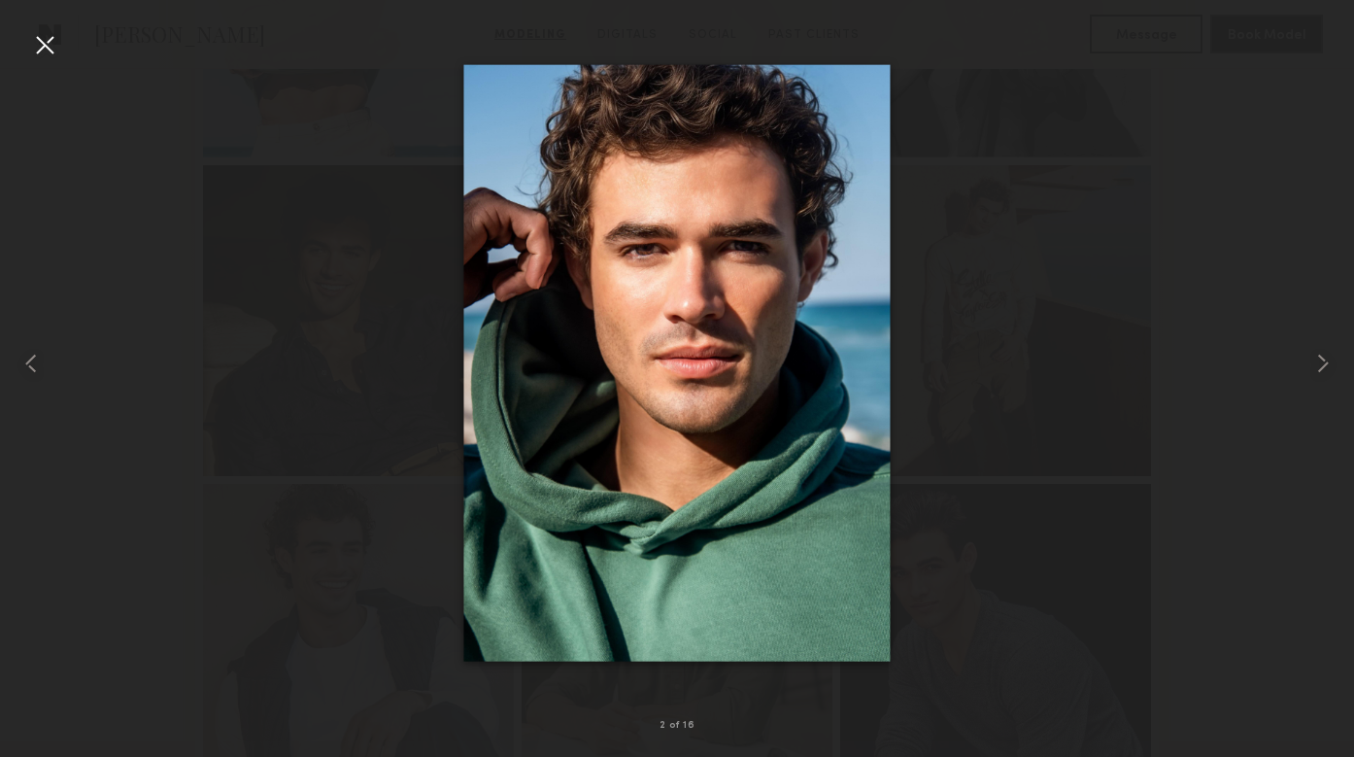
click at [52, 51] on div at bounding box center [44, 44] width 31 height 31
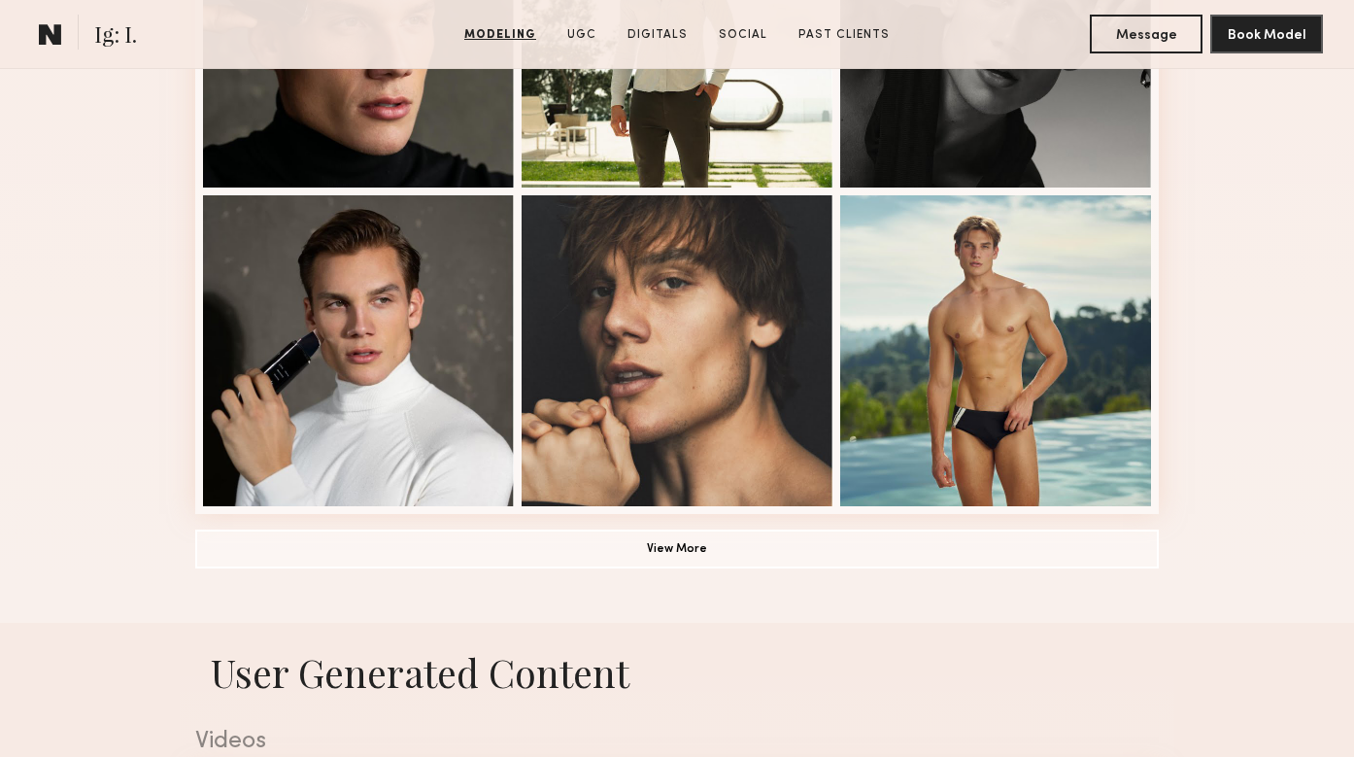
scroll to position [1332, 0]
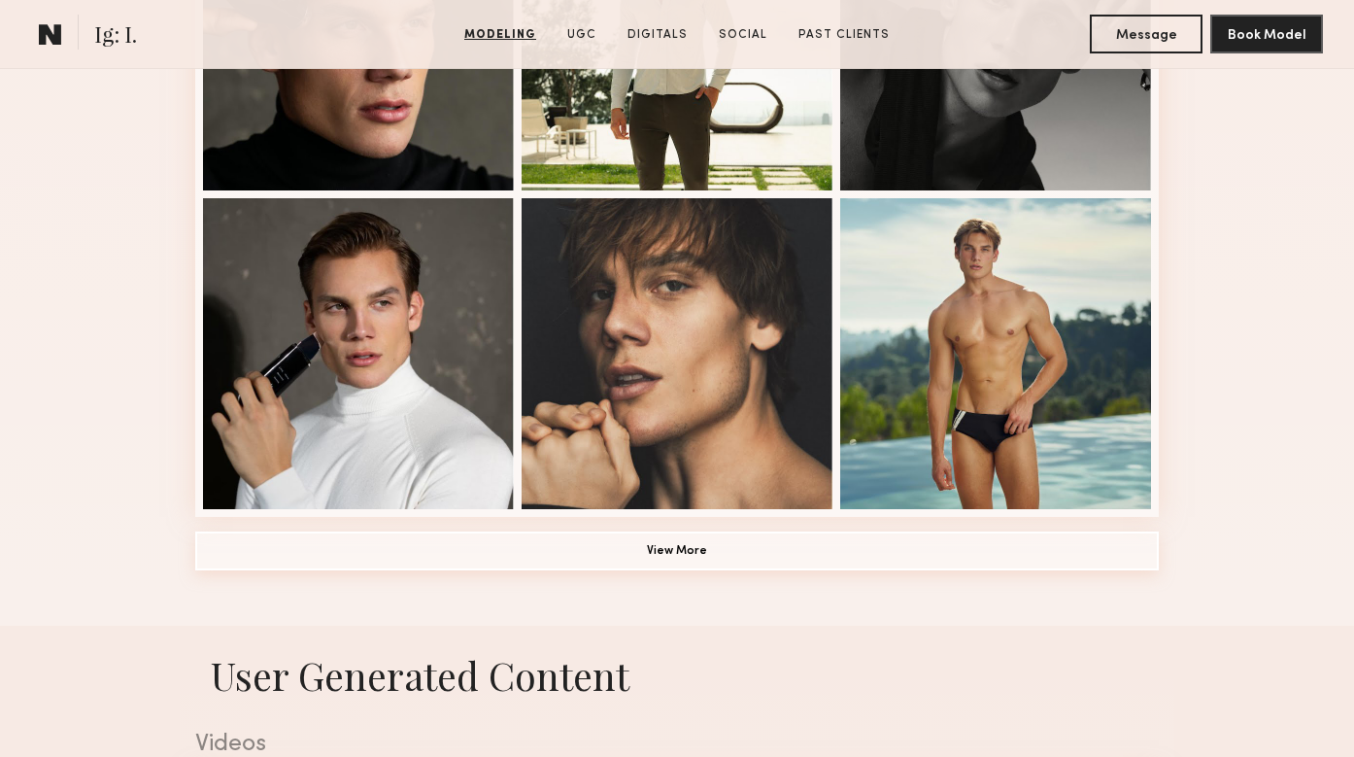
click at [630, 546] on button "View More" at bounding box center [677, 550] width 964 height 39
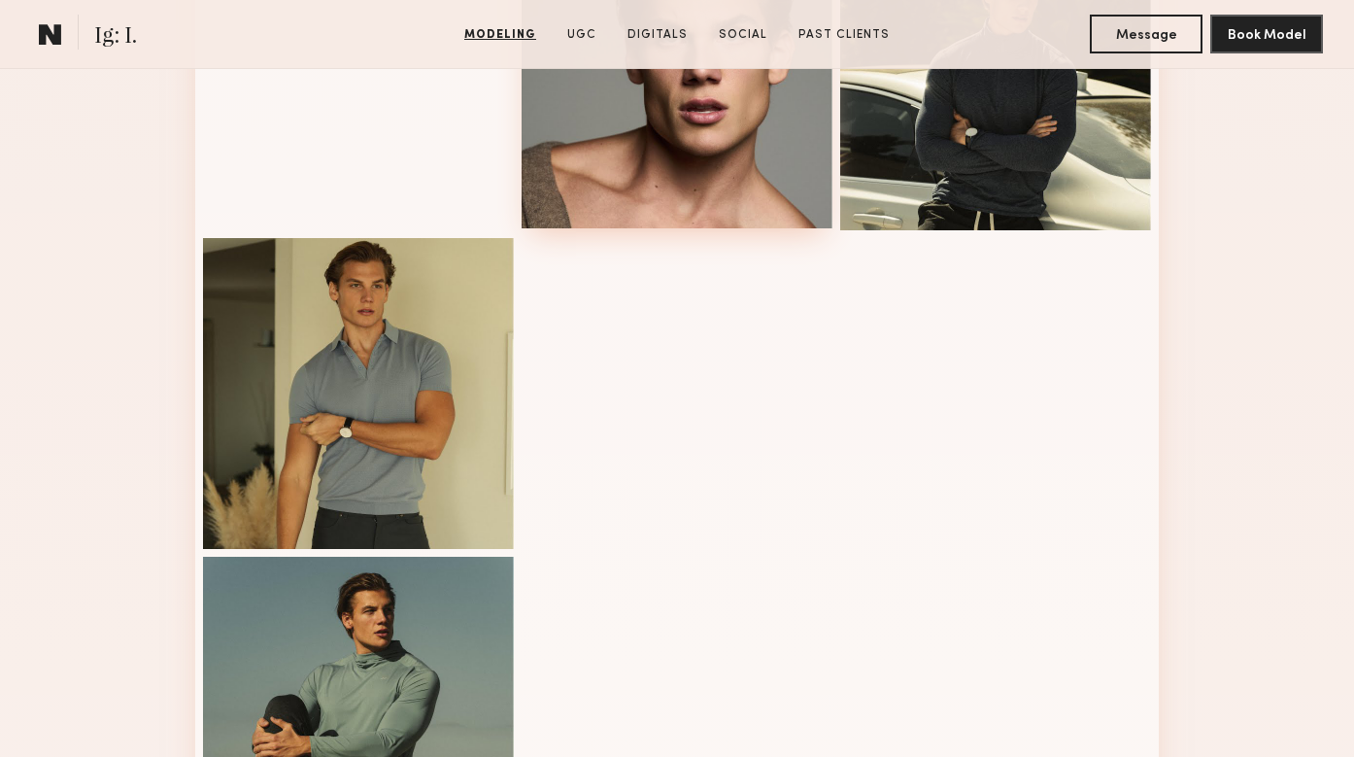
scroll to position [1973, 0]
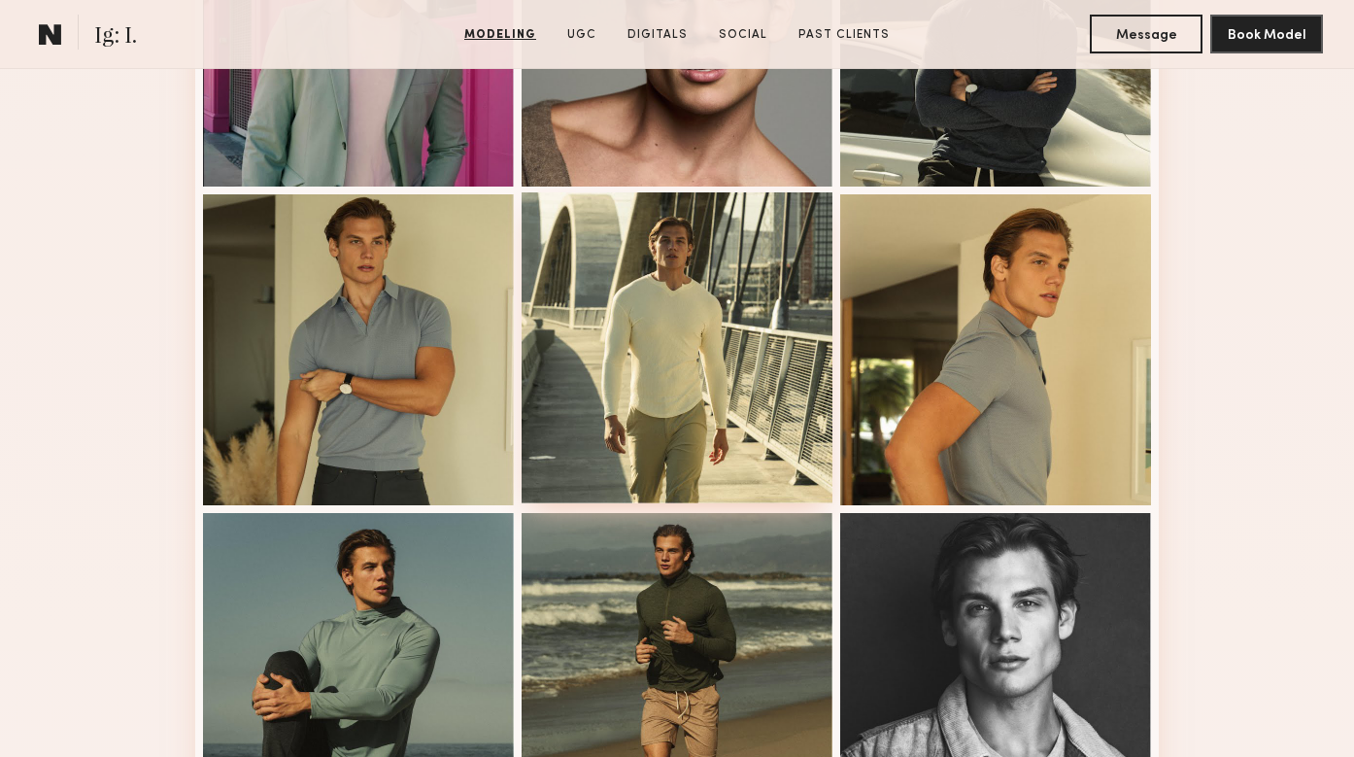
click at [678, 344] on div at bounding box center [677, 347] width 311 height 311
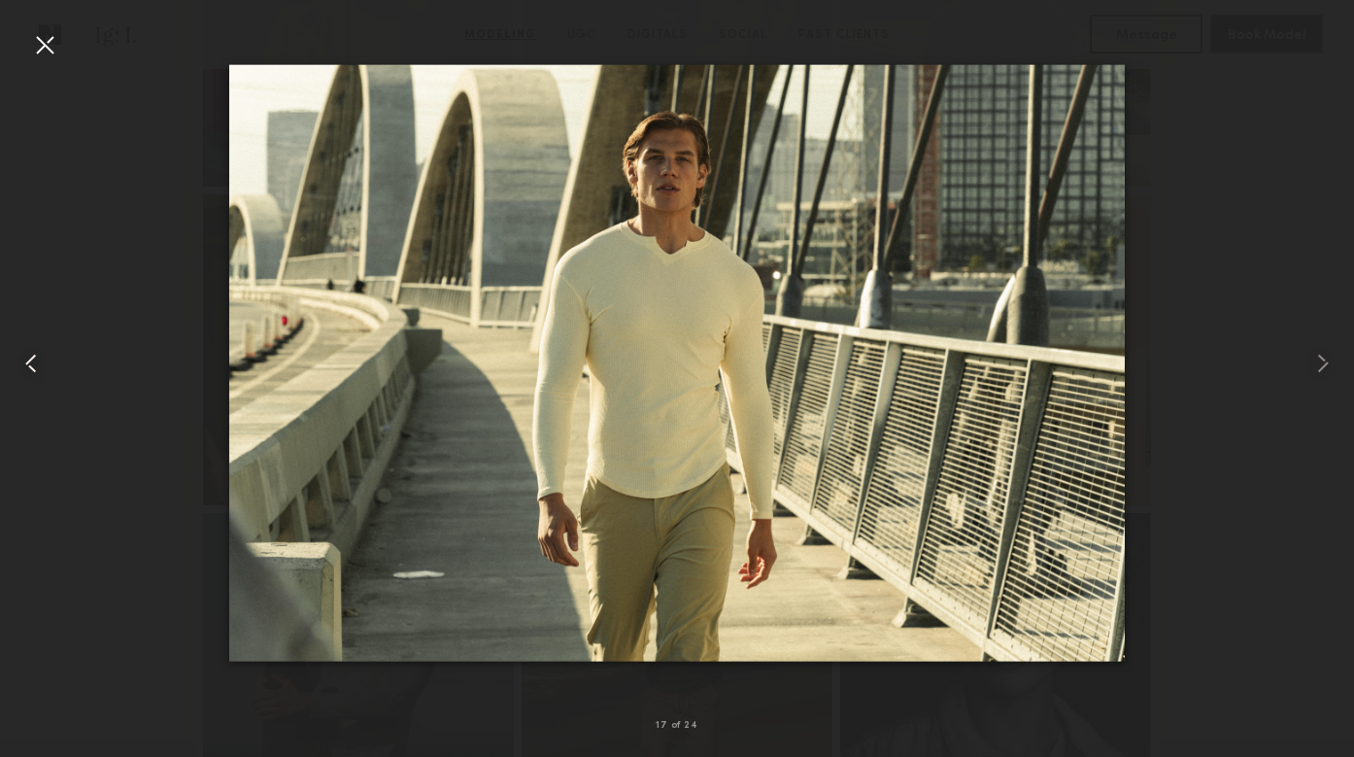
click at [37, 353] on common-icon at bounding box center [31, 363] width 31 height 31
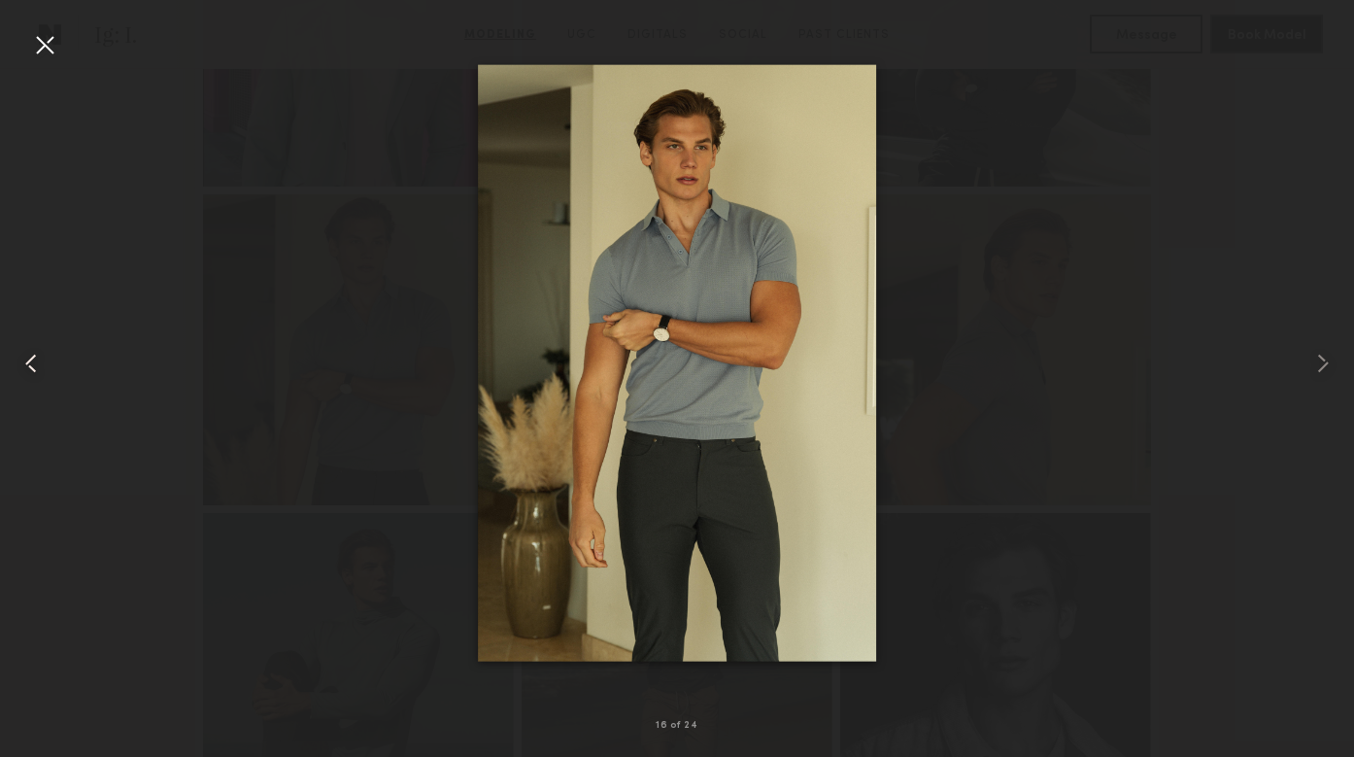
click at [37, 353] on common-icon at bounding box center [31, 363] width 31 height 31
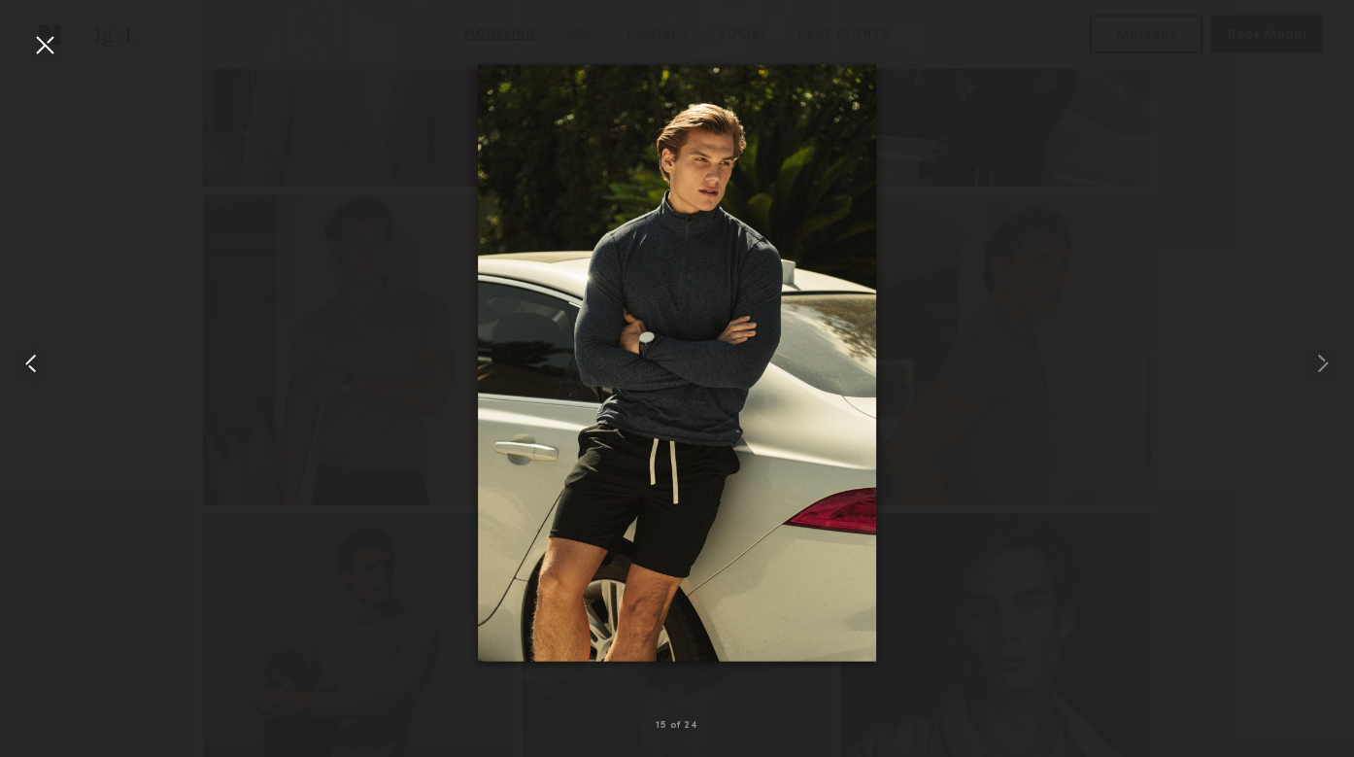
click at [37, 353] on common-icon at bounding box center [31, 363] width 31 height 31
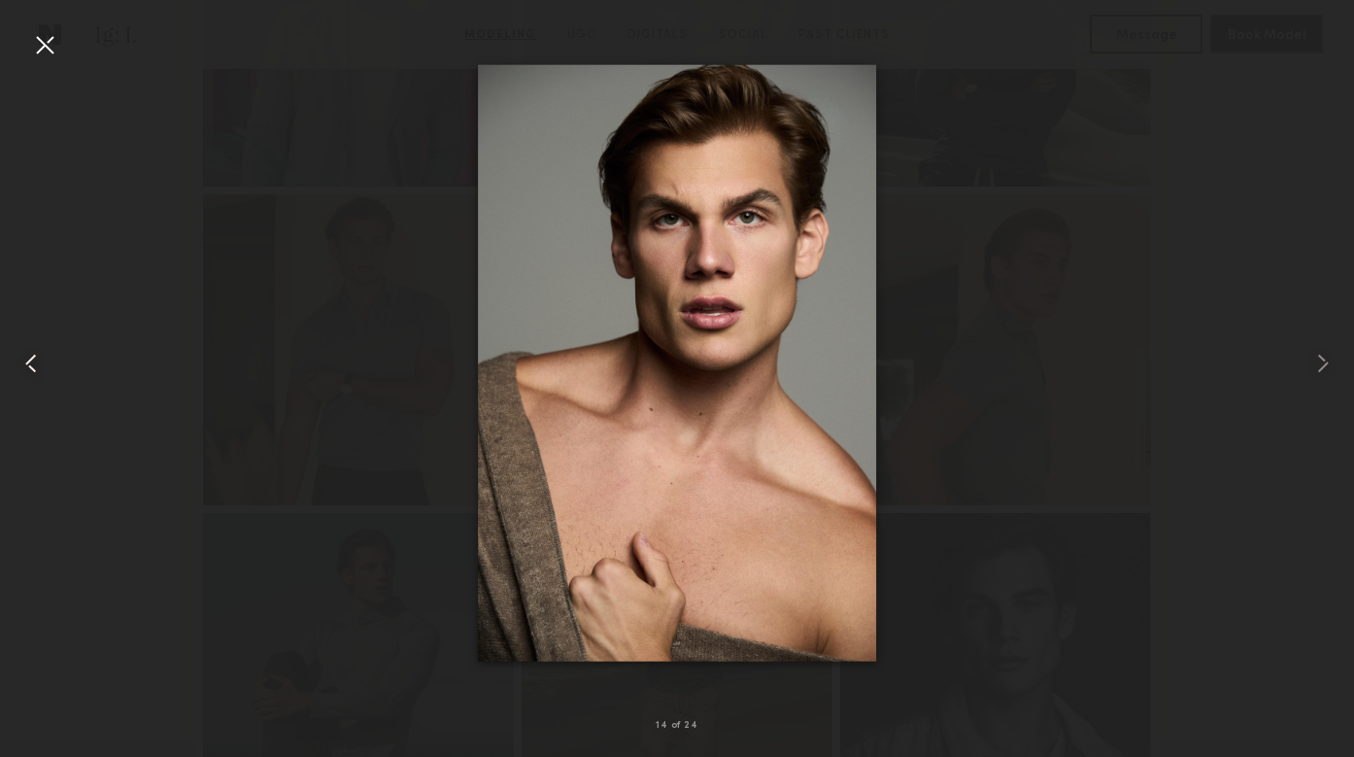
click at [37, 353] on common-icon at bounding box center [31, 363] width 31 height 31
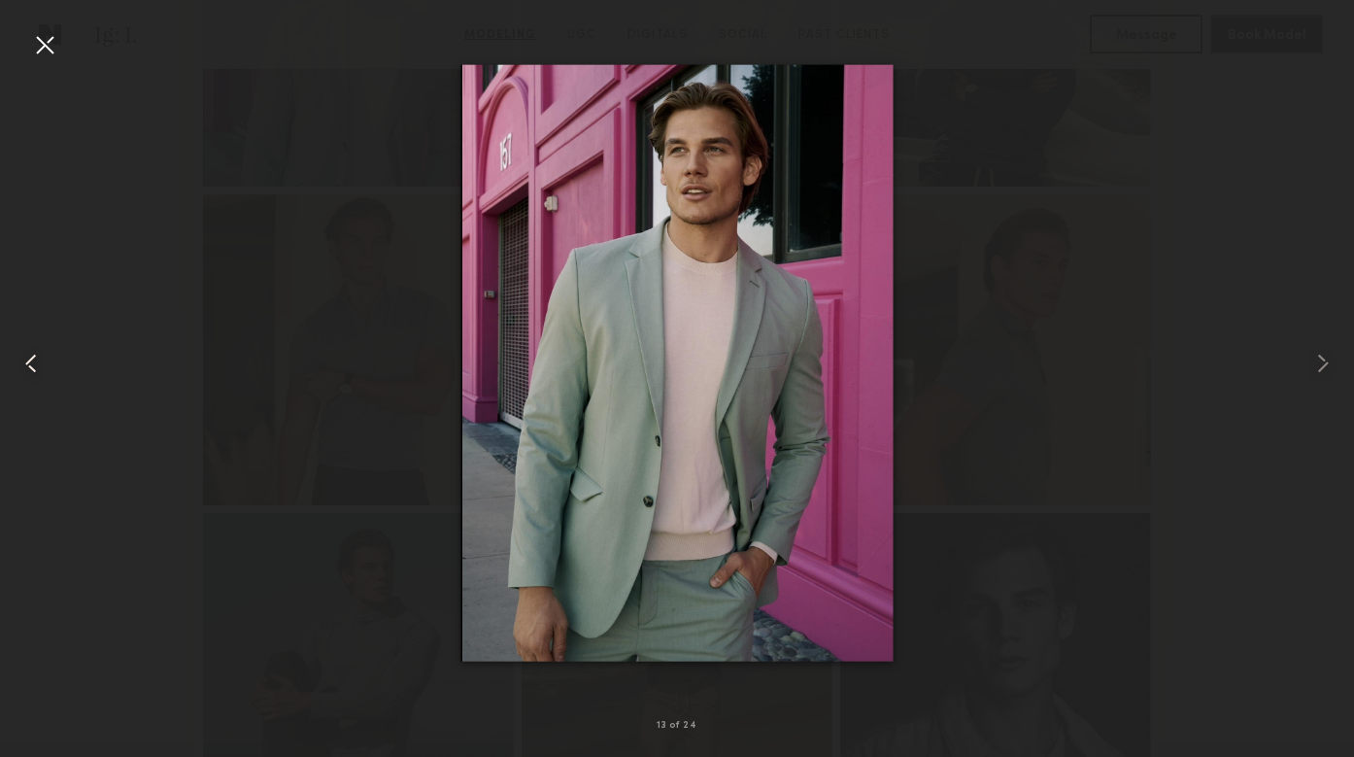
click at [37, 353] on common-icon at bounding box center [31, 363] width 31 height 31
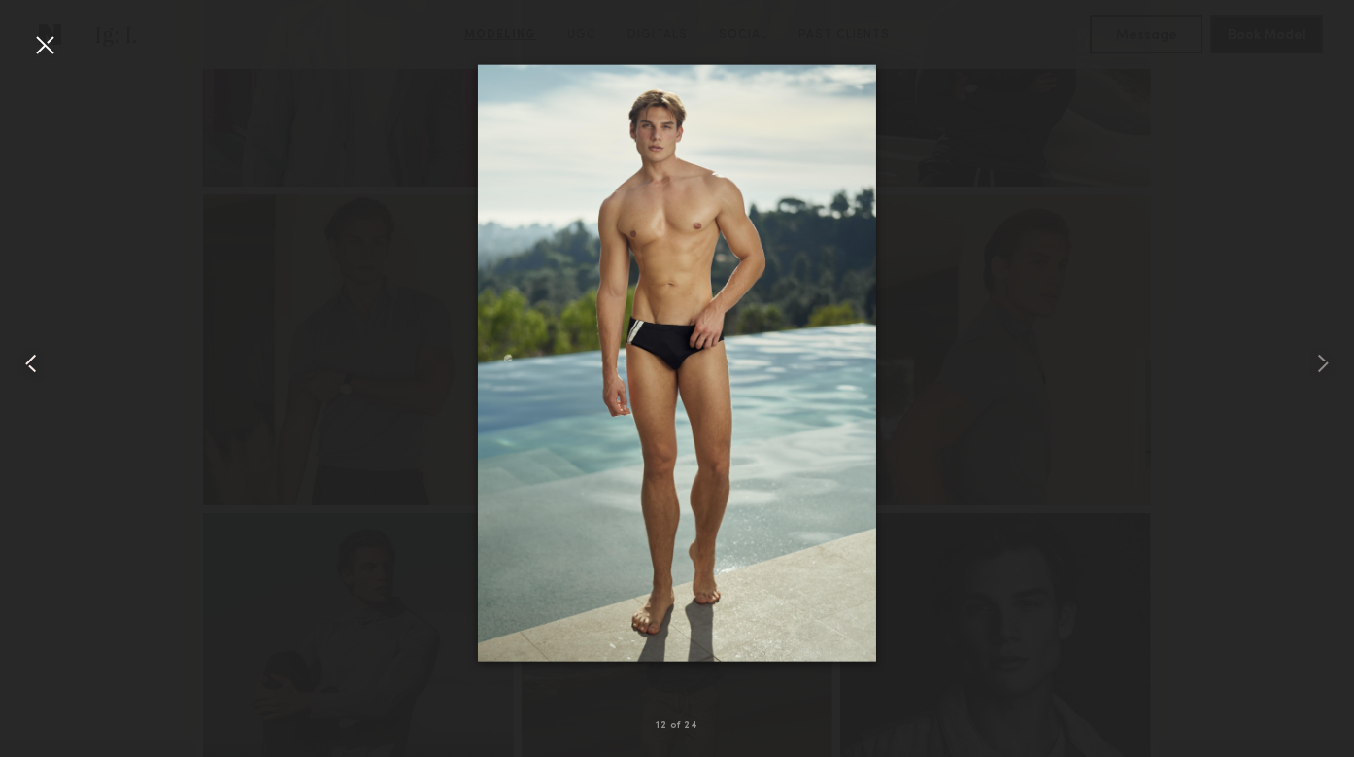
click at [37, 353] on common-icon at bounding box center [31, 363] width 31 height 31
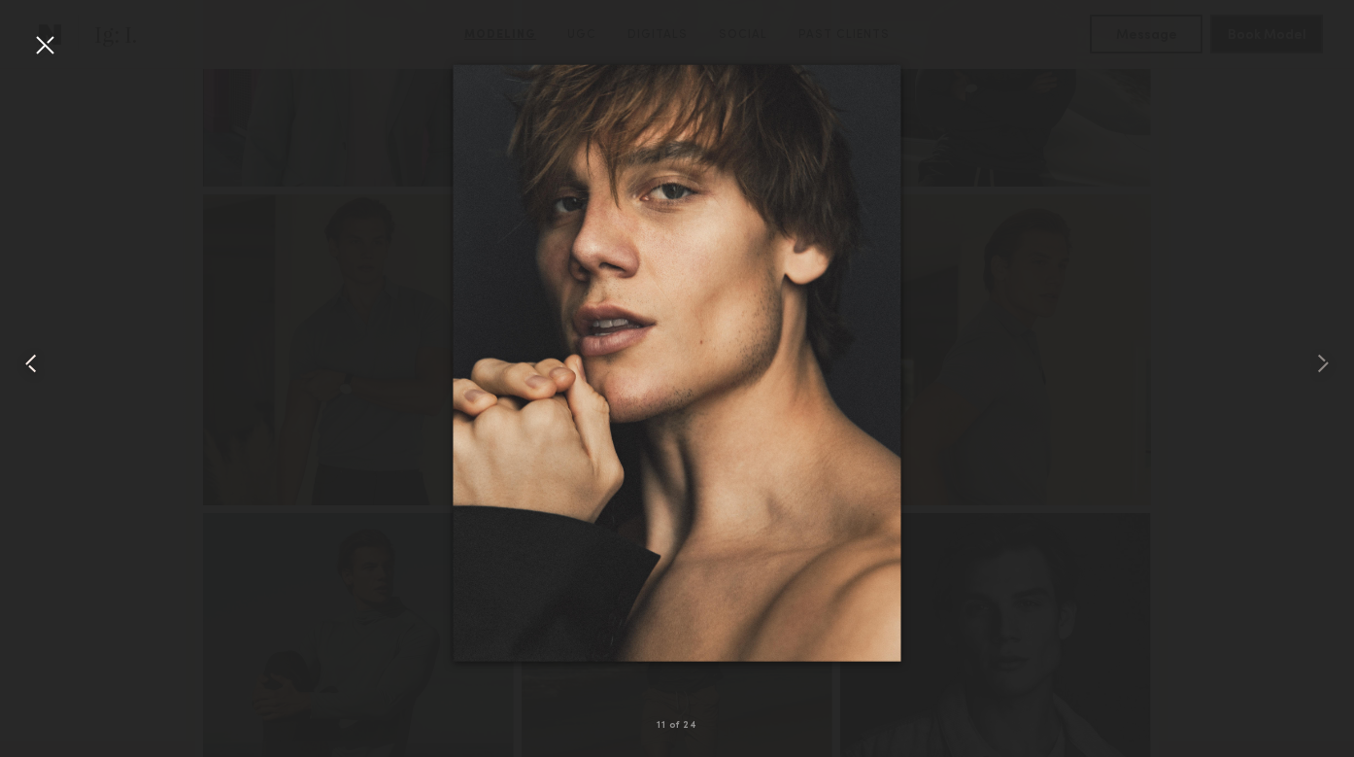
click at [37, 353] on common-icon at bounding box center [31, 363] width 31 height 31
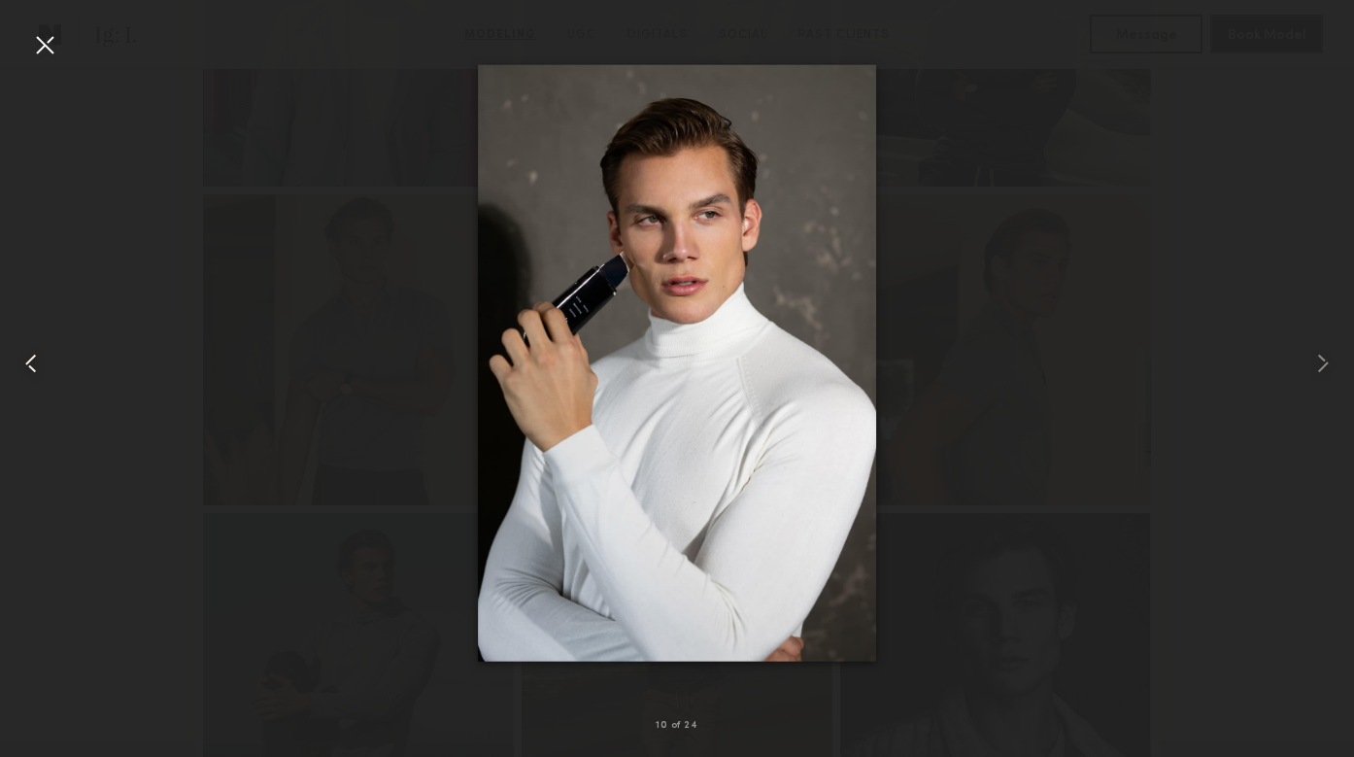
click at [37, 353] on common-icon at bounding box center [31, 363] width 31 height 31
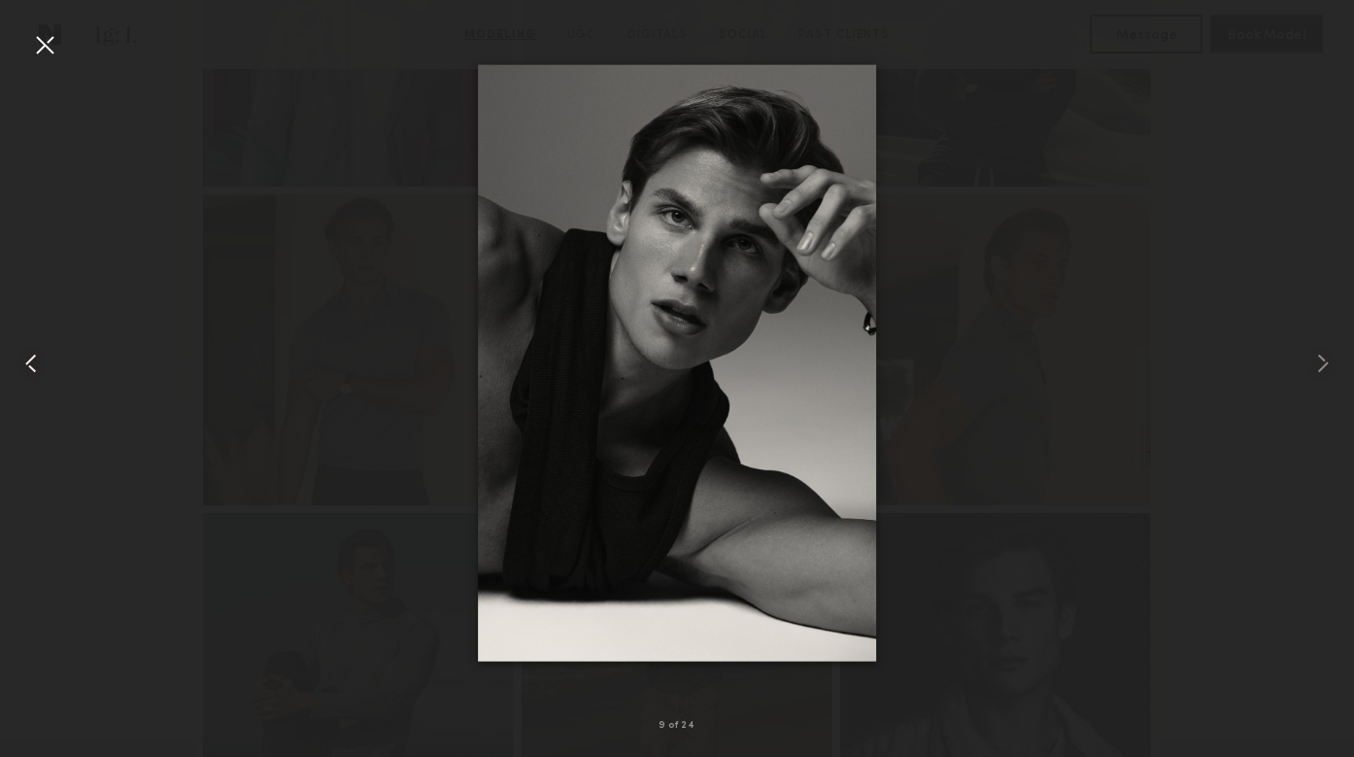
click at [37, 353] on common-icon at bounding box center [31, 363] width 31 height 31
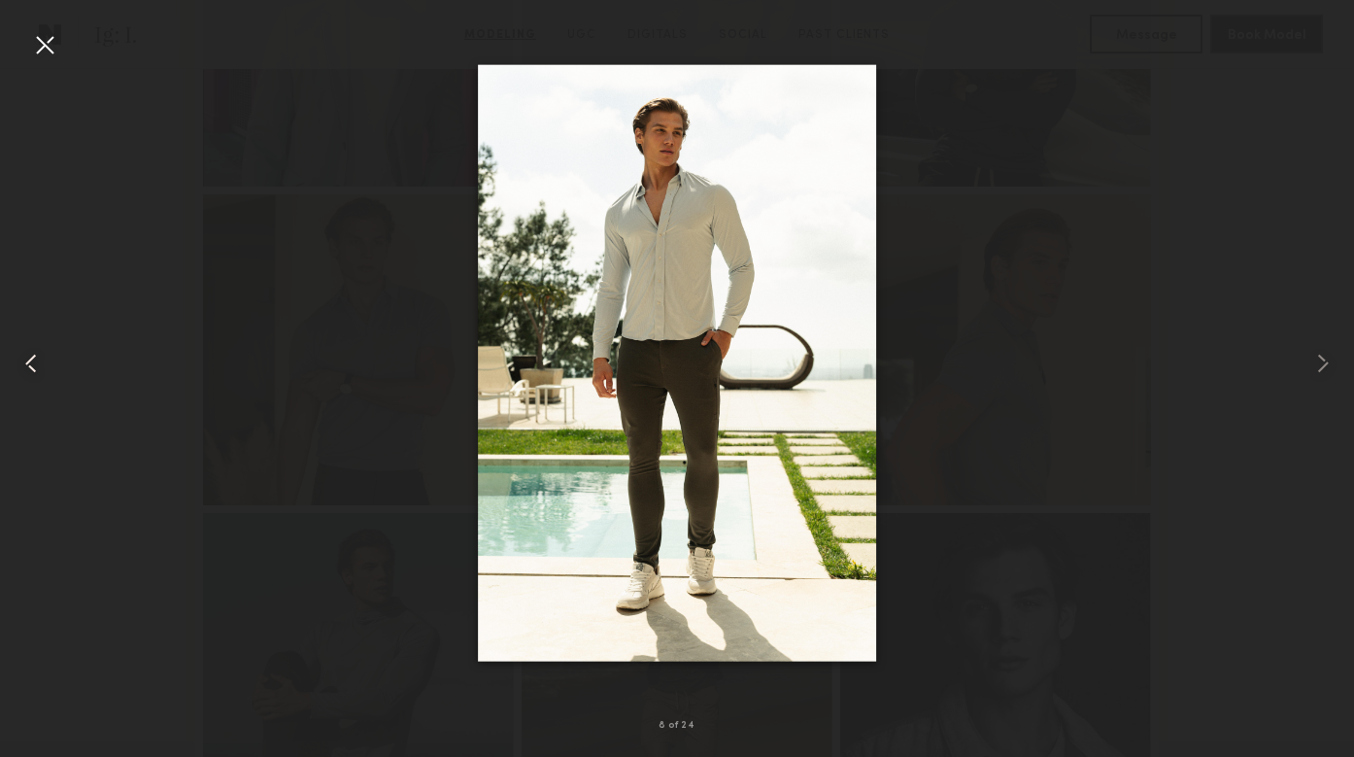
click at [37, 353] on common-icon at bounding box center [31, 363] width 31 height 31
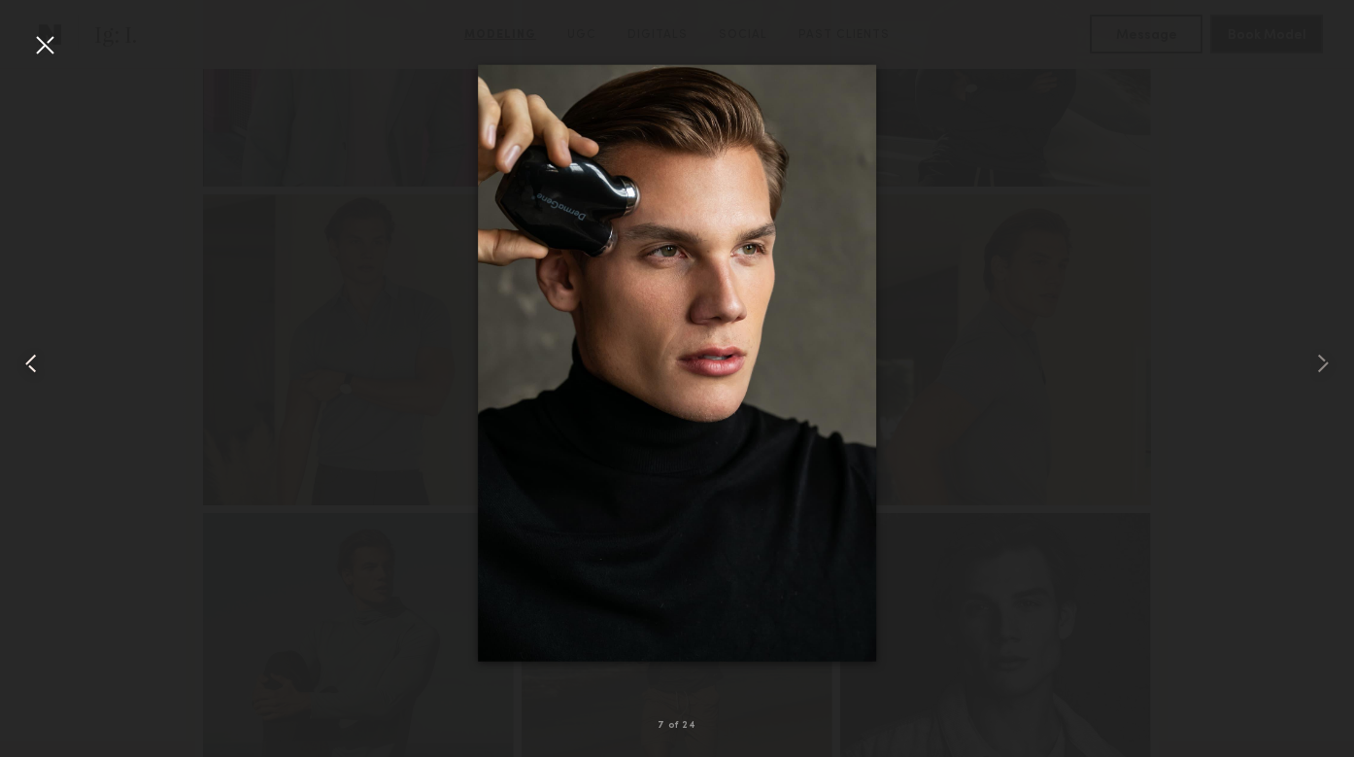
click at [37, 354] on common-icon at bounding box center [31, 363] width 31 height 31
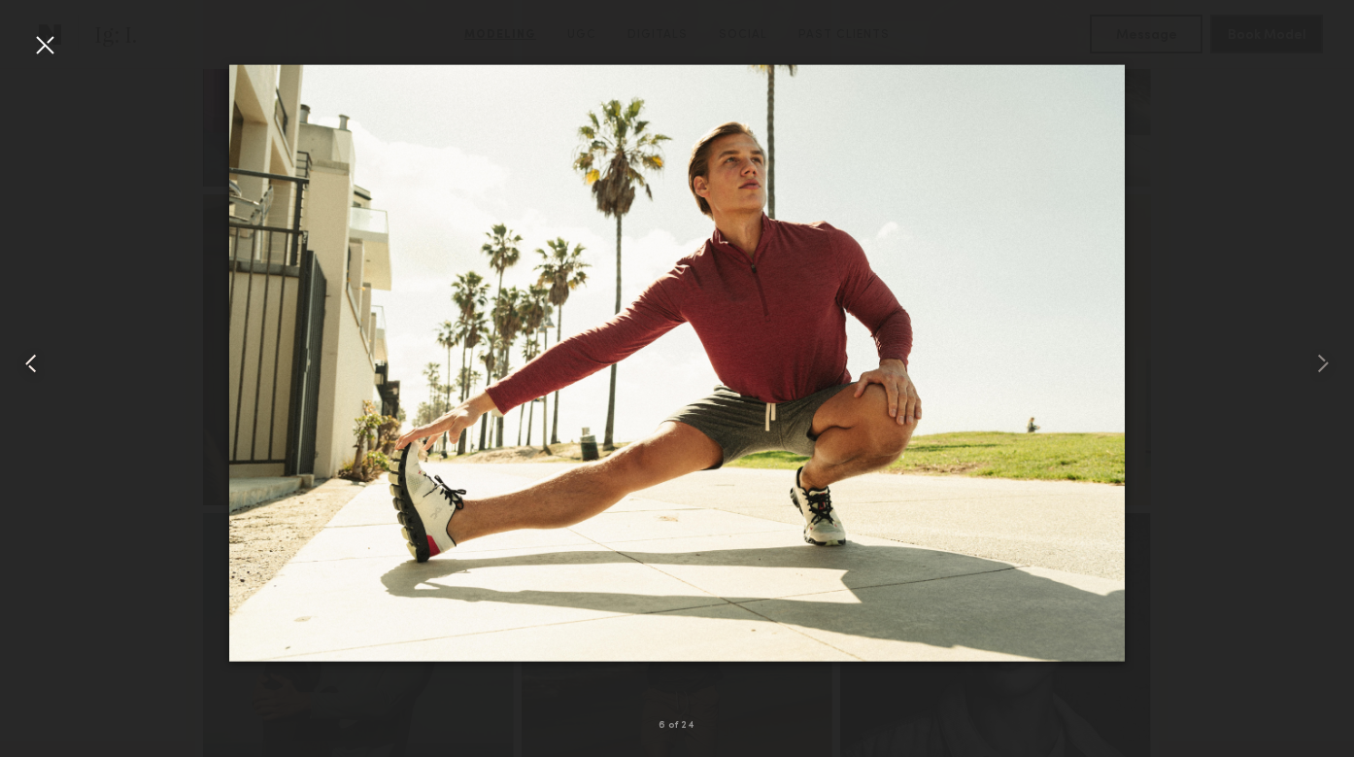
click at [37, 354] on common-icon at bounding box center [31, 363] width 31 height 31
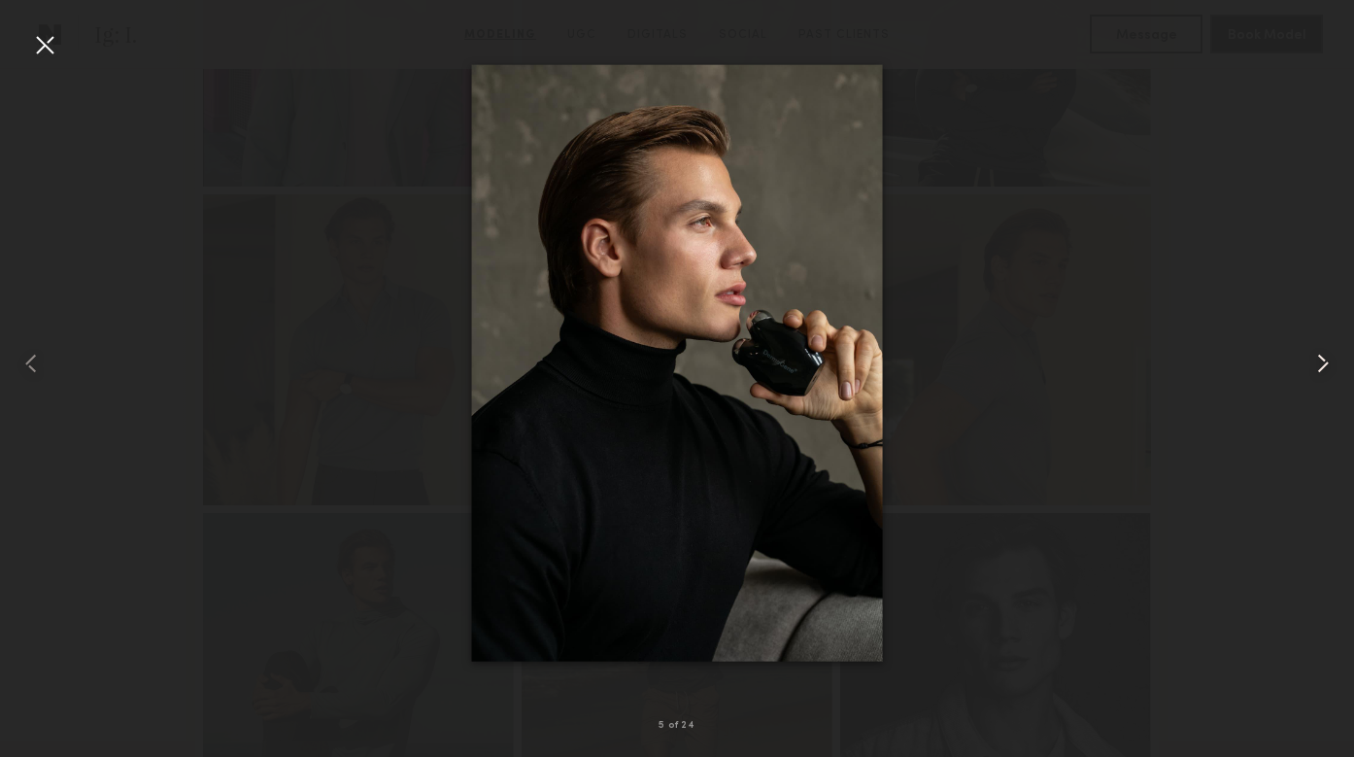
click at [1323, 353] on common-icon at bounding box center [1323, 363] width 31 height 31
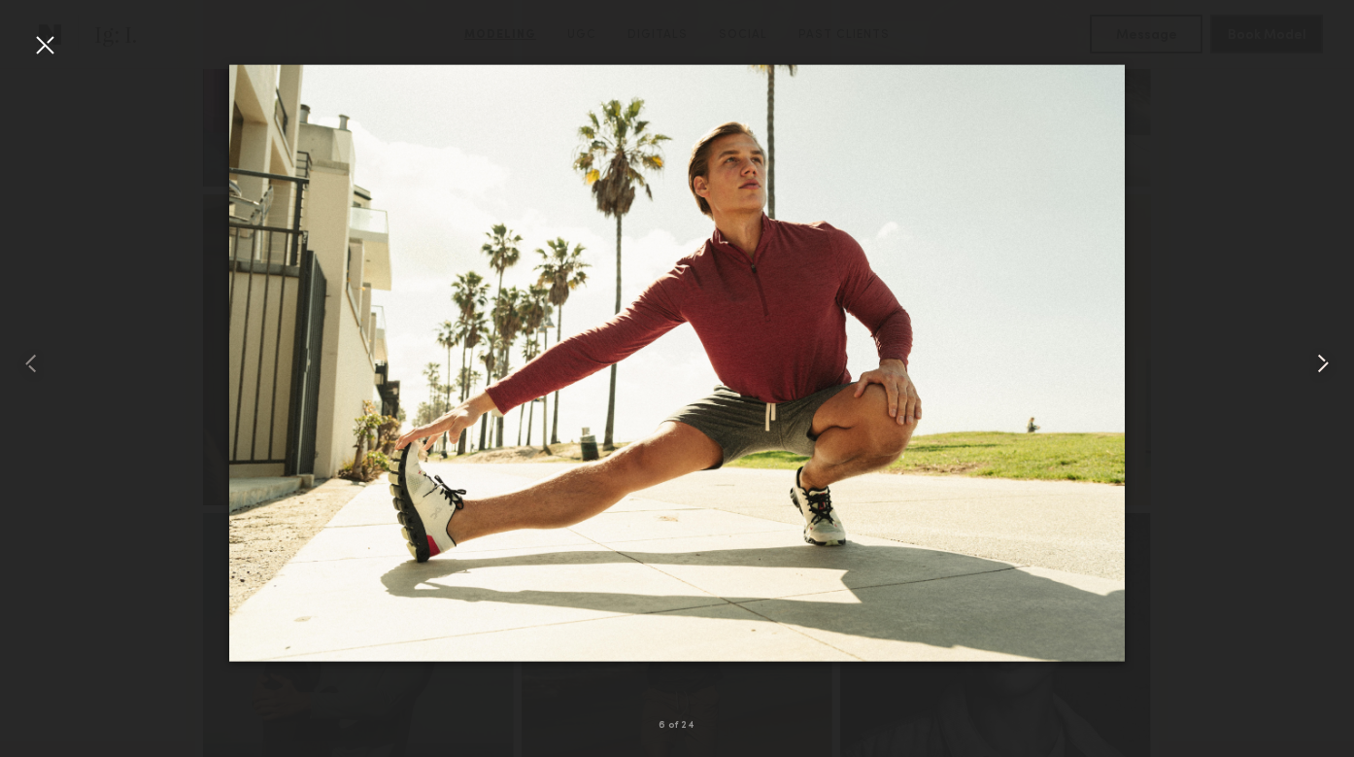
click at [1322, 372] on common-icon at bounding box center [1323, 363] width 31 height 31
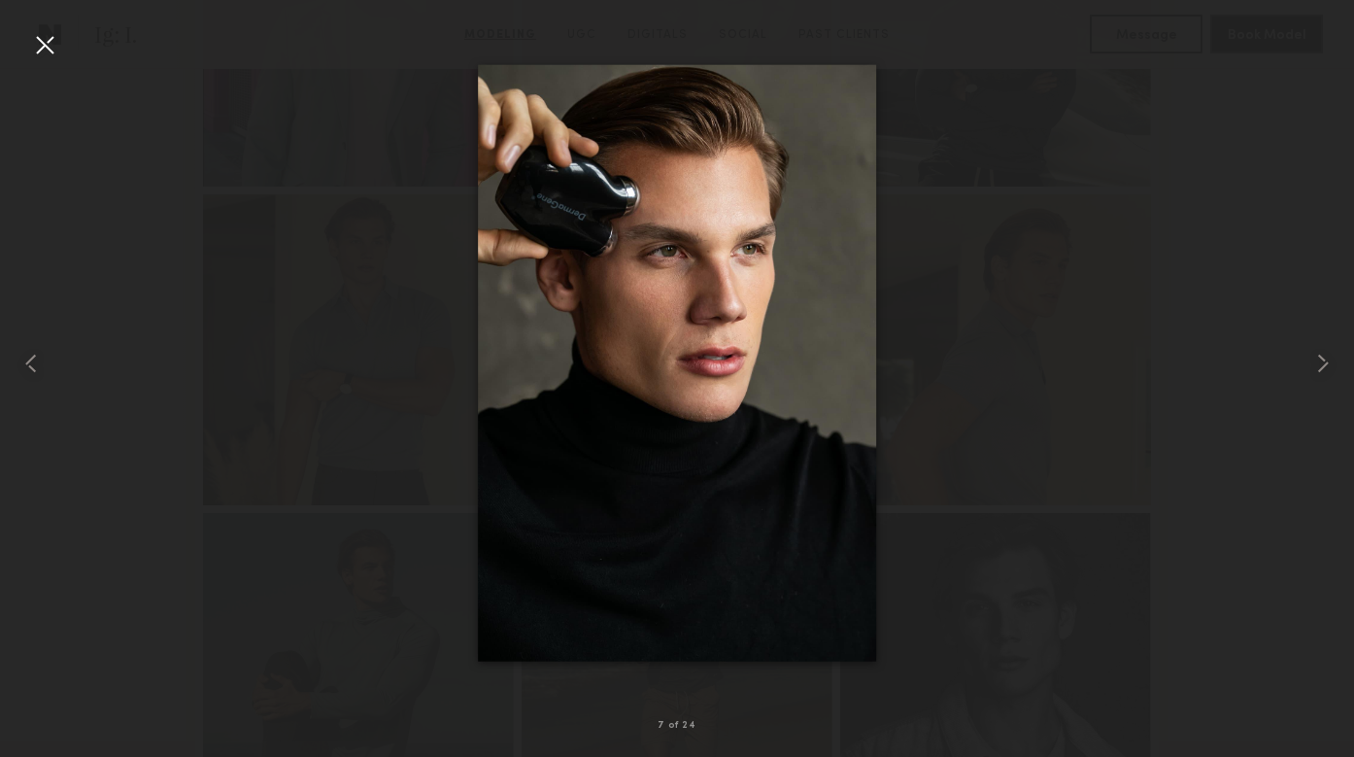
click at [44, 48] on div at bounding box center [44, 44] width 31 height 31
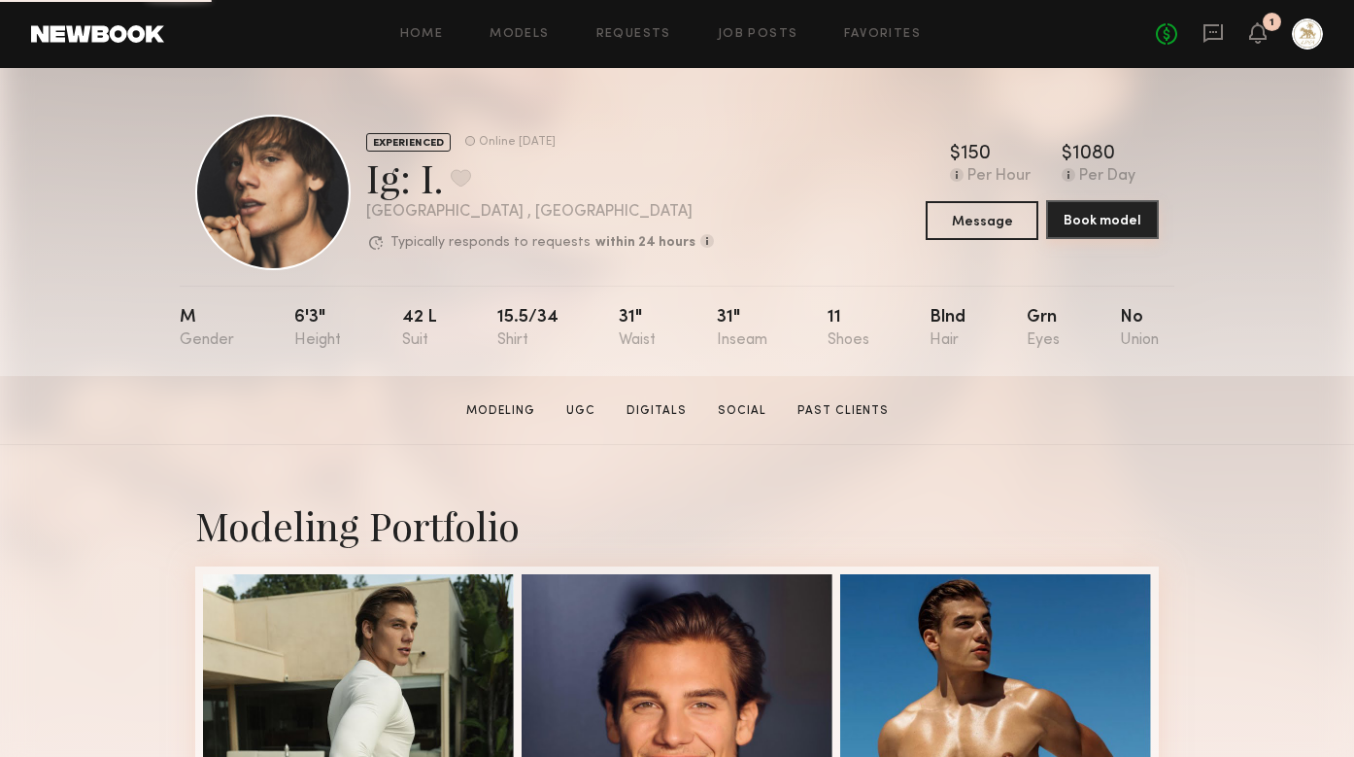
click at [1116, 227] on button "Book model" at bounding box center [1102, 219] width 113 height 39
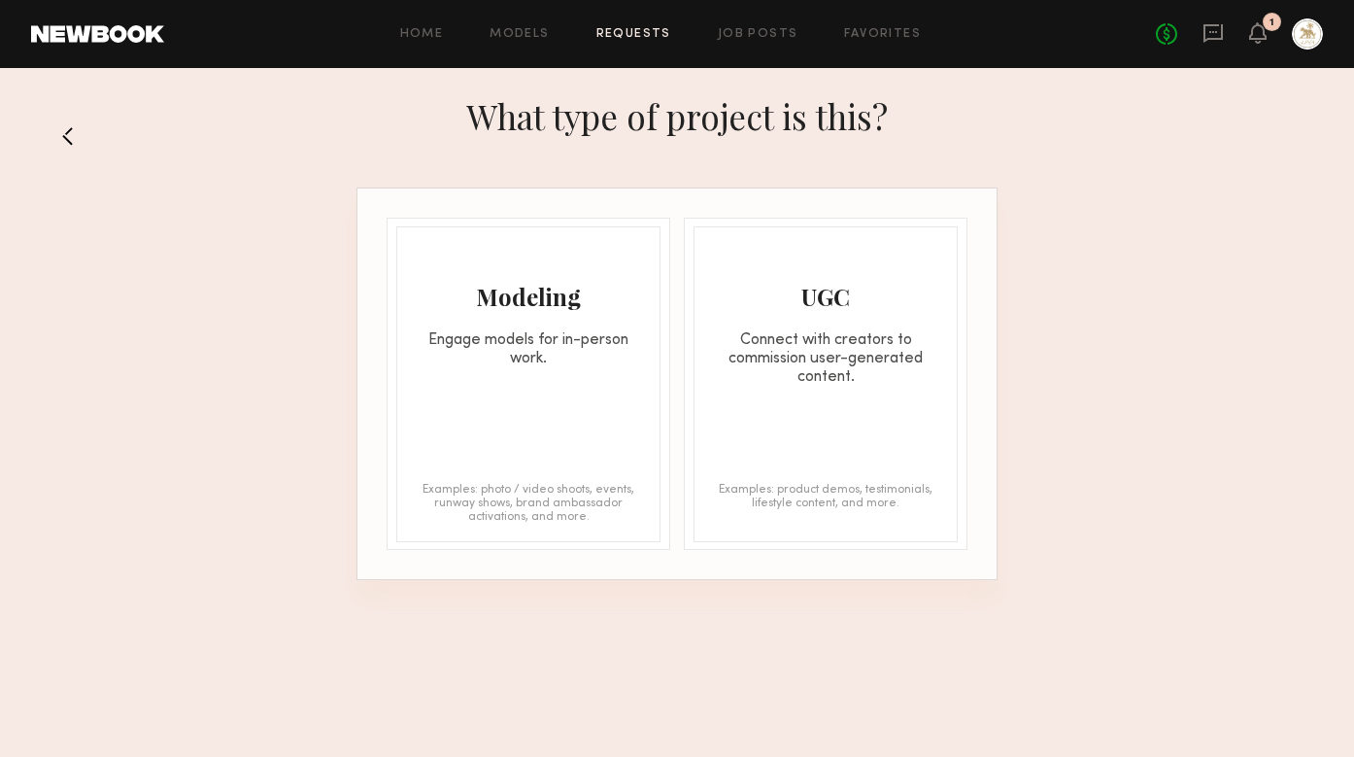
click at [588, 373] on div "Modeling Engage models for in-person work. Examples: photo / video shoots, even…" at bounding box center [528, 384] width 264 height 316
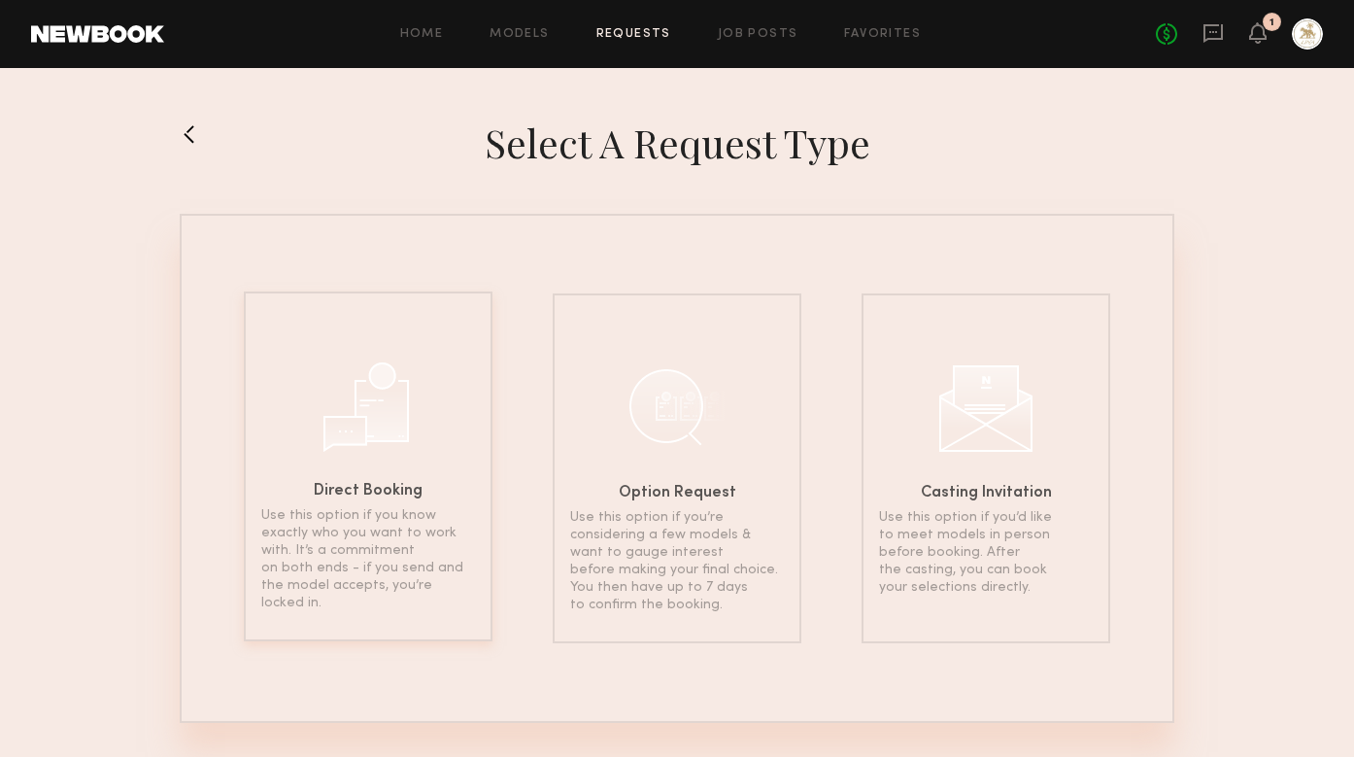
click at [410, 568] on p "Use this option if you know exactly who you want to work with. It’s a commitmen…" at bounding box center [368, 559] width 214 height 105
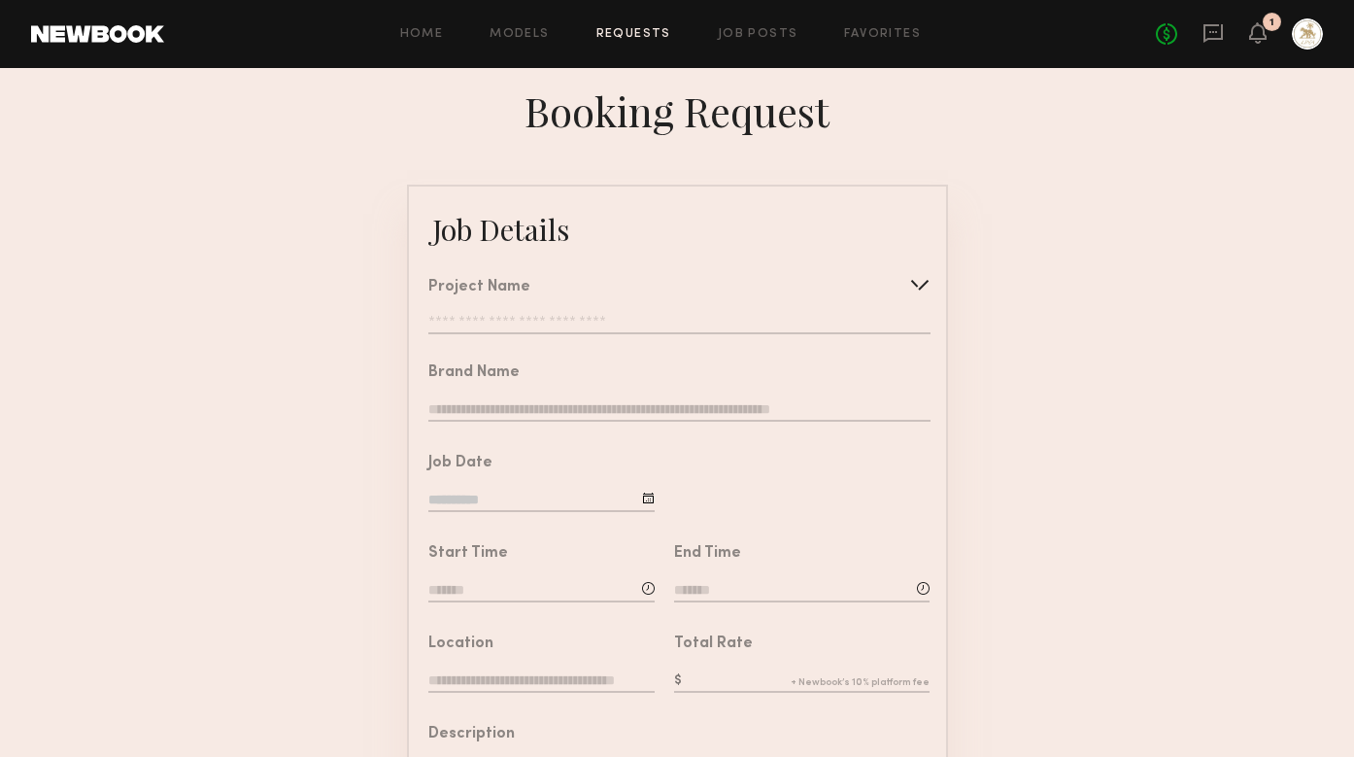
click at [556, 320] on input "text" at bounding box center [678, 324] width 501 height 19
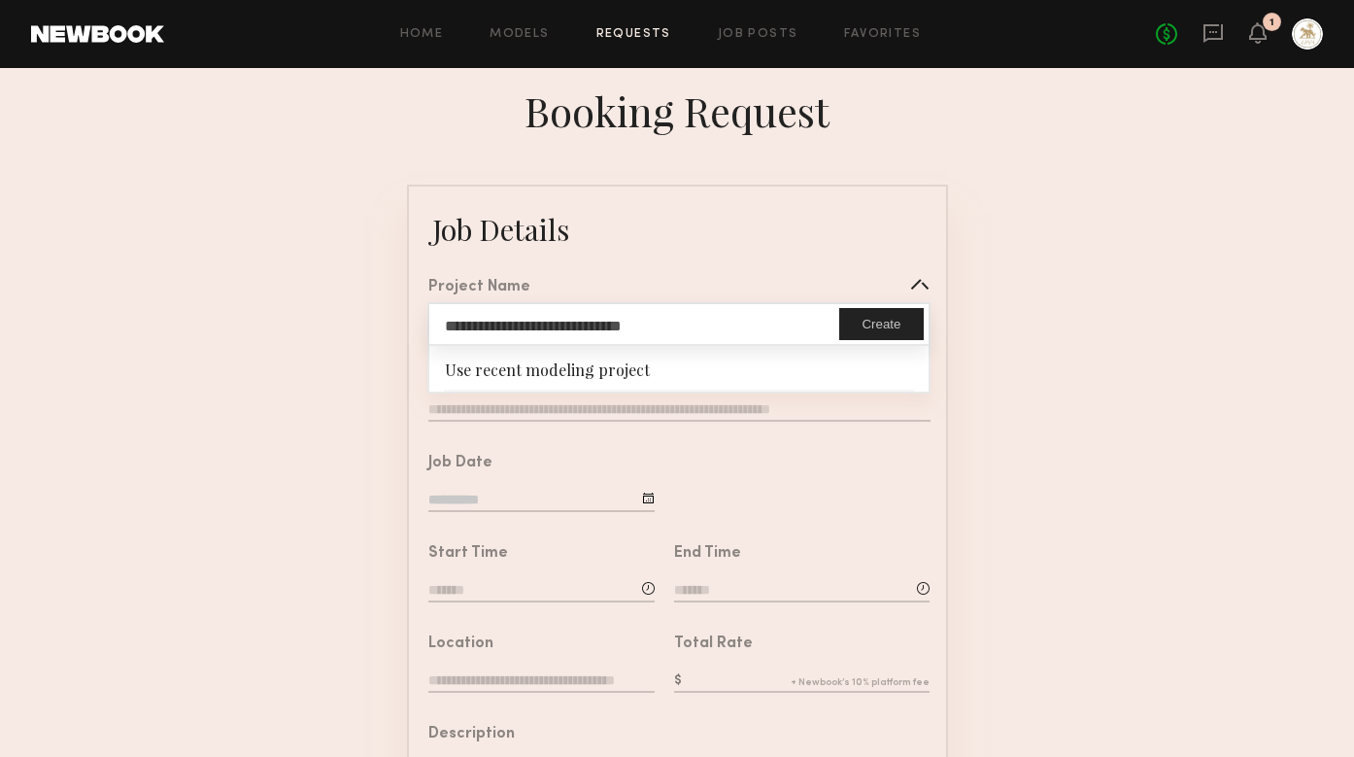
click at [633, 328] on input "**********" at bounding box center [634, 324] width 410 height 40
click at [575, 328] on input "**********" at bounding box center [634, 324] width 410 height 40
type input "**********"
click at [556, 374] on div "Use recent modeling project" at bounding box center [678, 368] width 498 height 44
click at [882, 321] on button "Create" at bounding box center [881, 324] width 84 height 32
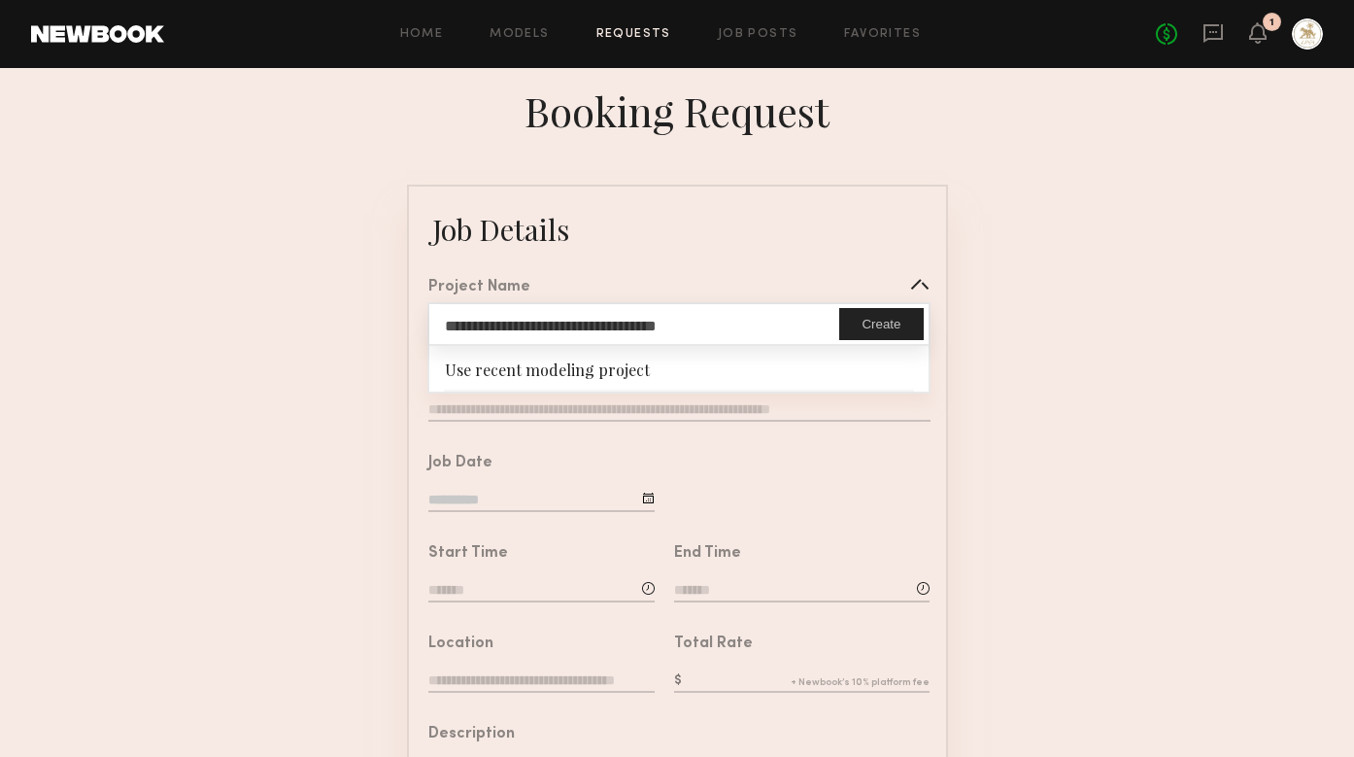
type input "**********"
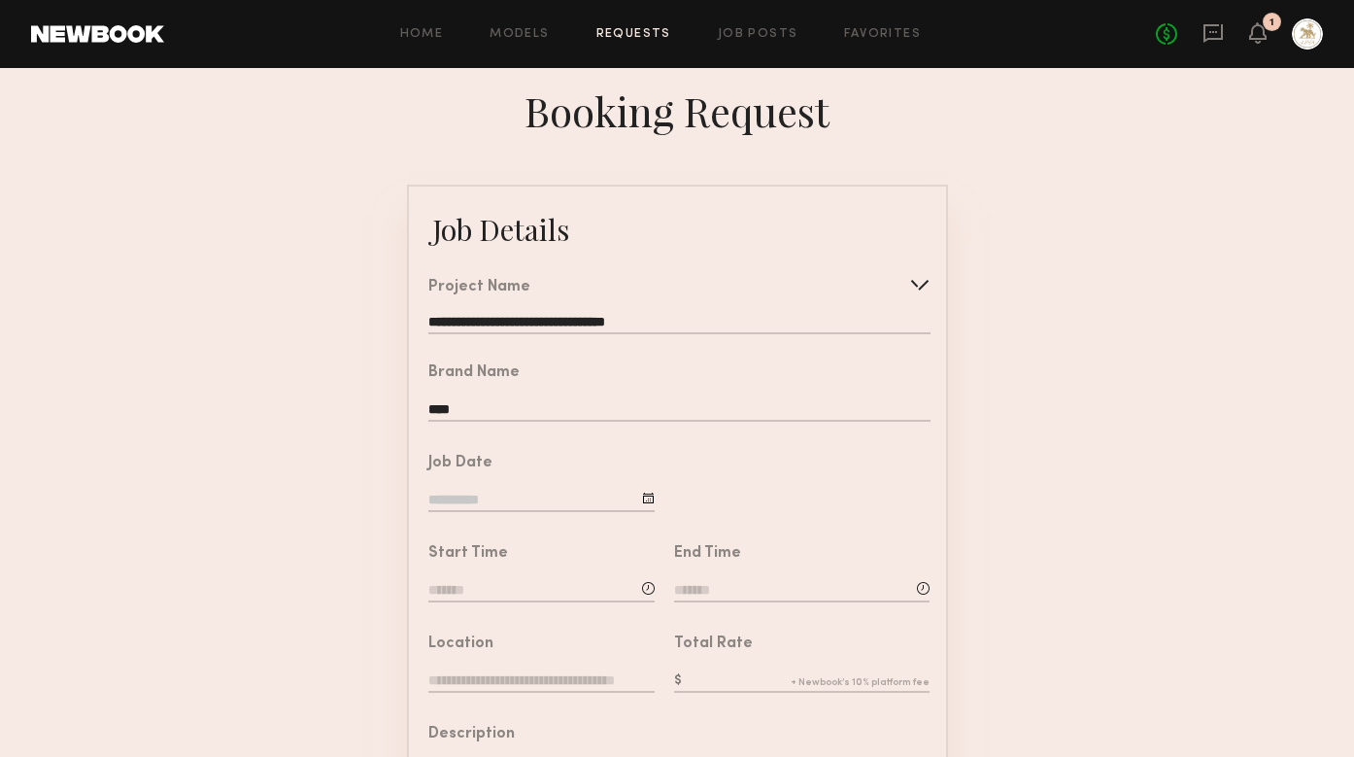
type input "****"
click at [648, 495] on div at bounding box center [648, 498] width 13 height 13
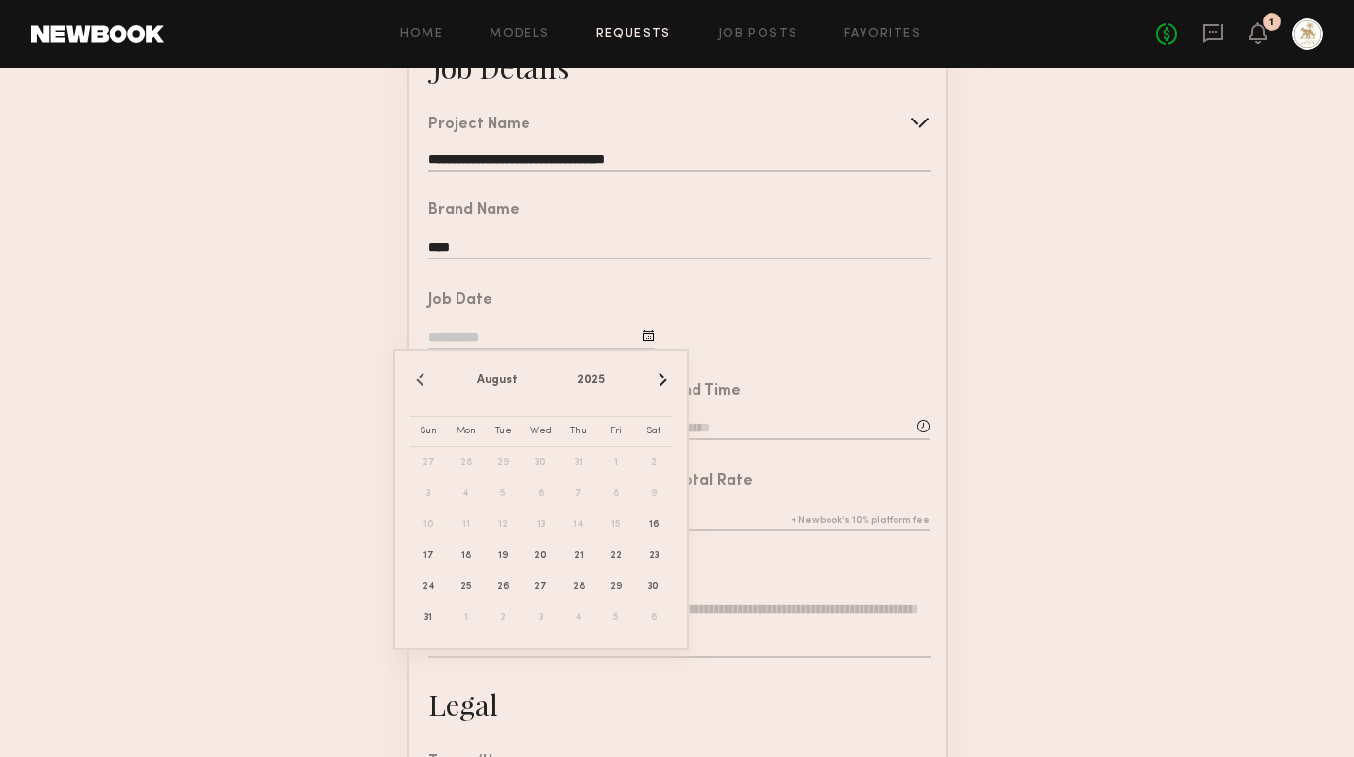
scroll to position [188, 0]
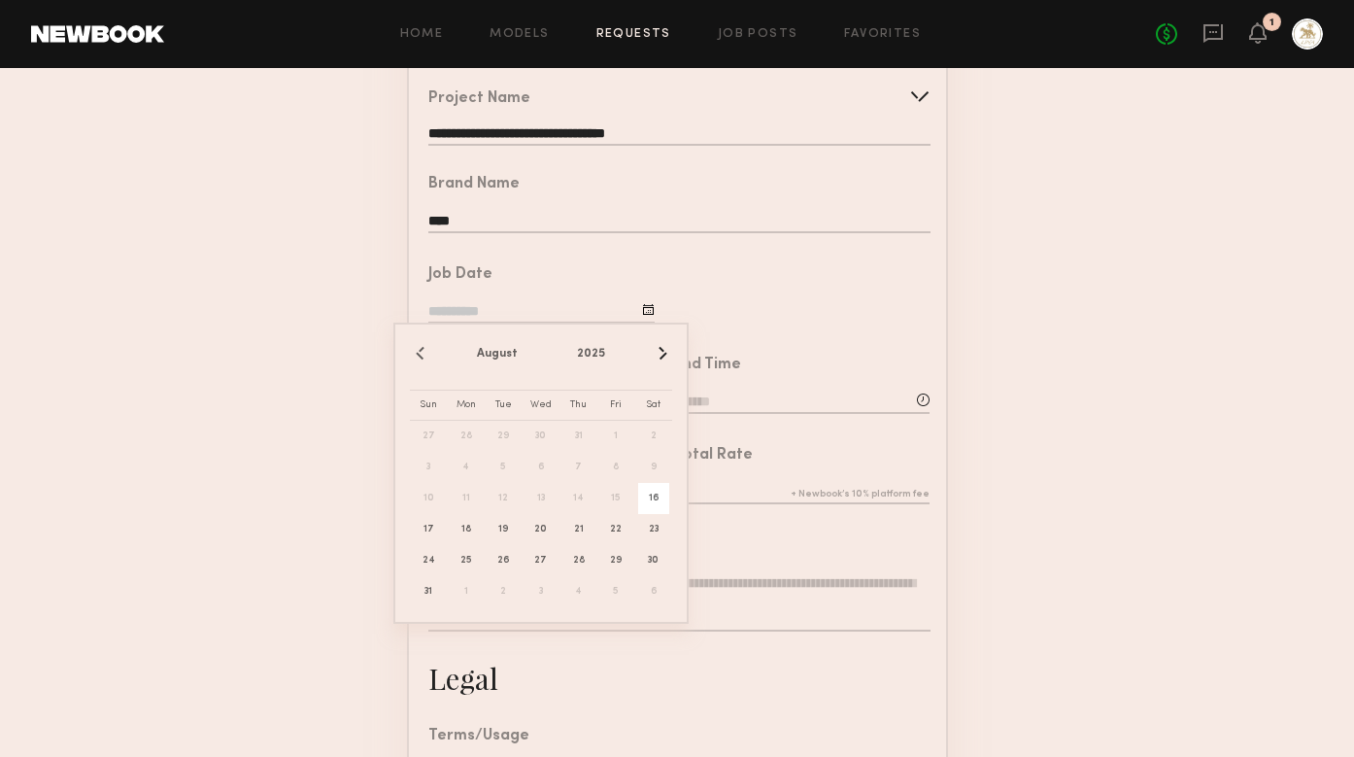
click at [799, 331] on div at bounding box center [800, 289] width 291 height 90
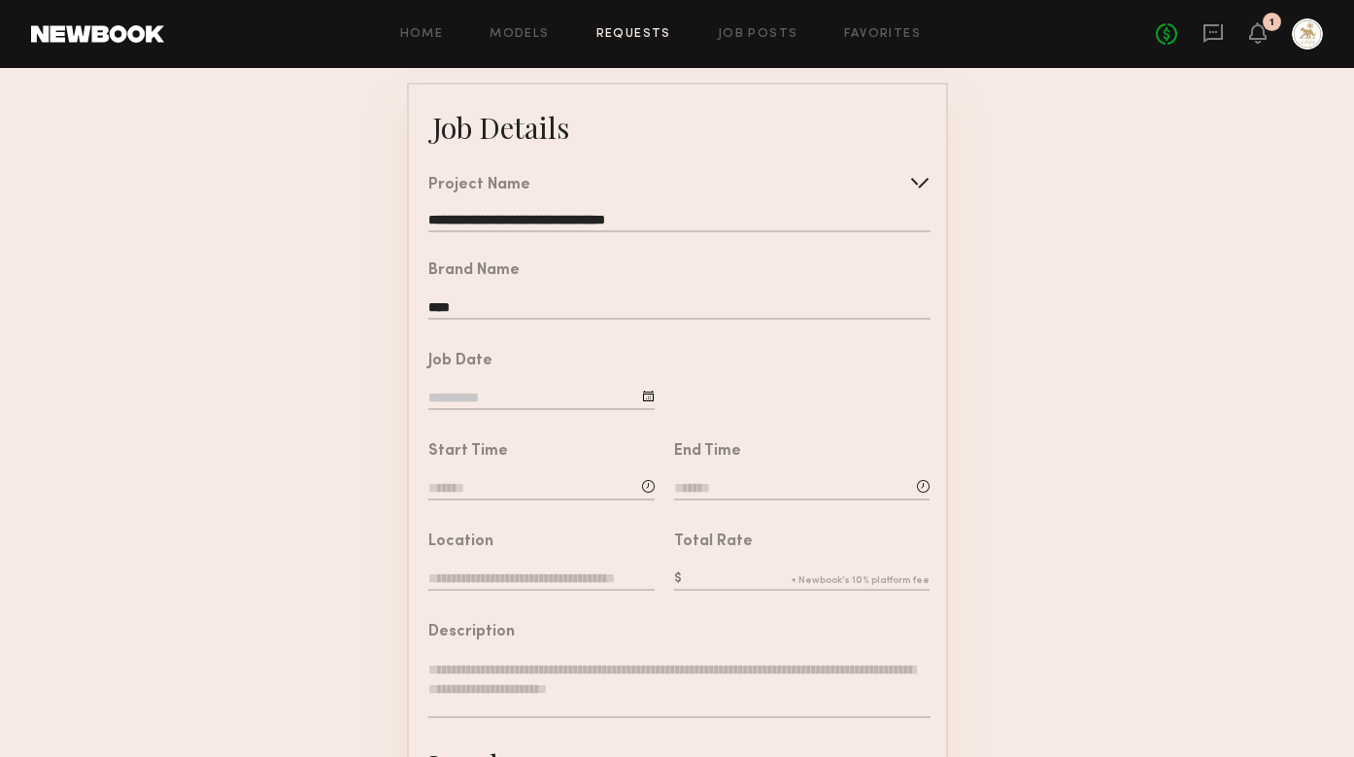
scroll to position [106, 0]
